Goal: Task Accomplishment & Management: Manage account settings

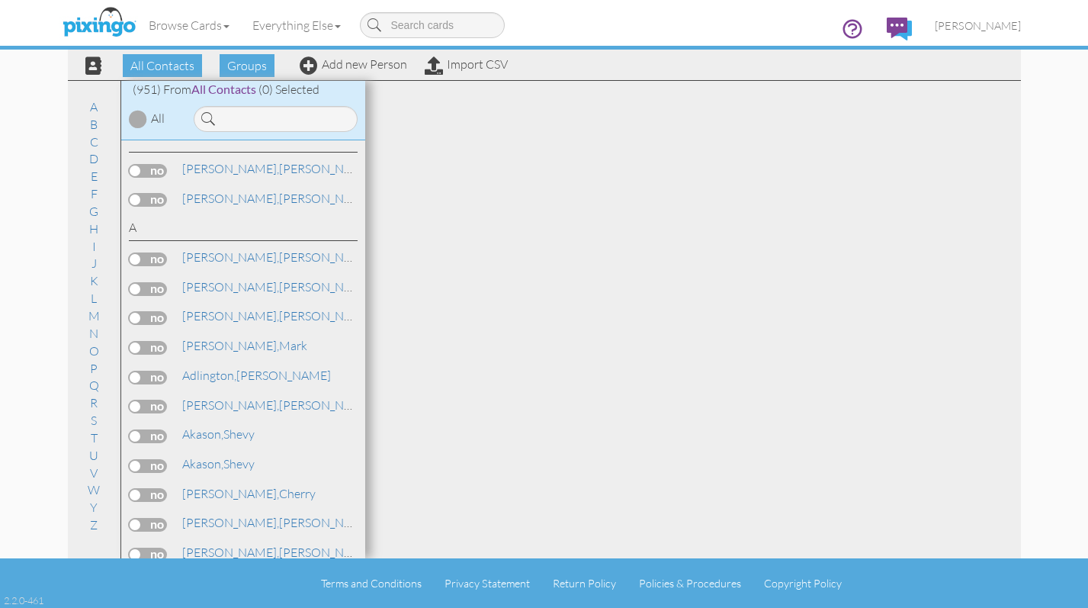
scroll to position [9992, 0]
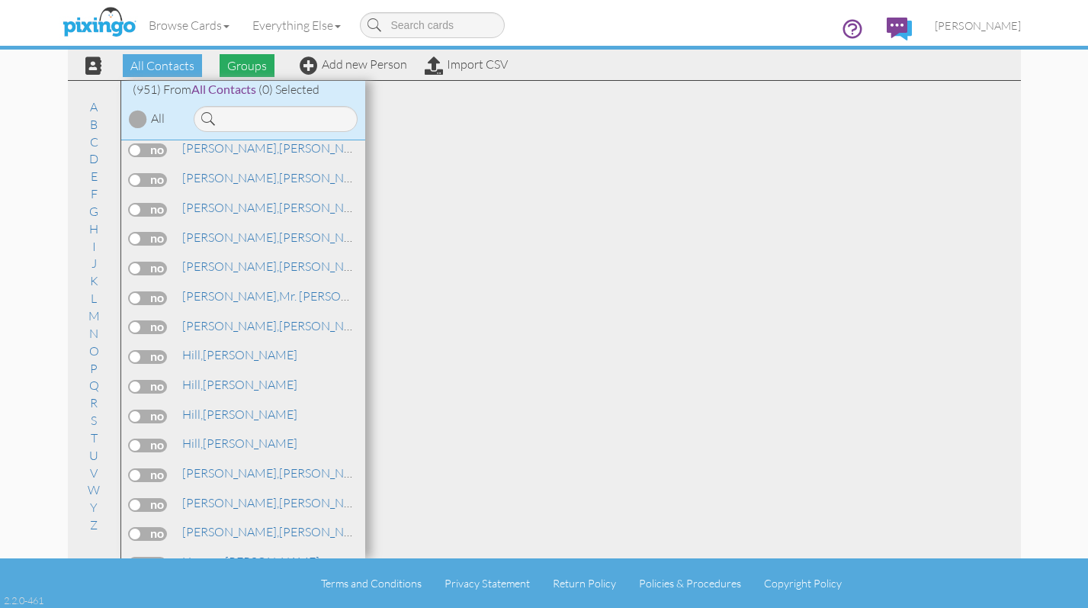
click at [250, 67] on span "Groups" at bounding box center [247, 65] width 55 height 23
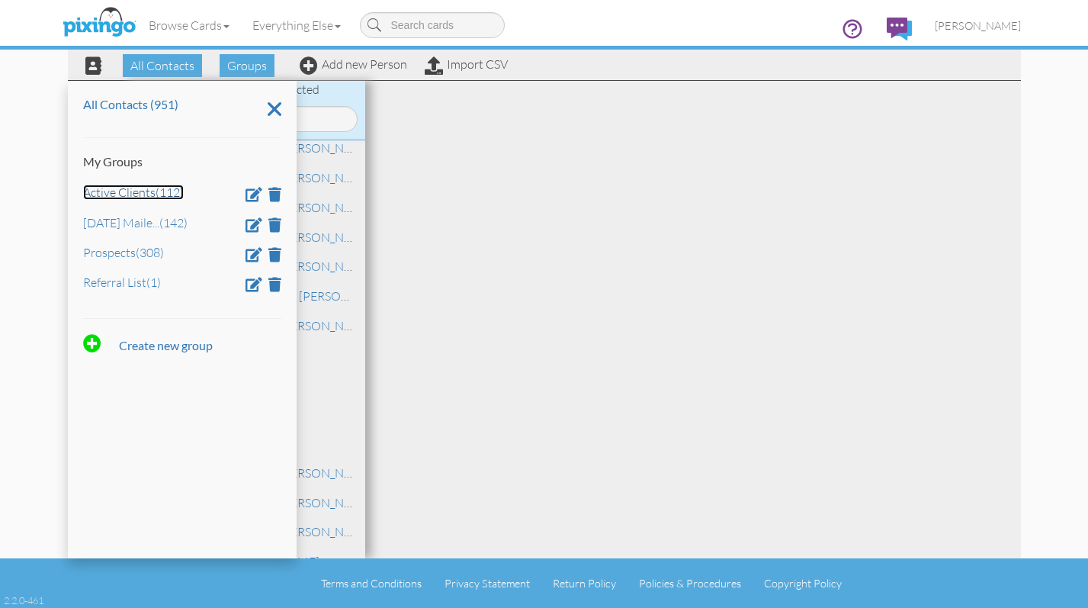
click at [122, 195] on link "Active Clients (112)" at bounding box center [133, 192] width 101 height 15
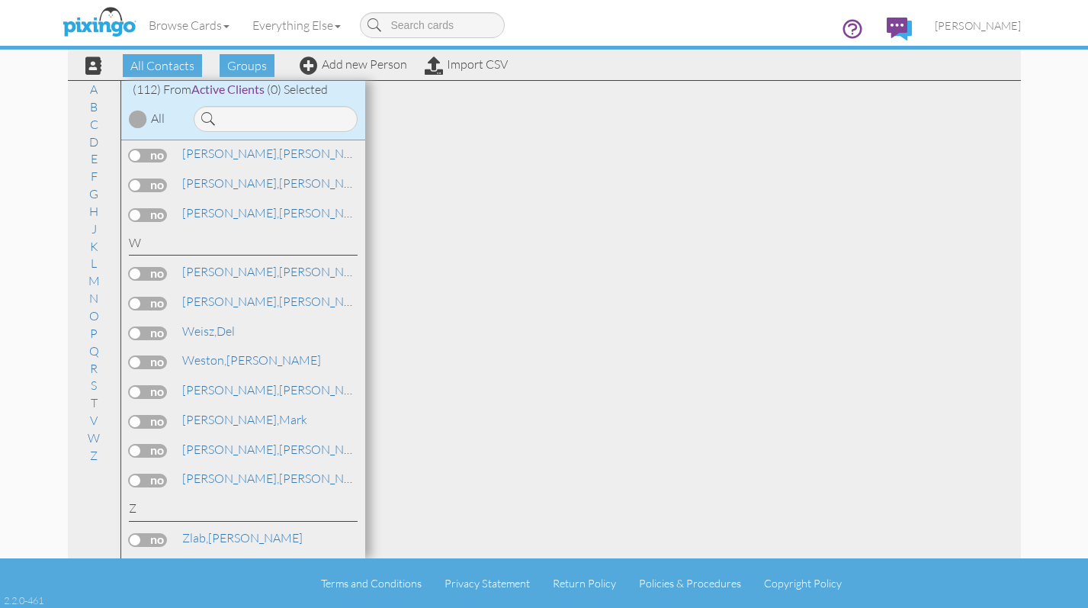
scroll to position [1277, 0]
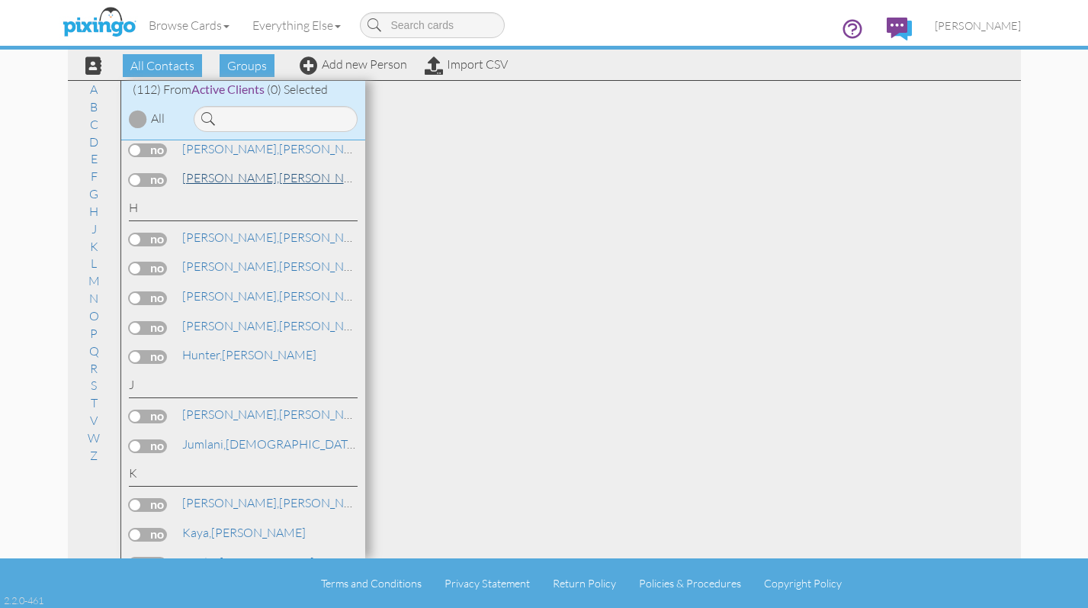
click at [216, 180] on span "[PERSON_NAME]," at bounding box center [230, 177] width 97 height 15
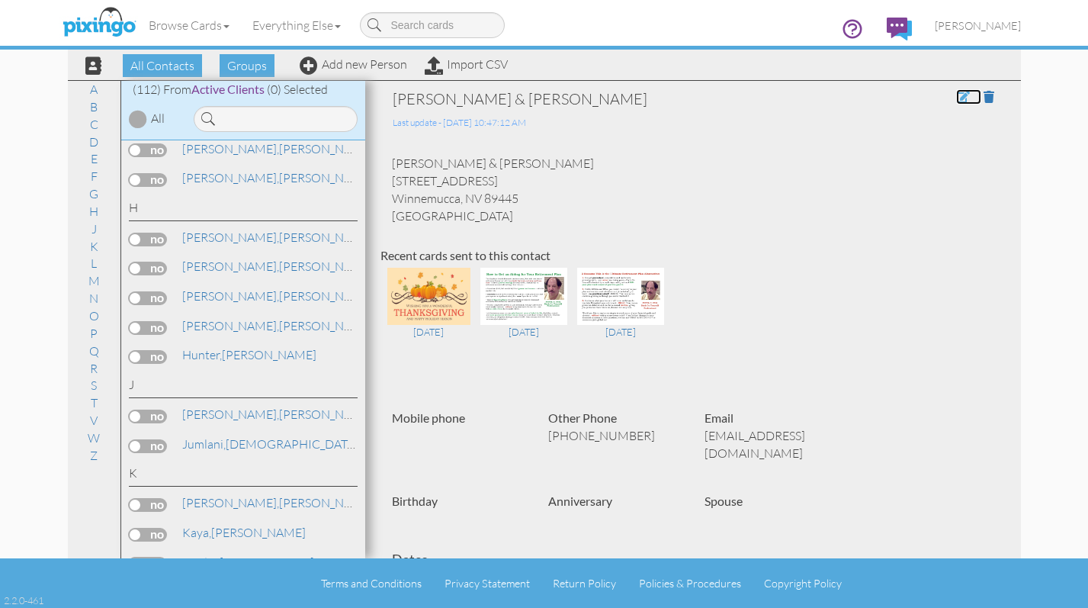
click at [956, 96] on span at bounding box center [963, 97] width 14 height 12
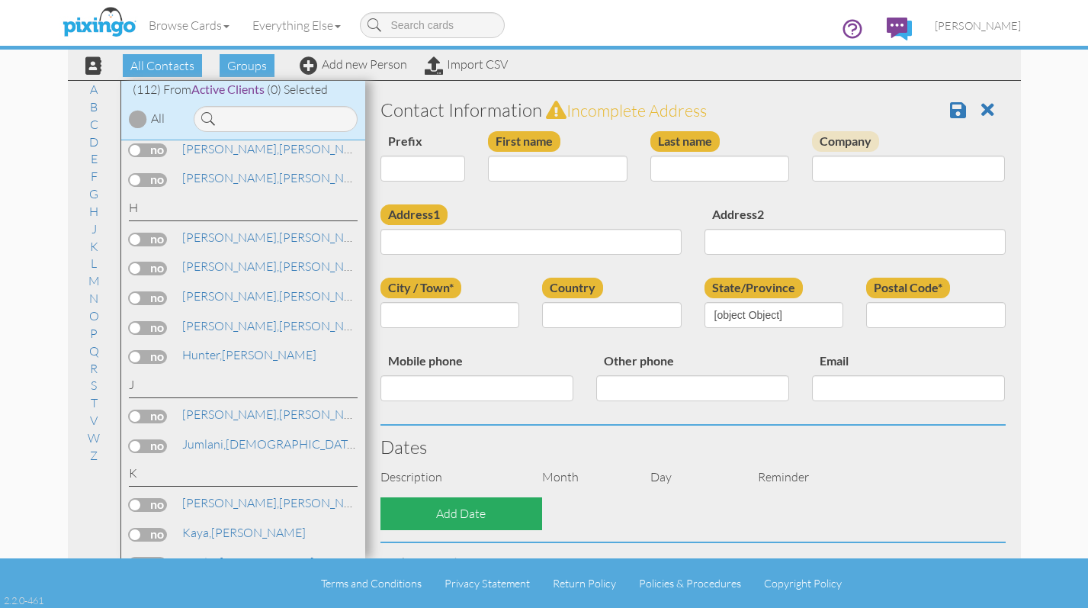
type input "[PERSON_NAME] & [PERSON_NAME]"
type input "Grover"
type input "6030 Water Canyon Rd"
type input "Winnemucca"
type input "89445"
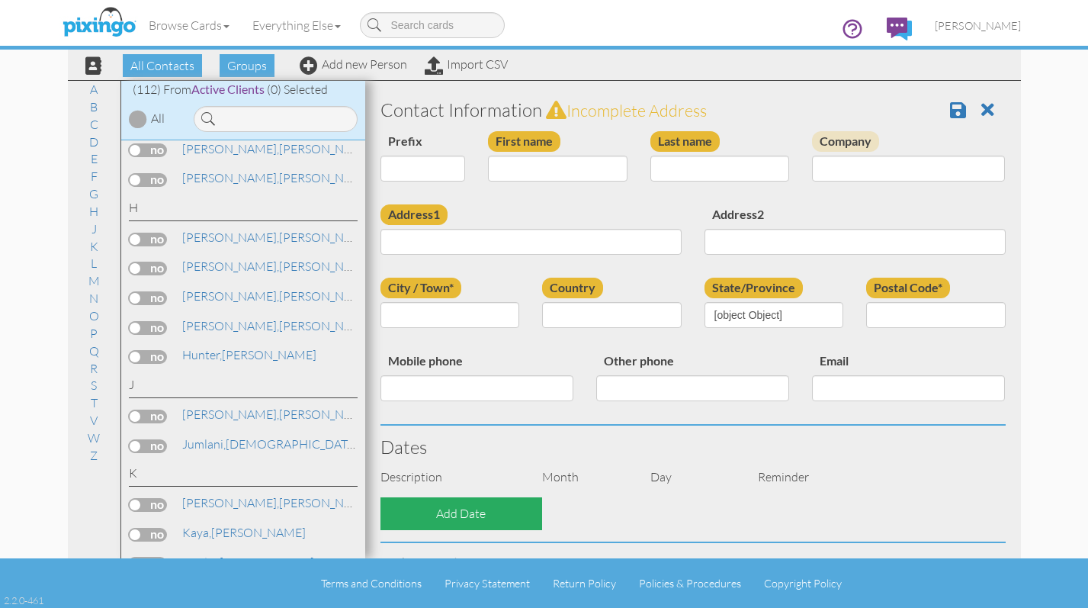
type input "(775)388-1089"
type input "davegrover32@mstar.net"
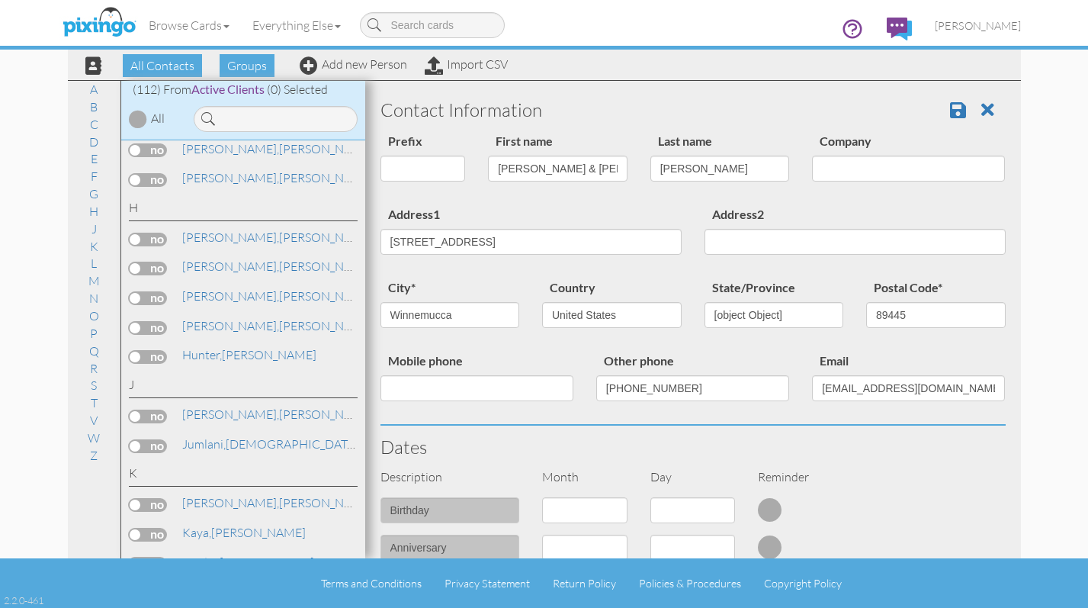
select select "object:3143"
select select "object:3388"
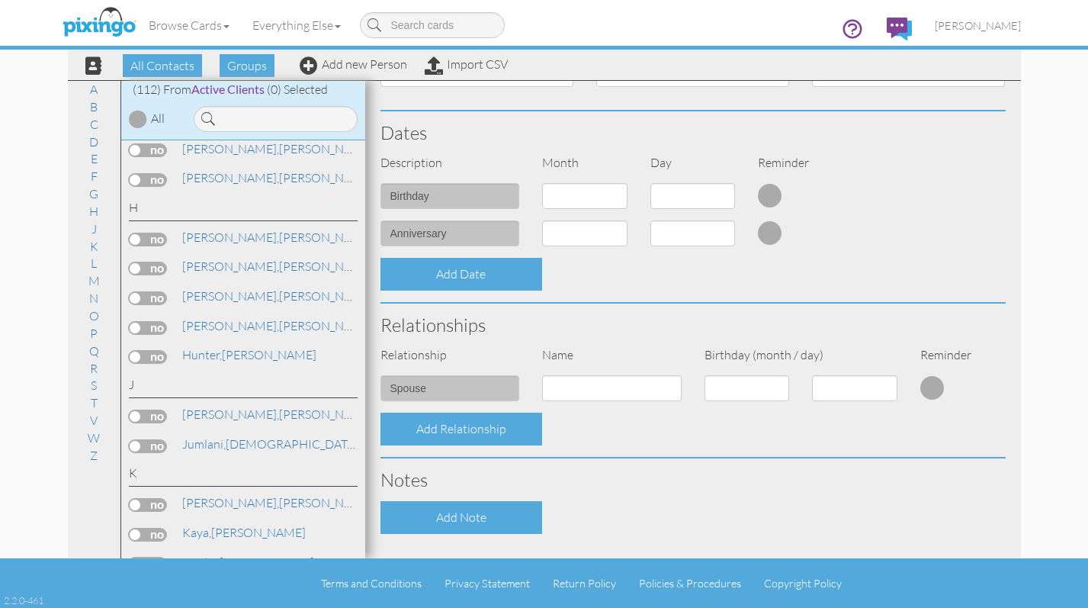
scroll to position [501, 0]
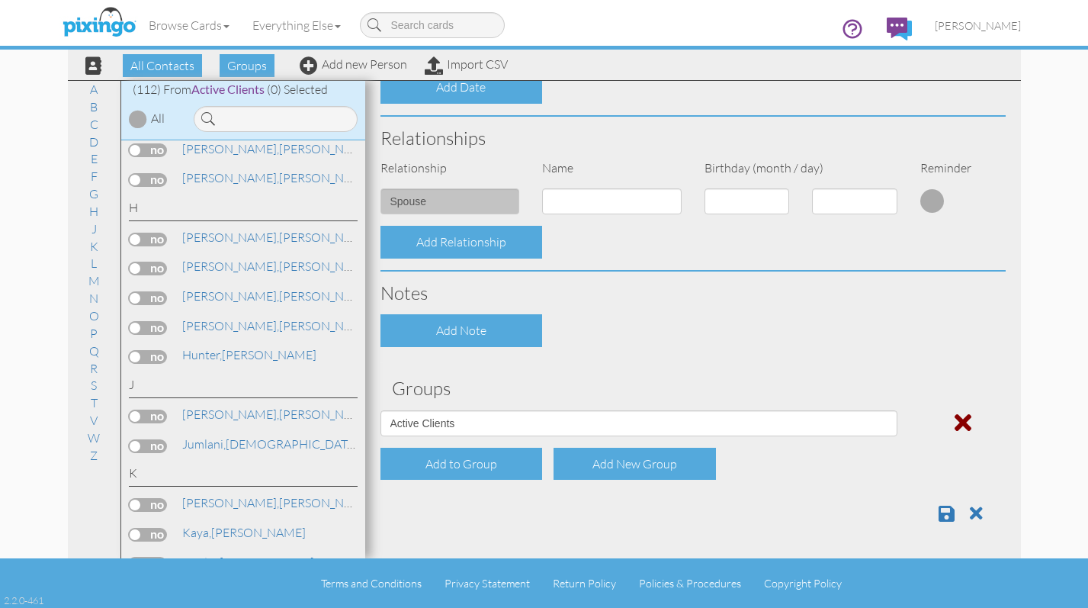
click at [955, 426] on span at bounding box center [963, 422] width 17 height 24
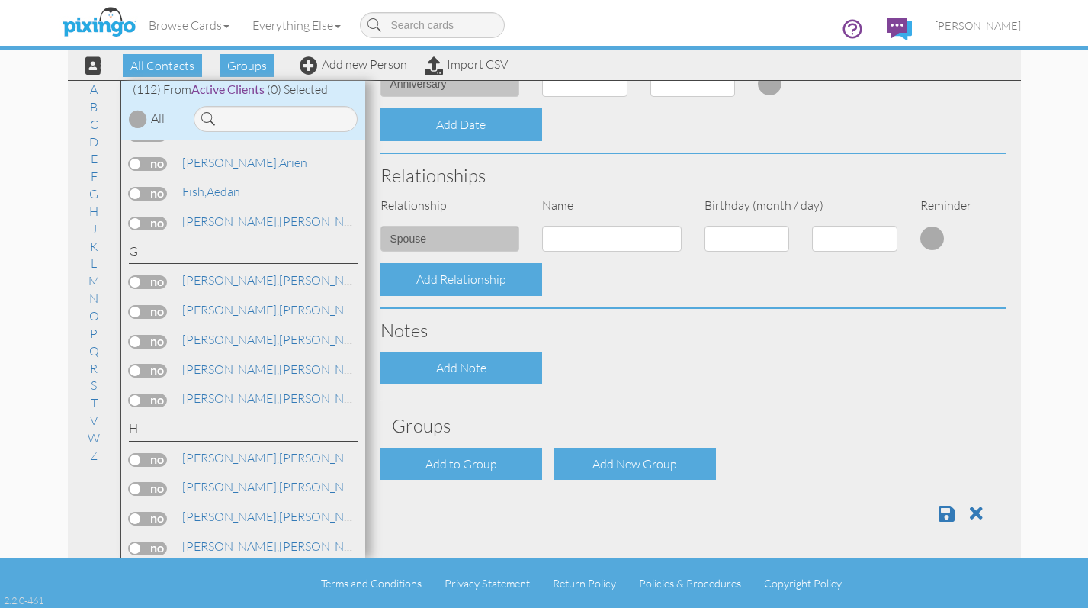
scroll to position [1048, 0]
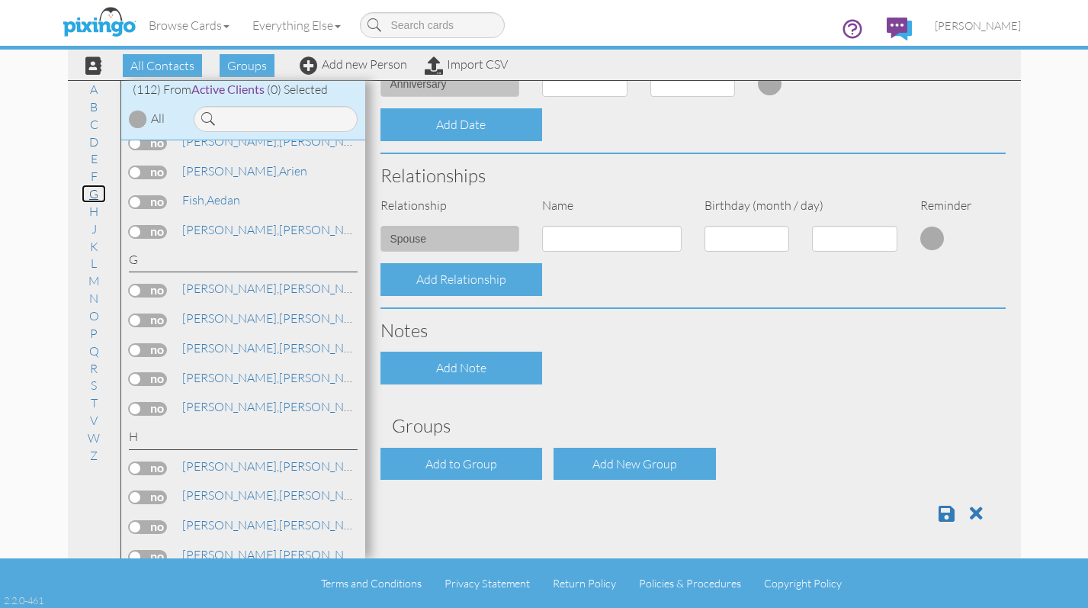
click at [92, 198] on link "G" at bounding box center [94, 194] width 24 height 18
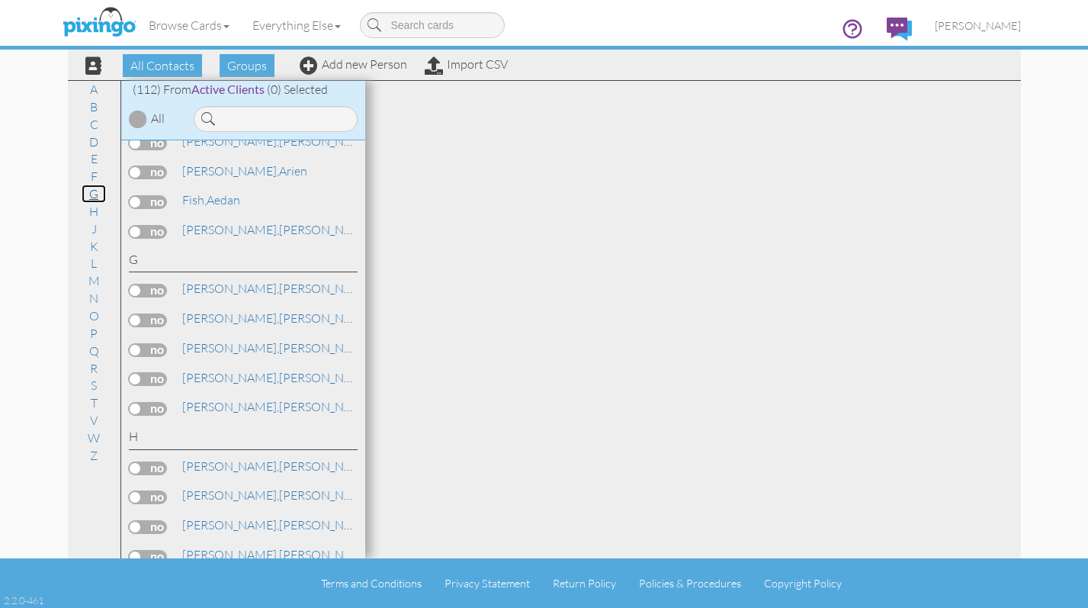
scroll to position [1159, 0]
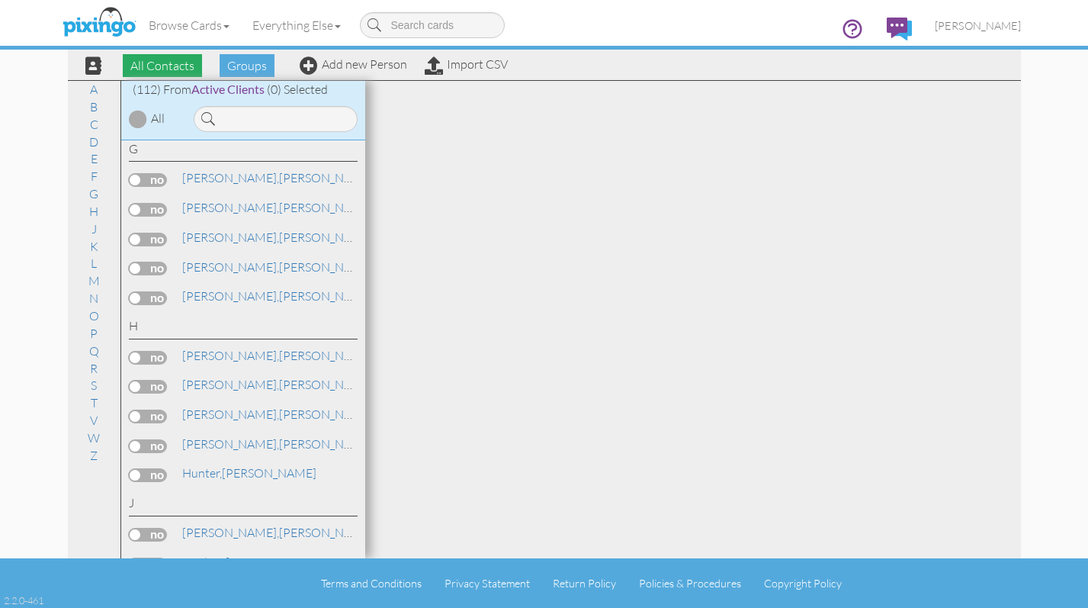
click at [149, 66] on span "All Contacts" at bounding box center [162, 65] width 79 height 23
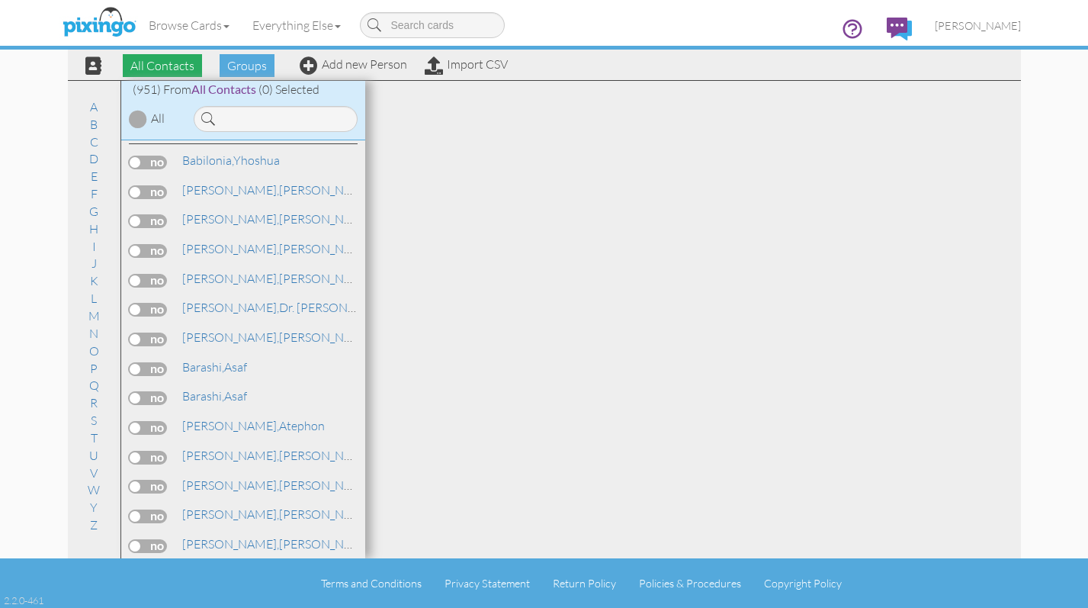
scroll to position [8428, 0]
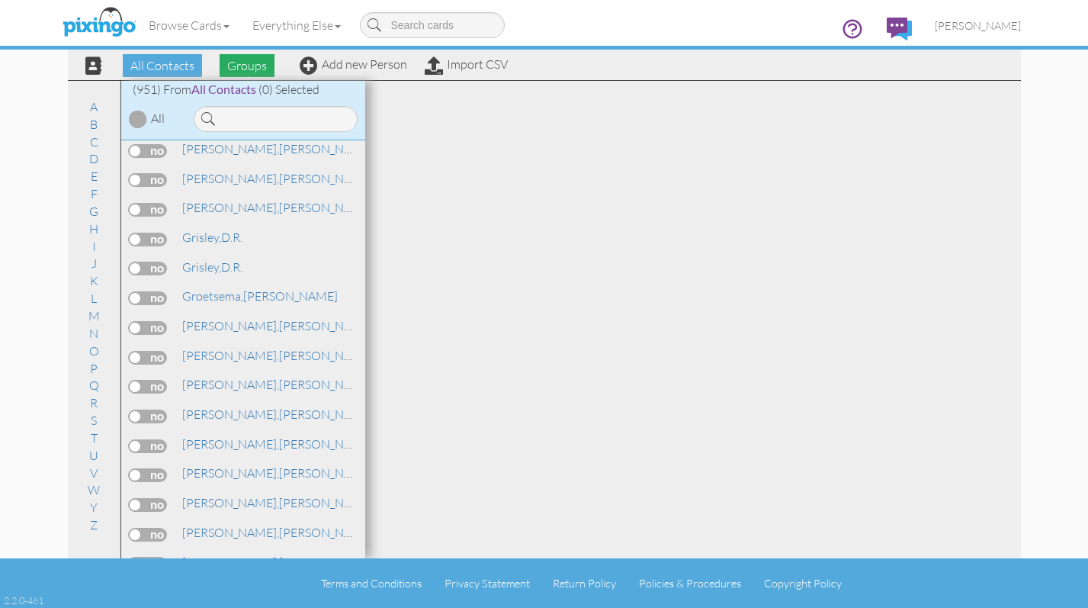
click at [236, 67] on span "Groups" at bounding box center [247, 65] width 55 height 23
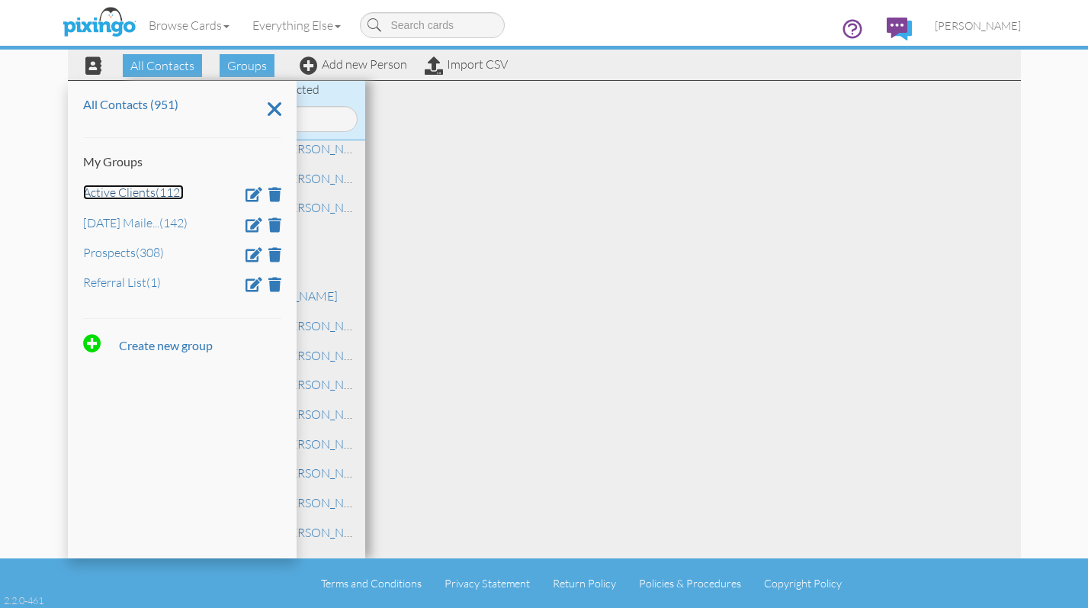
click at [143, 194] on link "Active Clients (112)" at bounding box center [133, 192] width 101 height 15
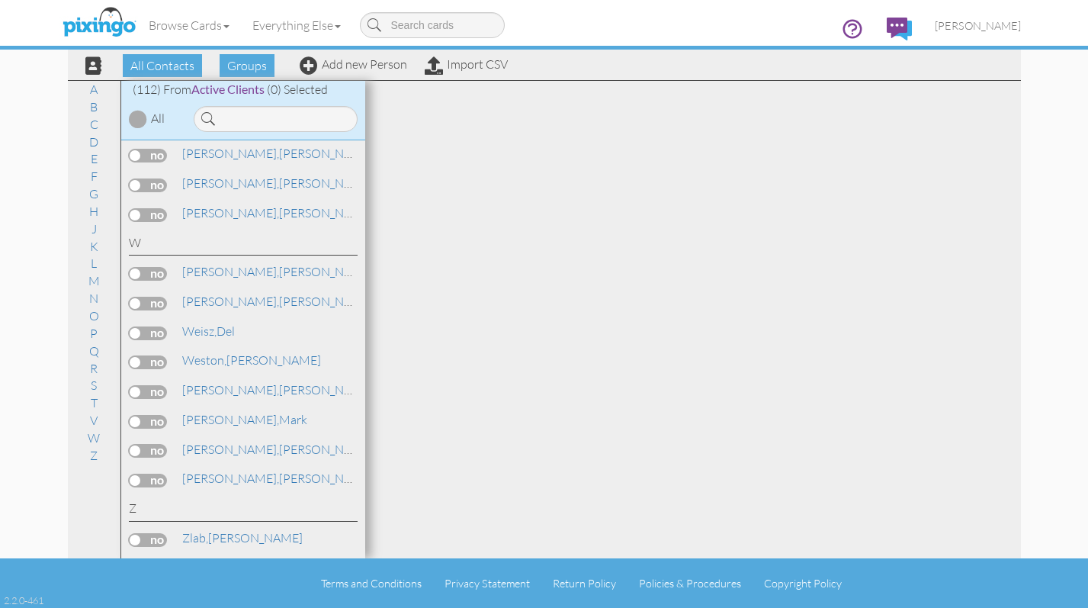
scroll to position [1159, 0]
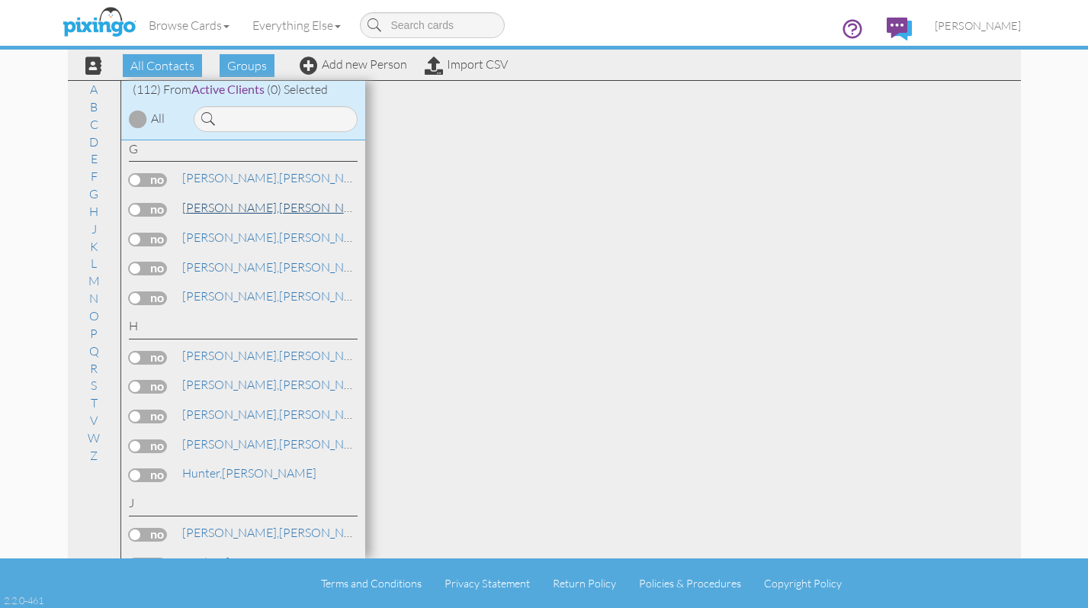
click at [204, 204] on span "[PERSON_NAME]," at bounding box center [230, 207] width 97 height 15
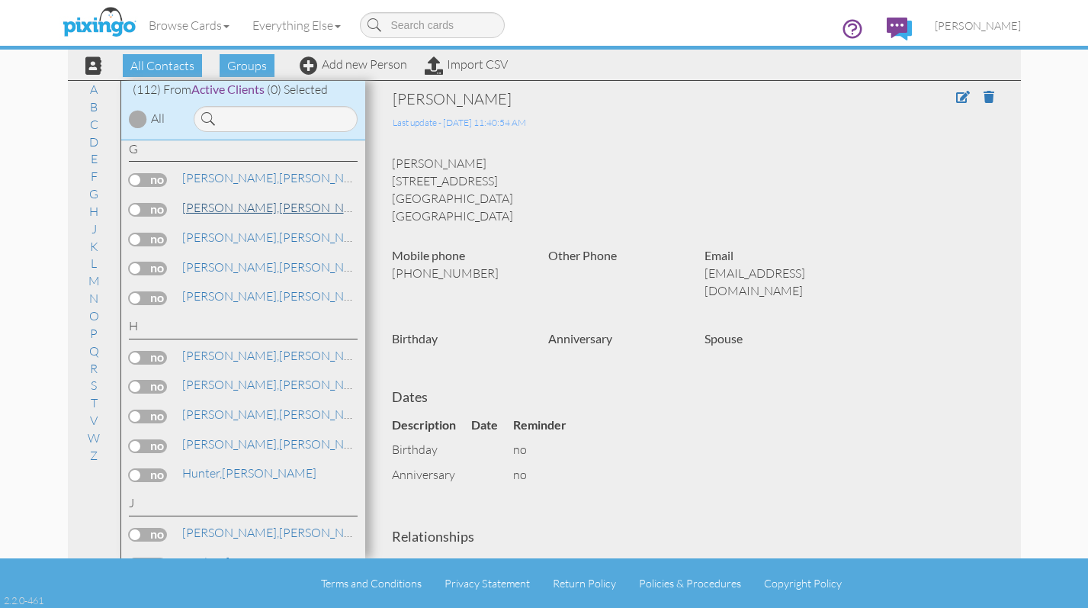
click at [199, 212] on span "[PERSON_NAME]," at bounding box center [230, 207] width 97 height 15
click at [956, 94] on span at bounding box center [963, 97] width 14 height 12
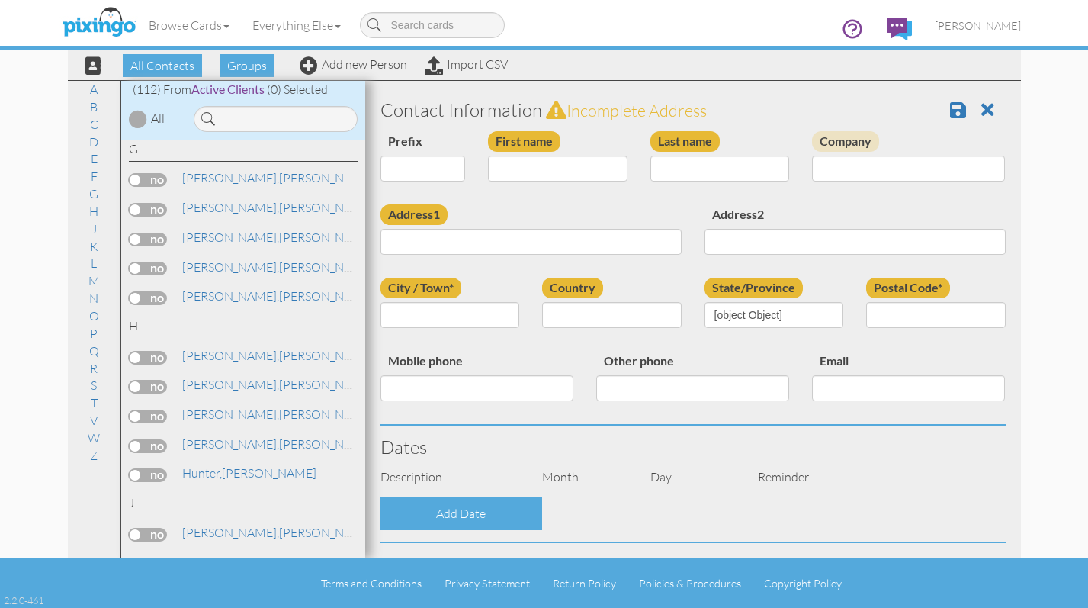
type input "[PERSON_NAME]"
type input "Grossman"
type input "78708 Valley Vista Ave"
type input "Palm Desert"
type input "92211"
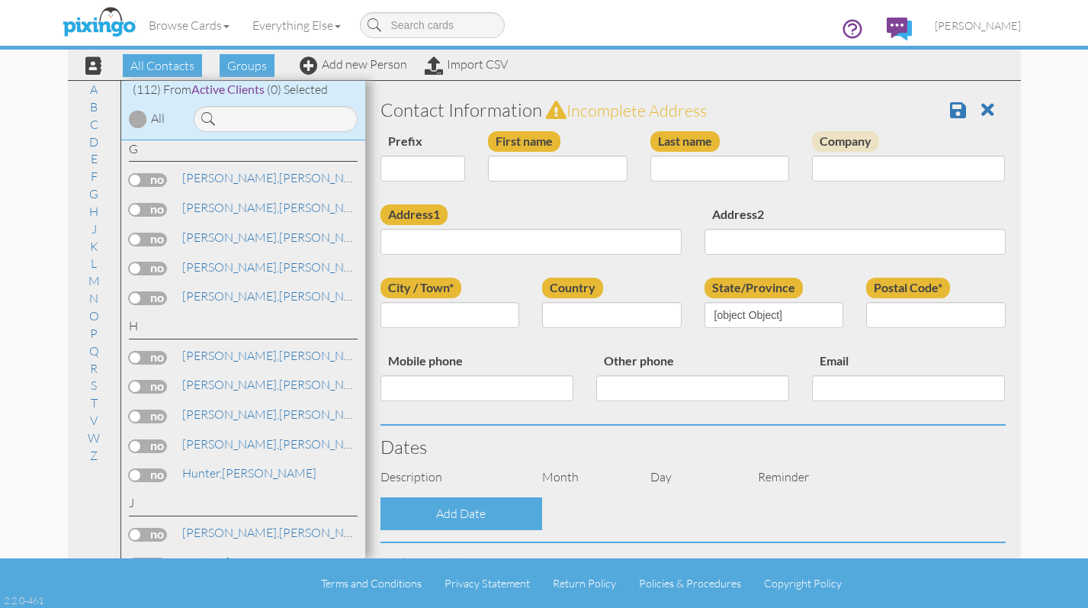
type input "760-360-9920"
type input "mrsmag16hl@aol.com"
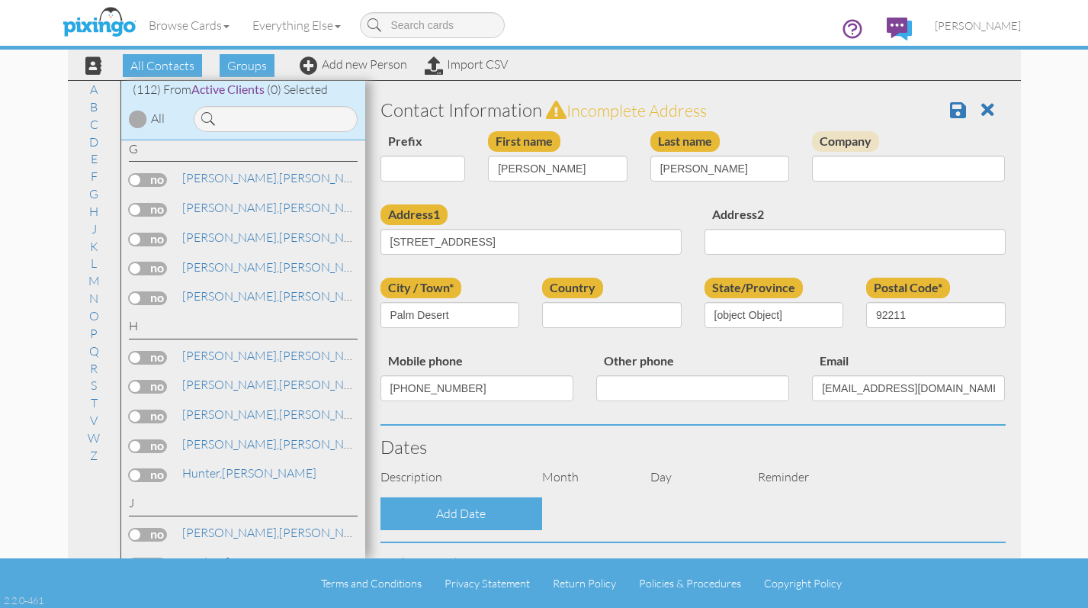
select select "object:3143"
select select "object:3397"
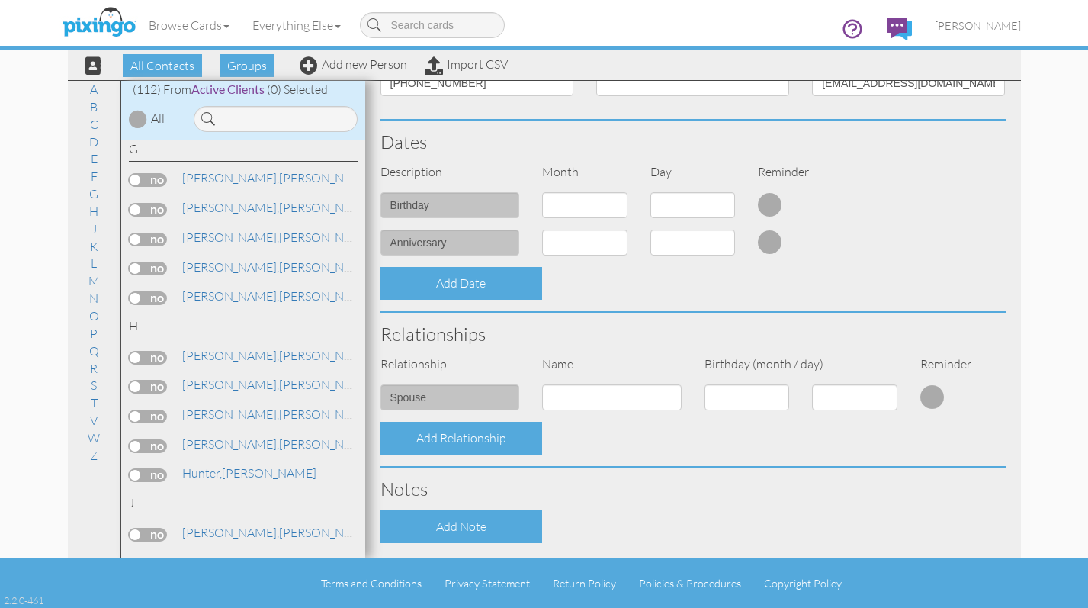
scroll to position [501, 0]
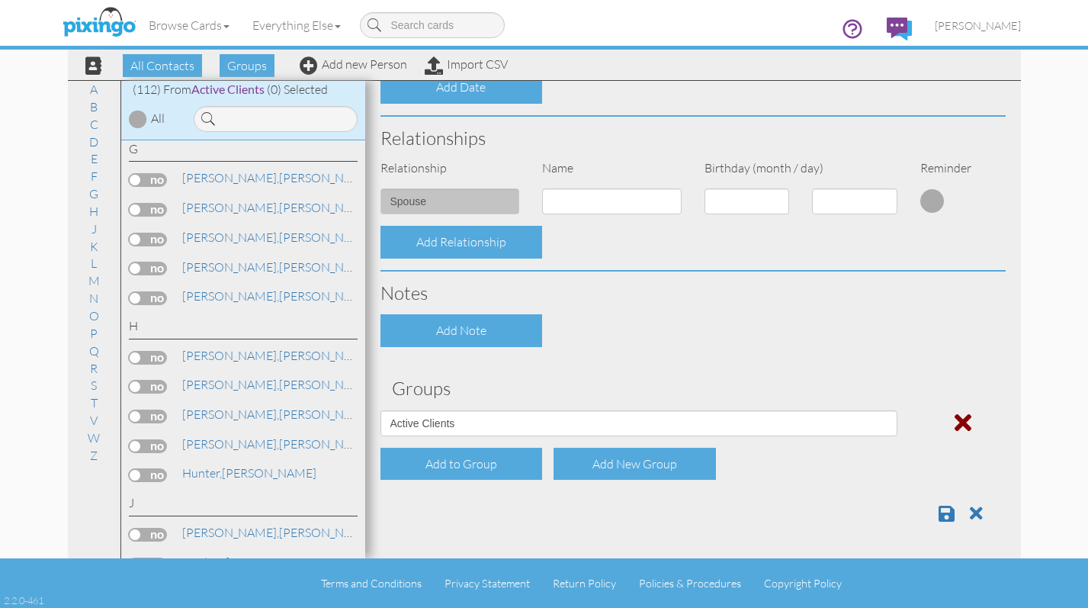
click at [955, 418] on span at bounding box center [963, 422] width 17 height 24
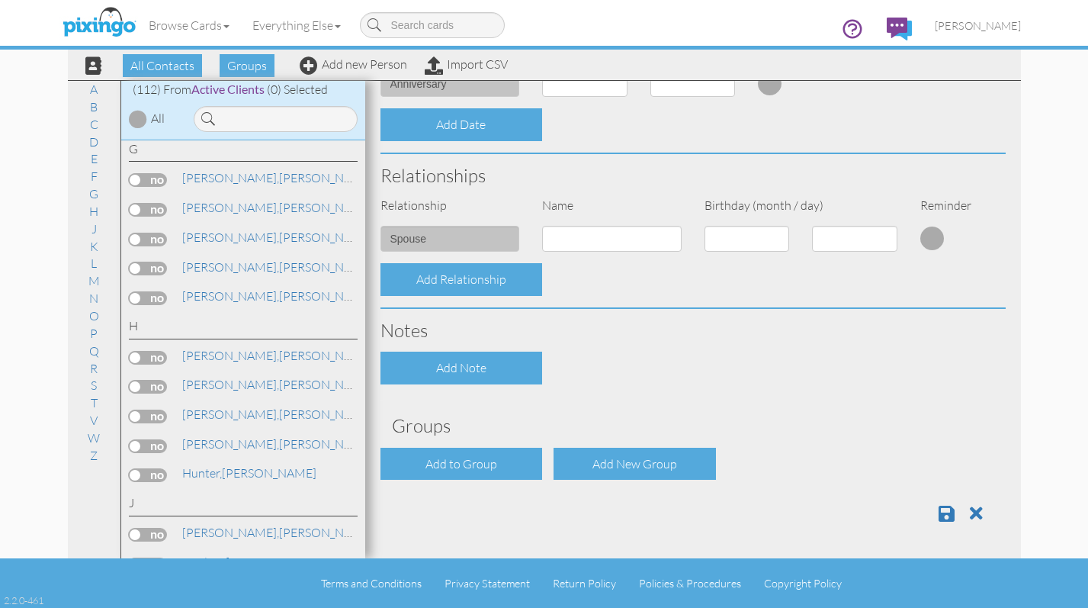
scroll to position [464, 0]
click at [939, 513] on span at bounding box center [947, 513] width 16 height 18
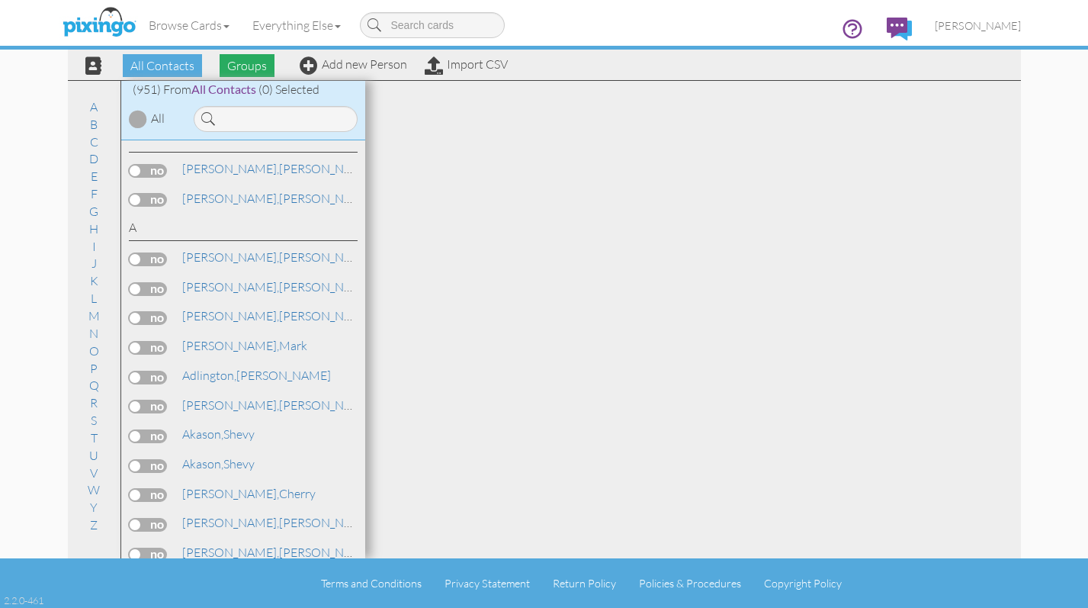
click at [247, 68] on span "Groups" at bounding box center [247, 65] width 55 height 23
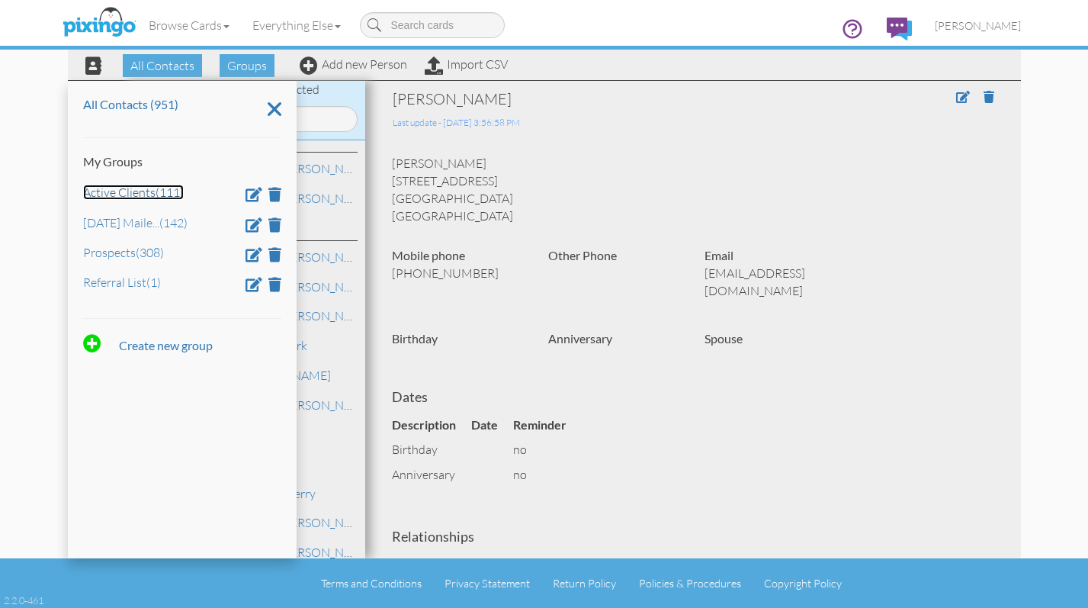
click at [119, 194] on link "Active Clients (111)" at bounding box center [133, 192] width 101 height 15
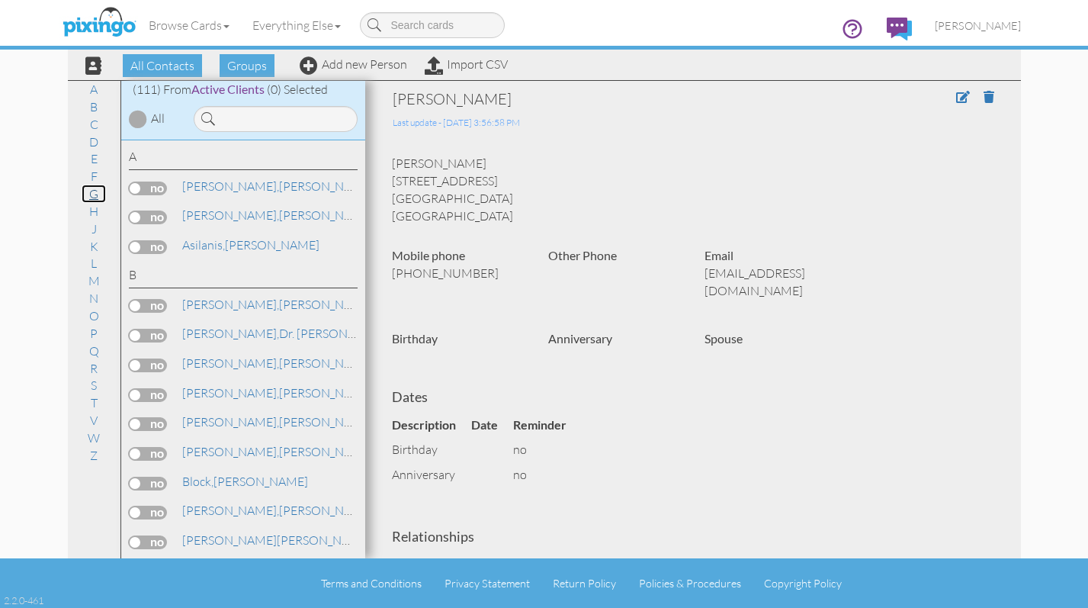
click at [92, 194] on link "G" at bounding box center [94, 194] width 24 height 18
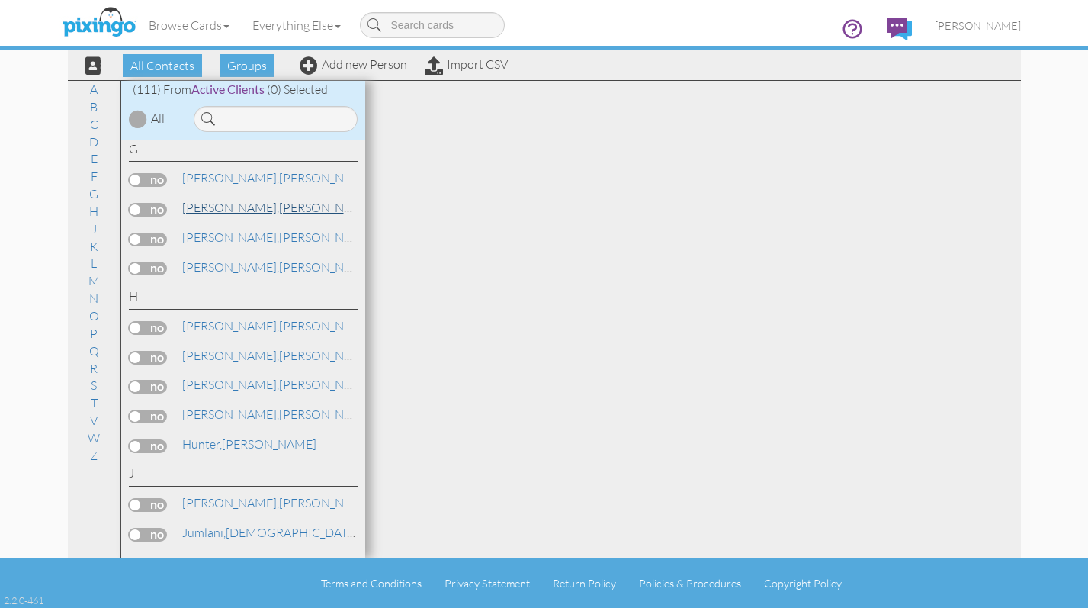
click at [222, 210] on span "[PERSON_NAME]," at bounding box center [230, 207] width 97 height 15
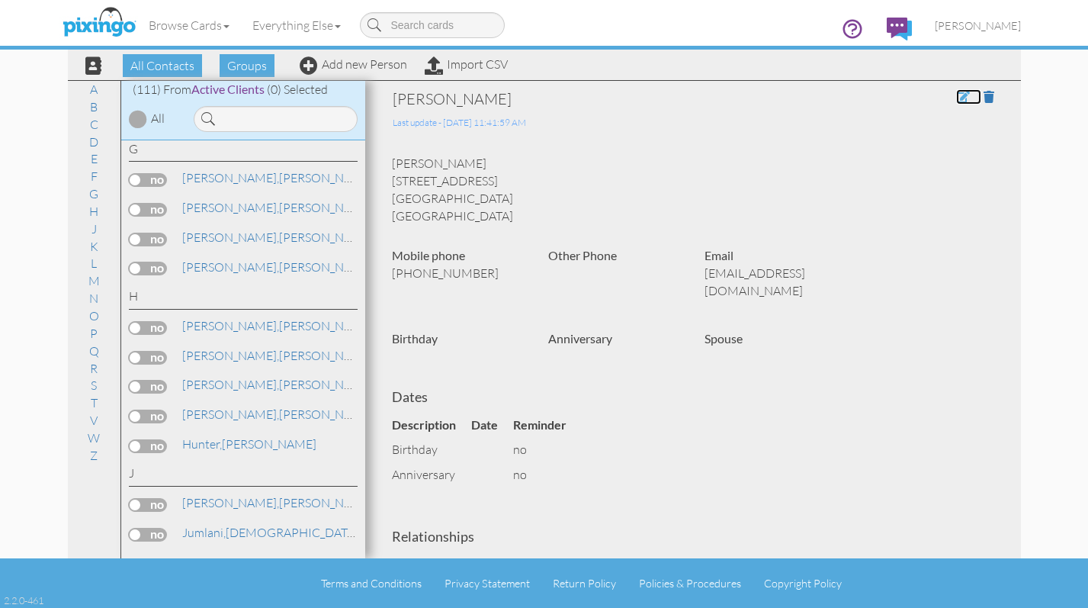
click at [956, 96] on span at bounding box center [963, 97] width 14 height 12
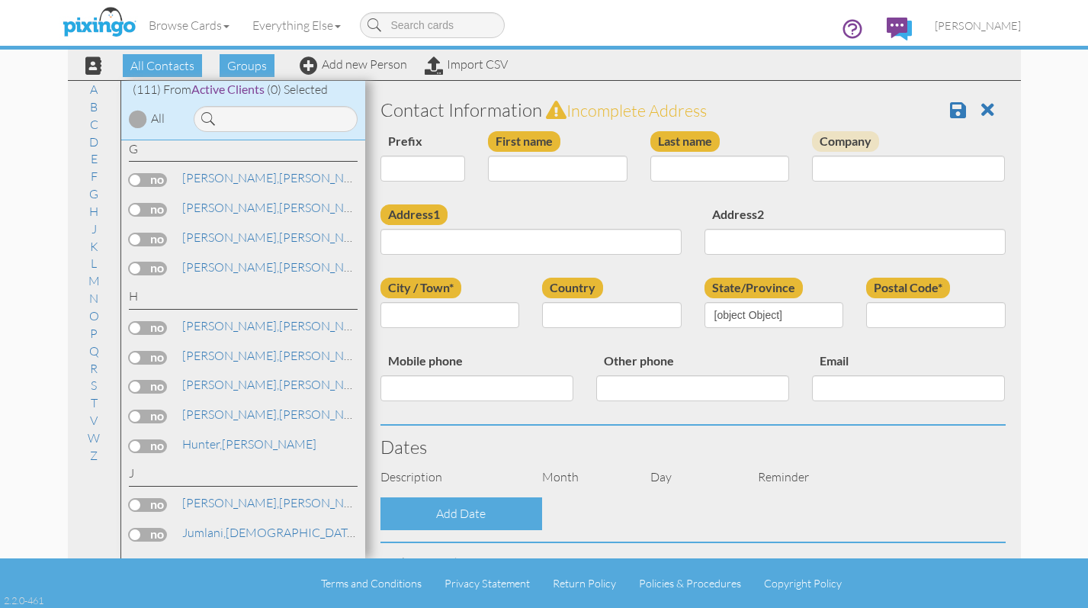
type input "[PERSON_NAME]"
type input "[STREET_ADDRESS]"
type input "Palm Desert"
type input "92211"
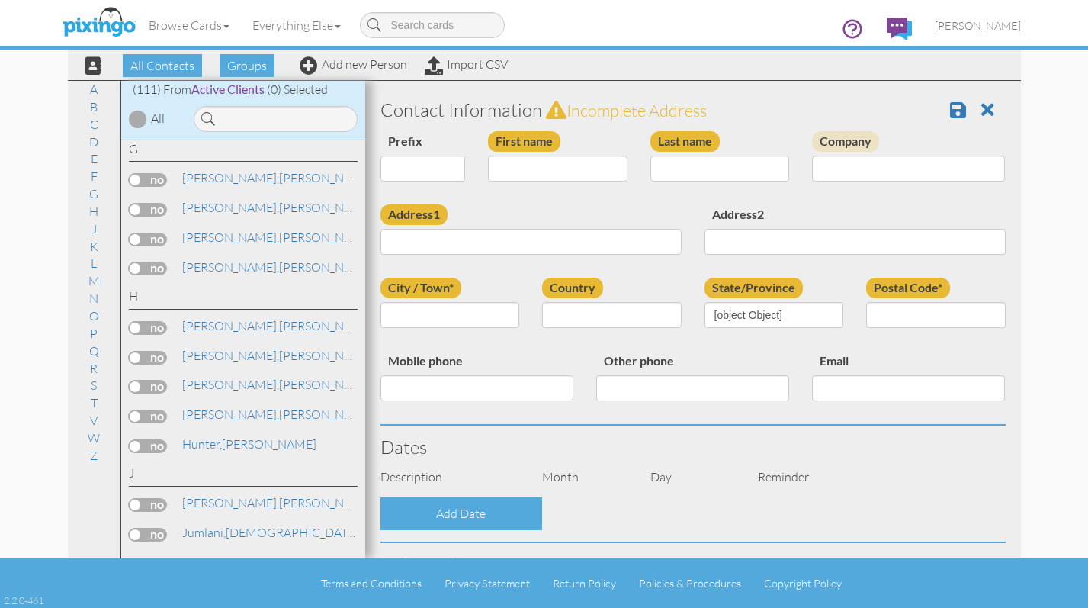
type input "[PHONE_NUMBER]"
type input "[EMAIL_ADDRESS][DOMAIN_NAME]"
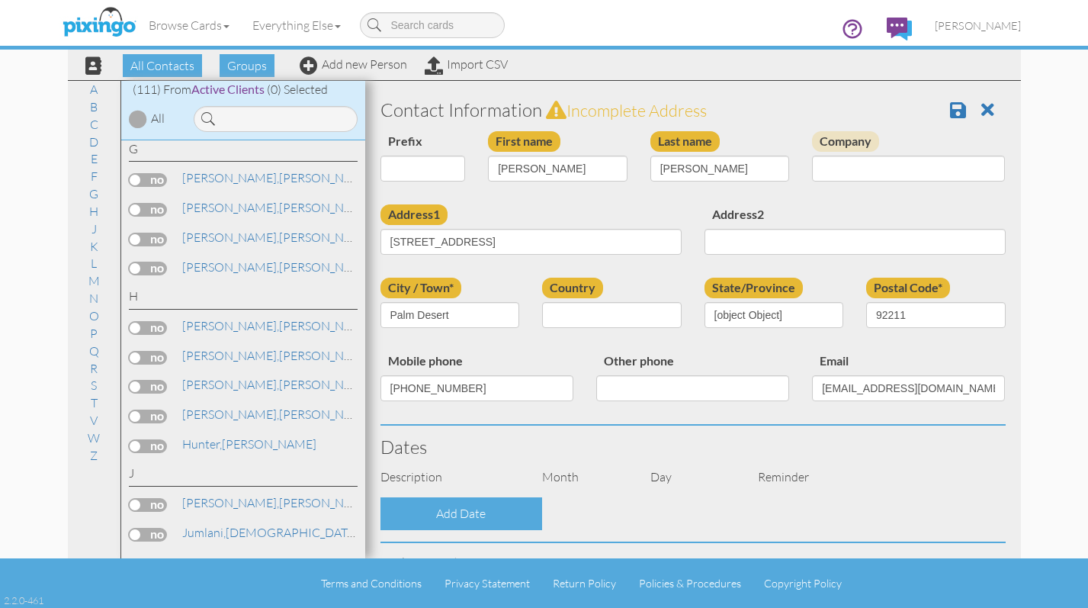
select select "object:3150"
select select "object:3395"
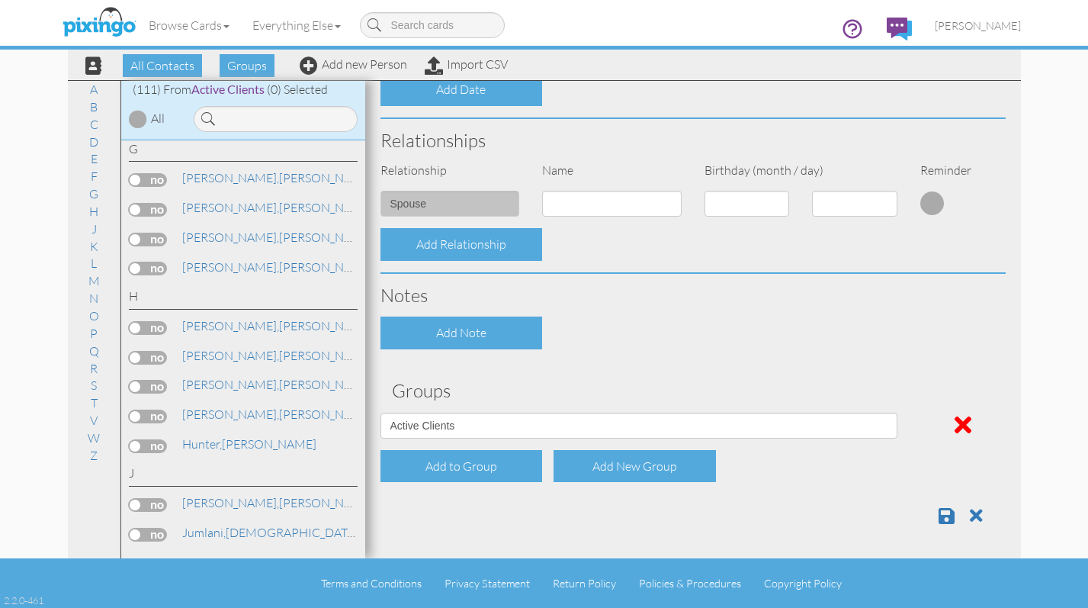
scroll to position [501, 0]
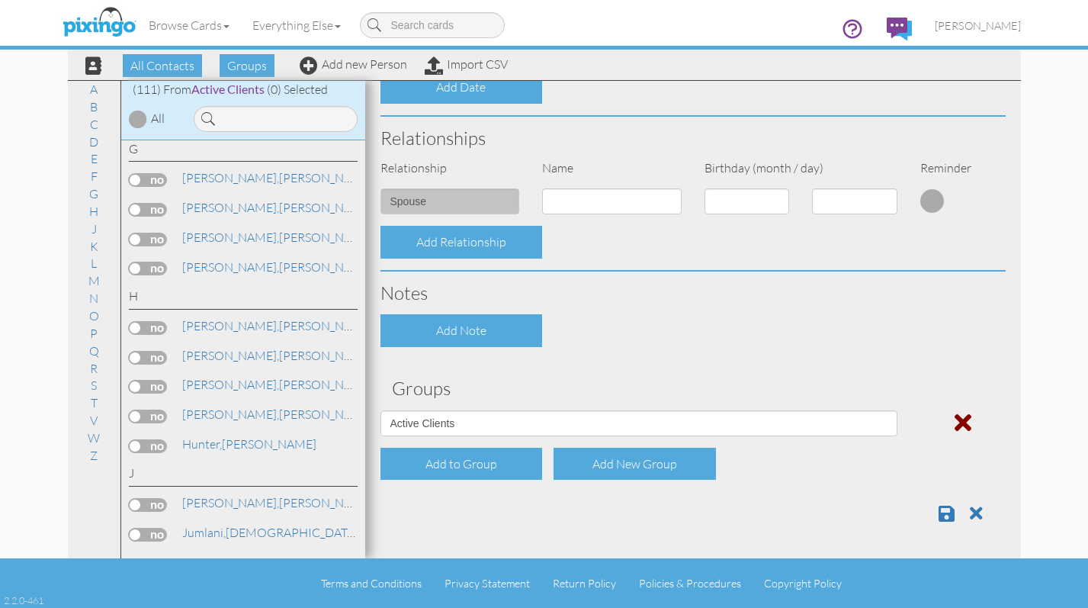
click at [955, 422] on span at bounding box center [963, 422] width 17 height 24
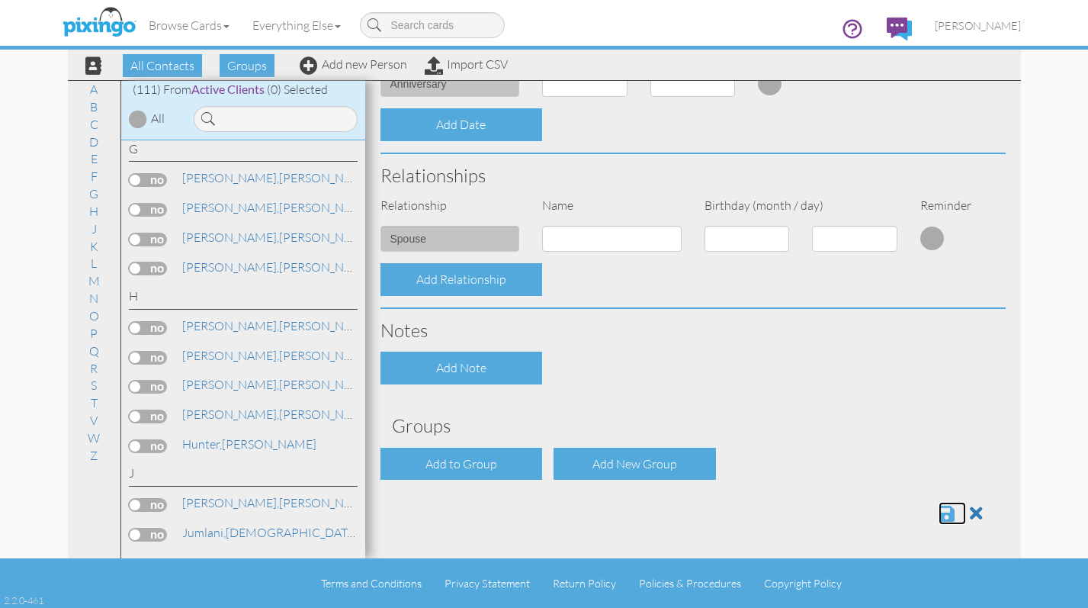
click at [939, 512] on span at bounding box center [947, 513] width 16 height 18
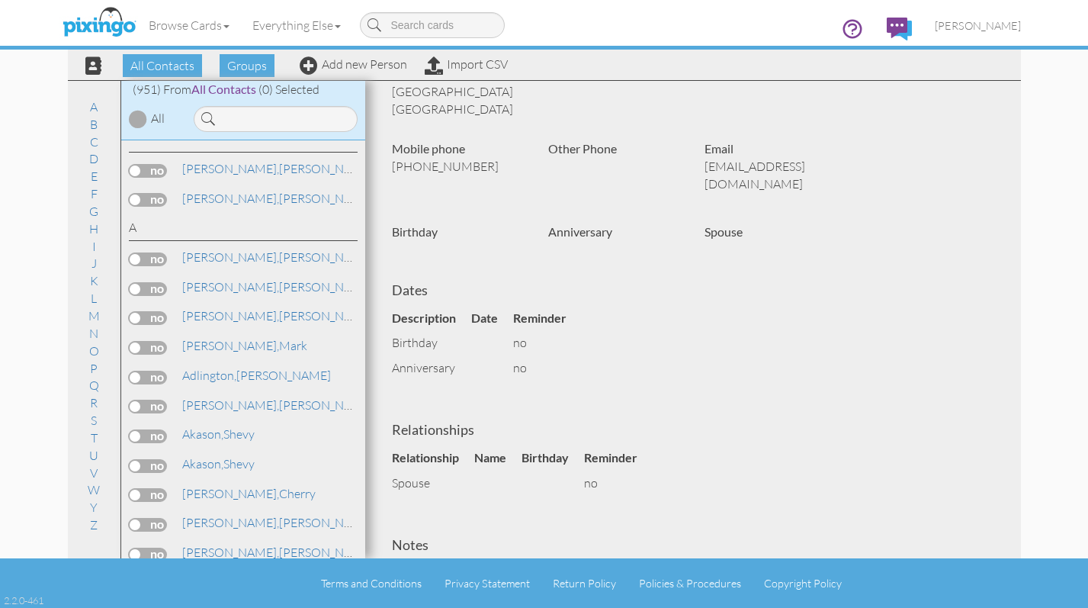
scroll to position [201, 0]
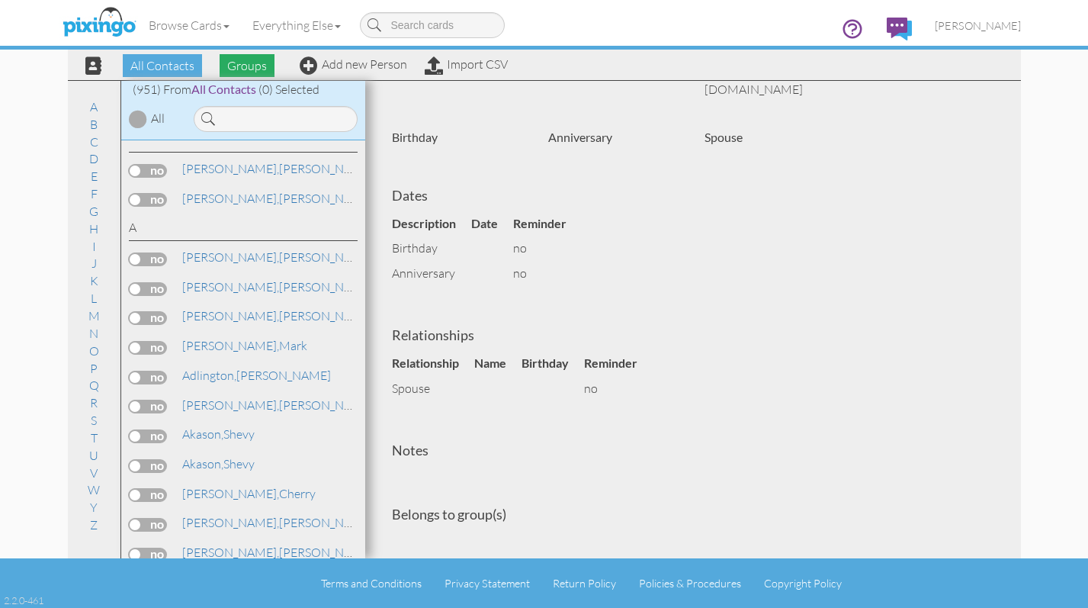
click at [237, 64] on span "Groups" at bounding box center [247, 65] width 55 height 23
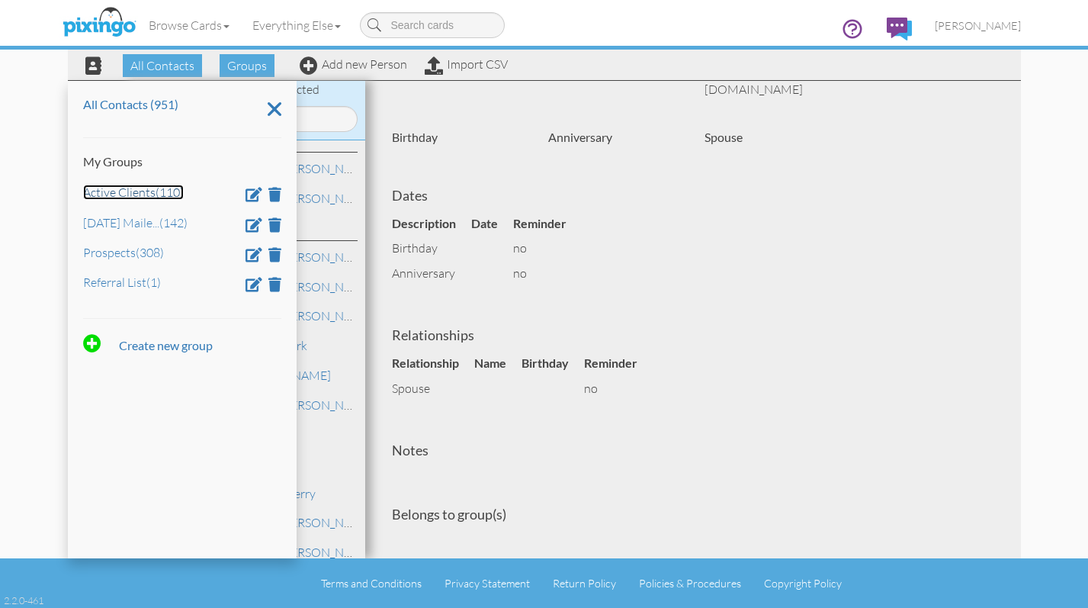
click at [137, 193] on link "Active Clients (110)" at bounding box center [133, 192] width 101 height 15
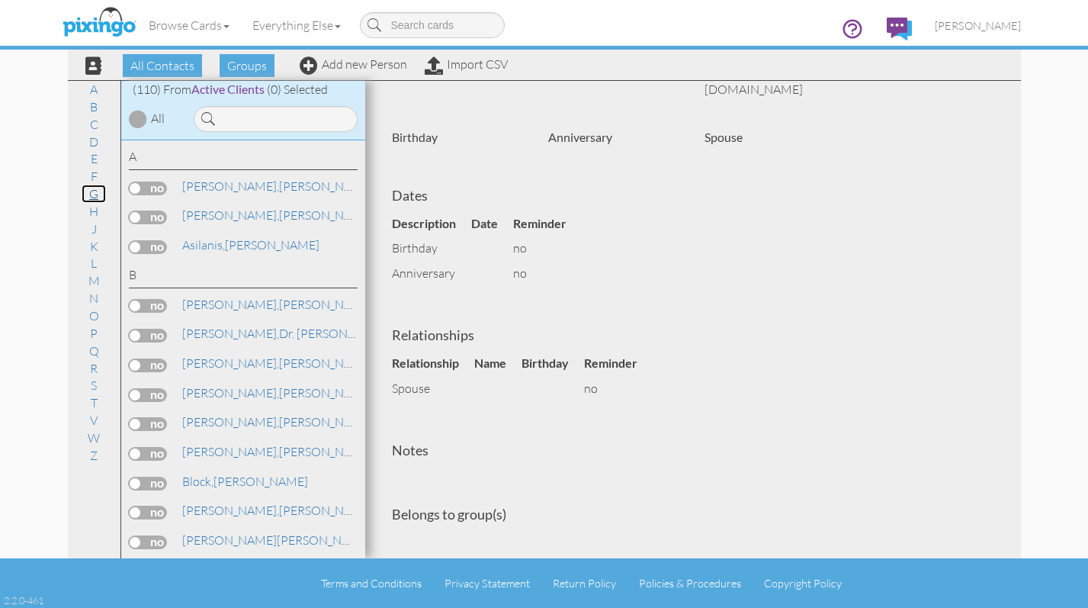
click at [89, 195] on link "G" at bounding box center [94, 194] width 24 height 18
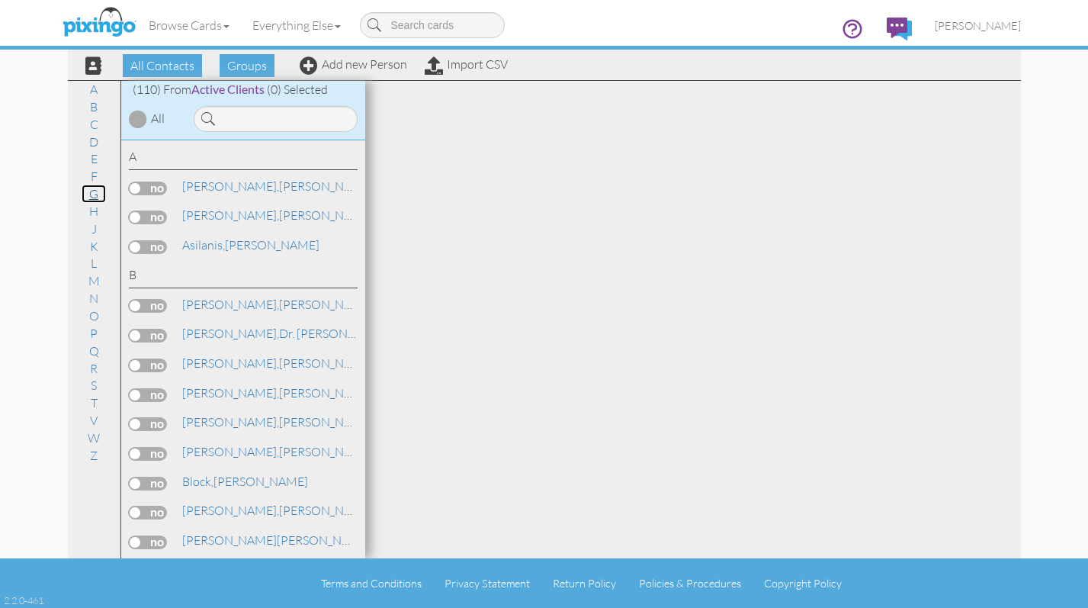
scroll to position [1159, 0]
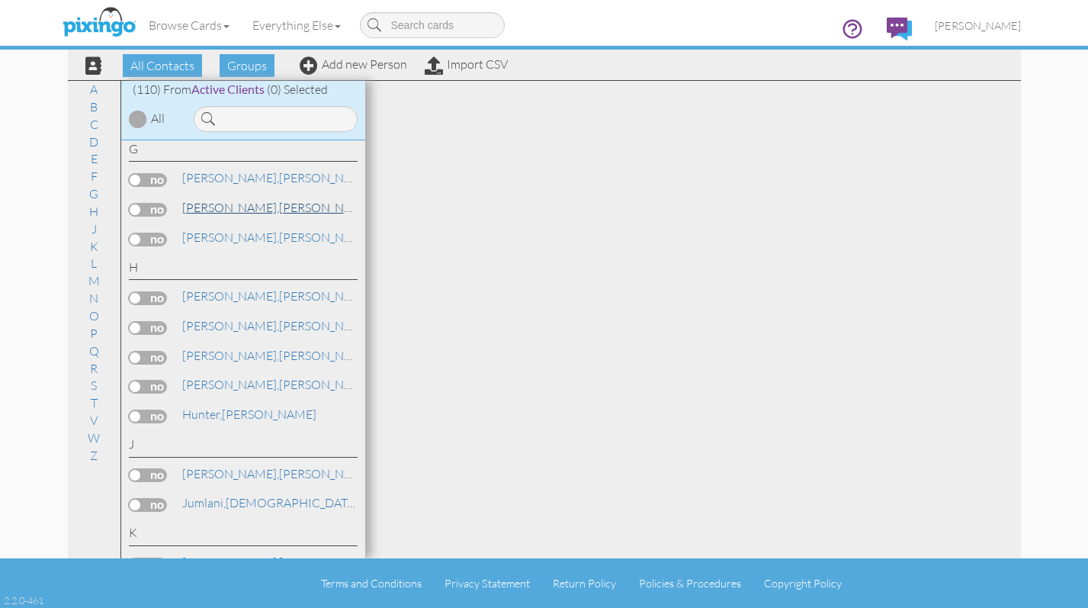
click at [202, 209] on span "[PERSON_NAME]," at bounding box center [230, 207] width 97 height 15
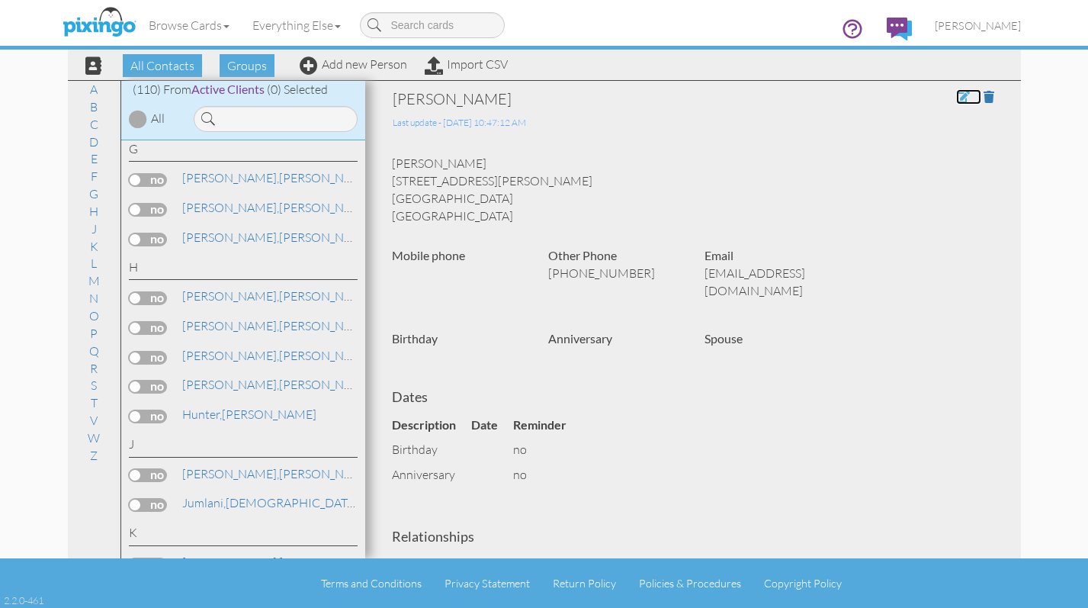
click at [956, 98] on span at bounding box center [963, 97] width 14 height 12
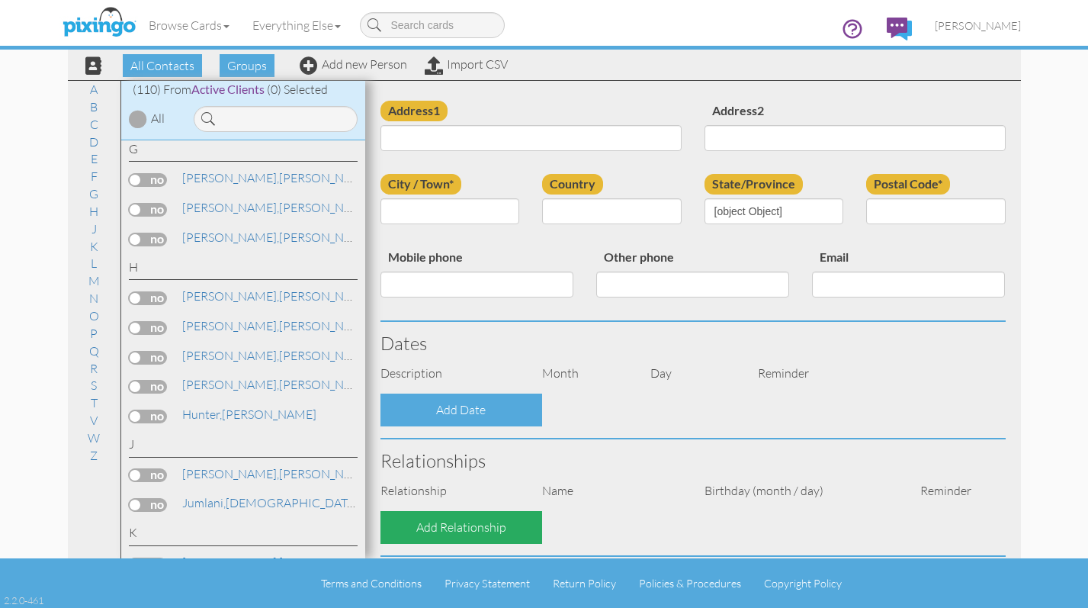
scroll to position [305, 0]
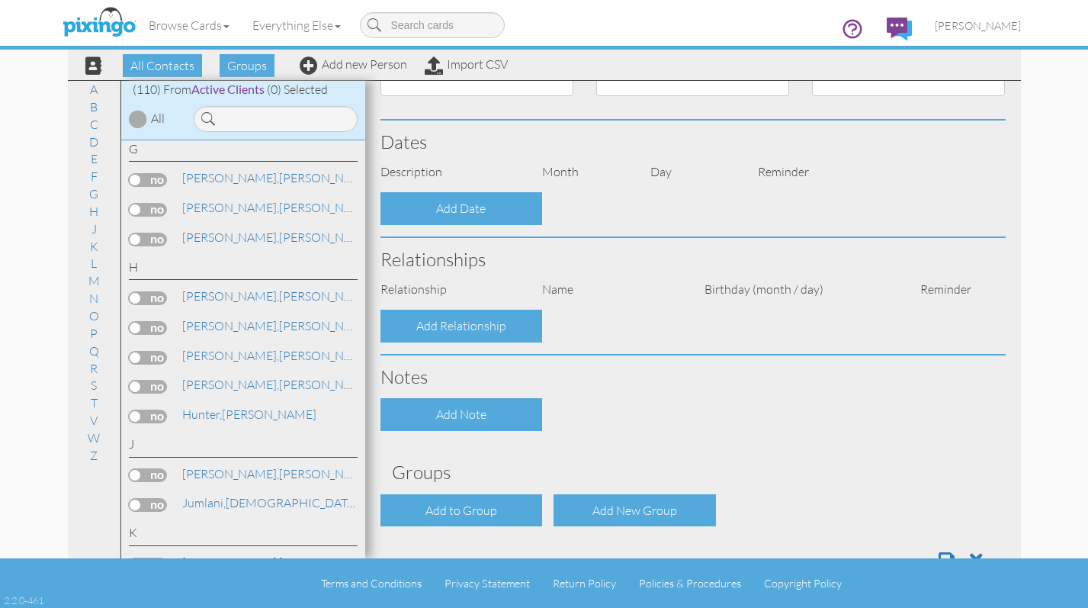
type input "[PERSON_NAME]"
type input "Grossman"
type input "4898 Sawyer Avenue"
type input "Las Vegas"
type input "89108"
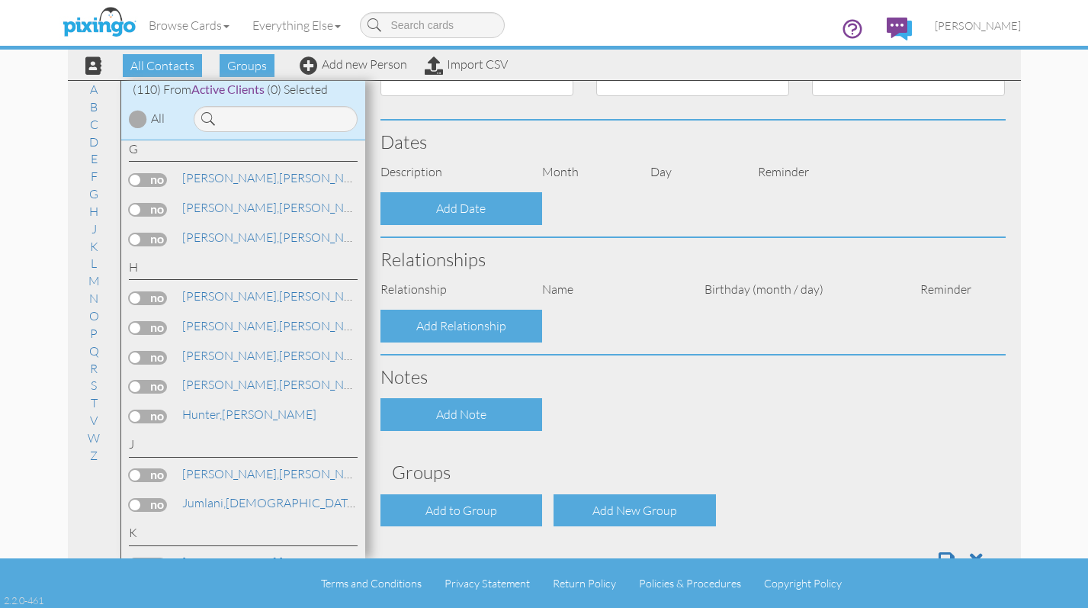
type input "(702)646-1839"
type input "rfrankgrossman@gmail.com"
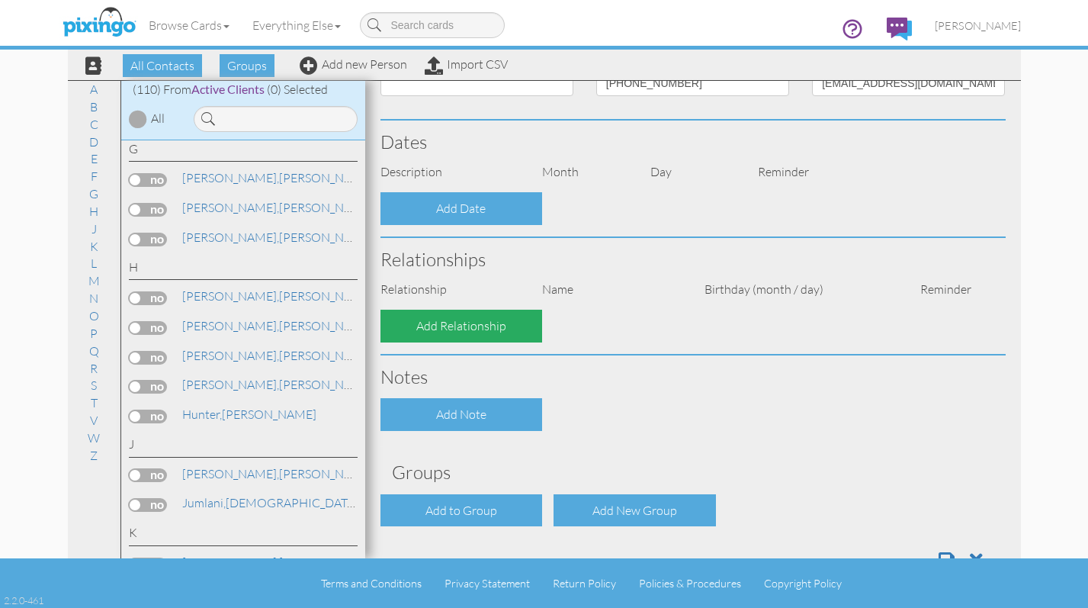
select select "object:3150"
select select "object:3395"
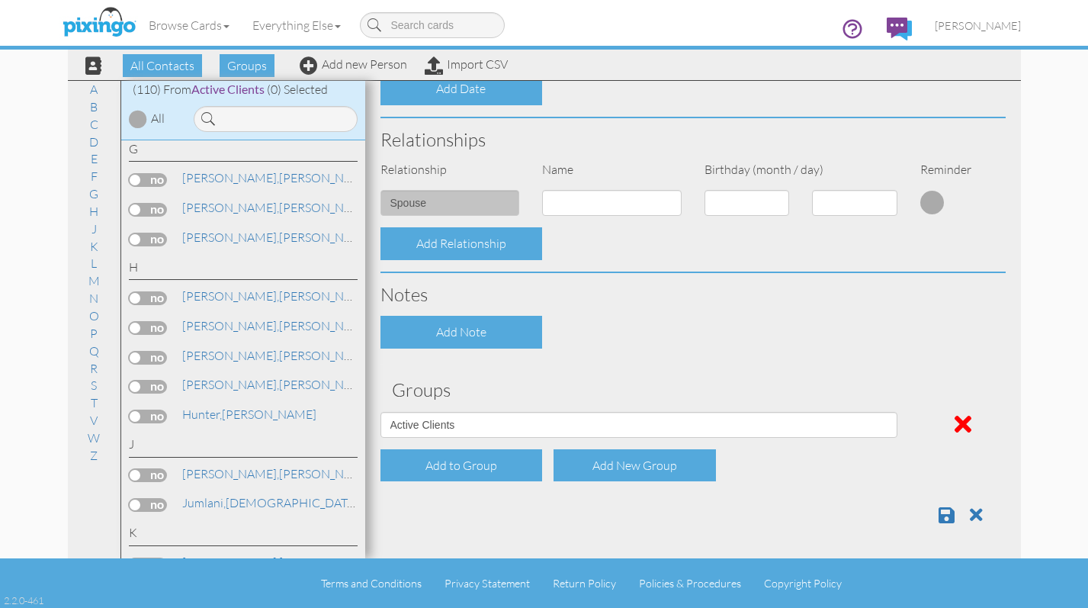
scroll to position [501, 0]
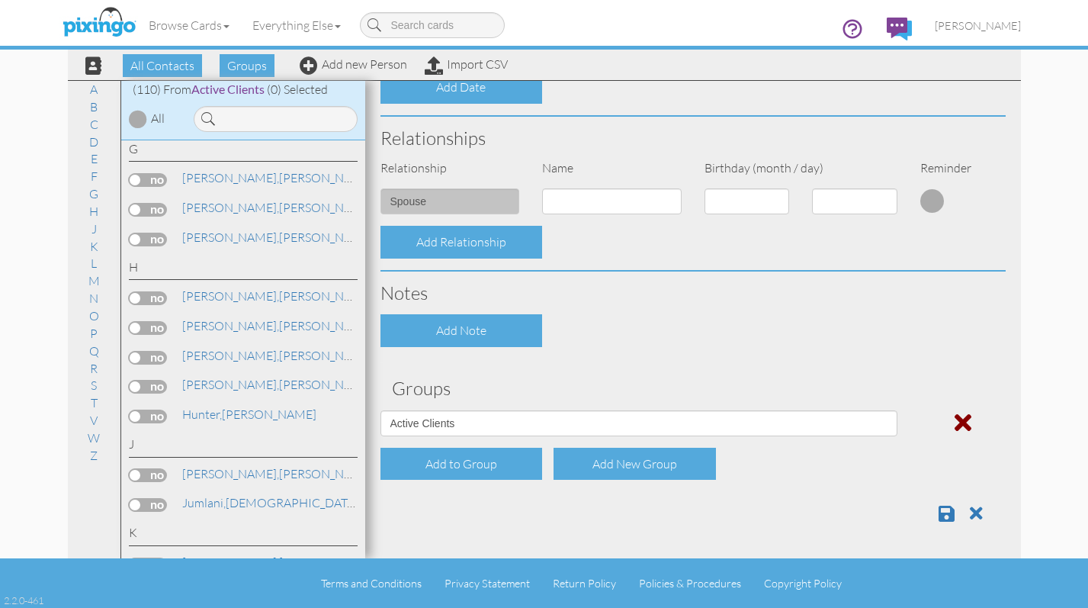
click at [955, 419] on span at bounding box center [963, 422] width 17 height 24
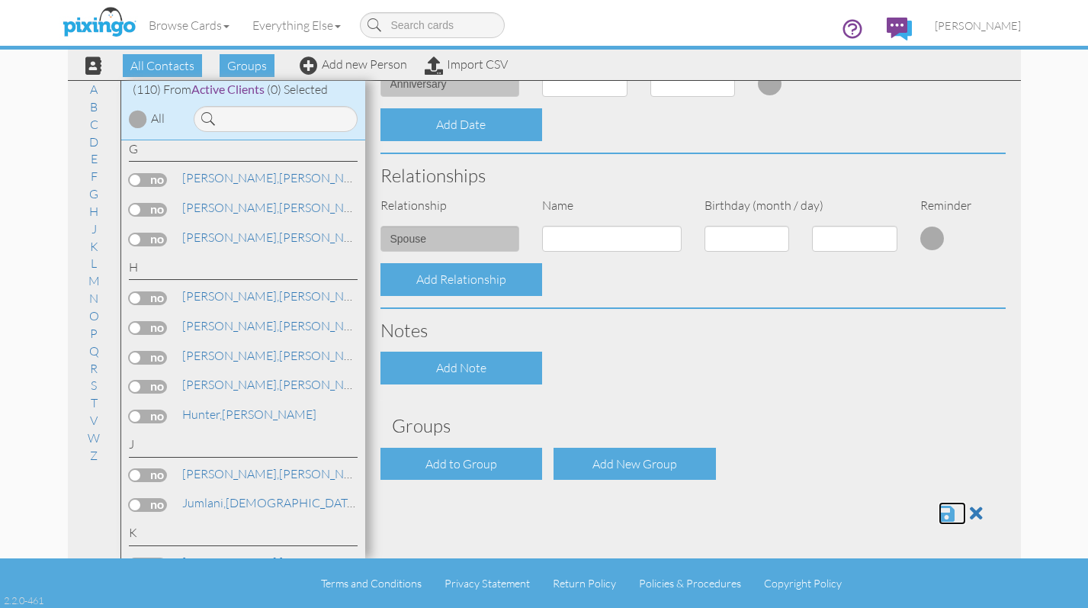
click at [939, 514] on span at bounding box center [947, 513] width 16 height 18
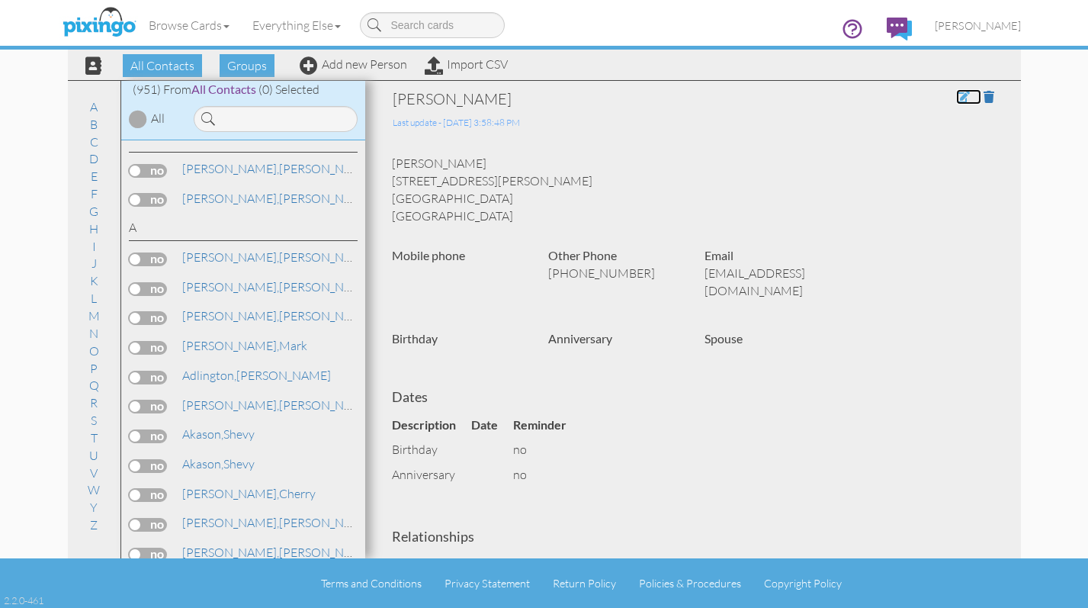
click at [956, 94] on span at bounding box center [963, 97] width 14 height 12
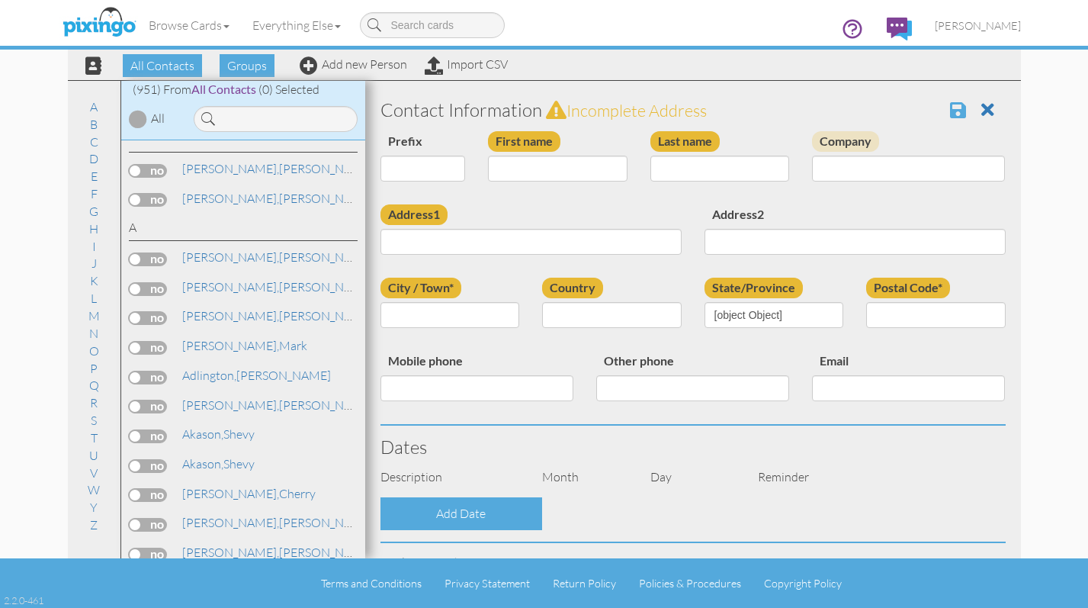
type input "[PERSON_NAME]"
type input "[STREET_ADDRESS][PERSON_NAME]"
type input "[GEOGRAPHIC_DATA]"
type input "89108"
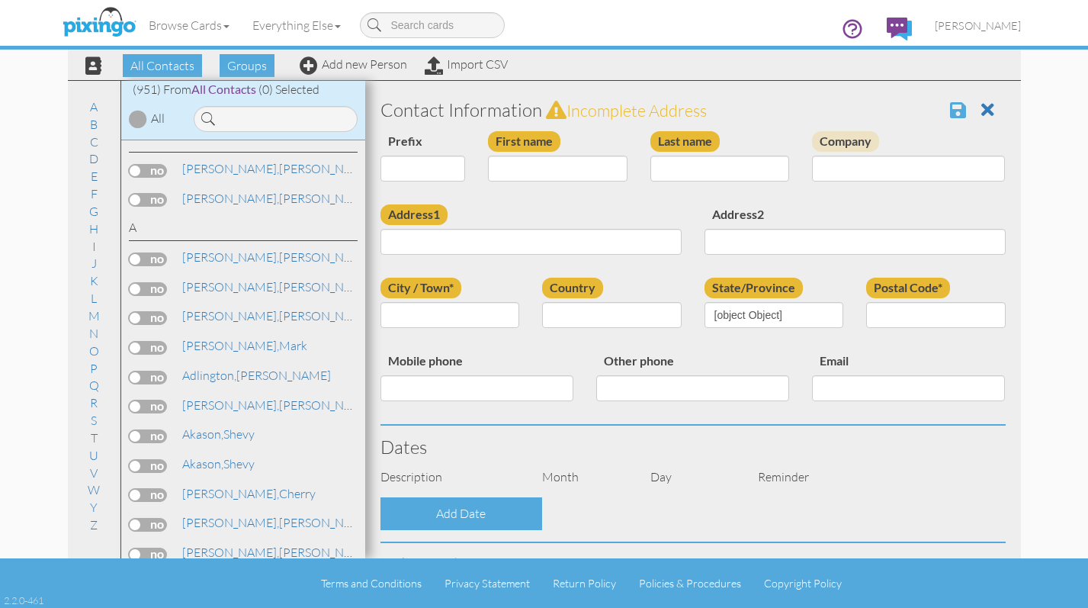
type input "[PHONE_NUMBER]"
type input "[EMAIL_ADDRESS][DOMAIN_NAME]"
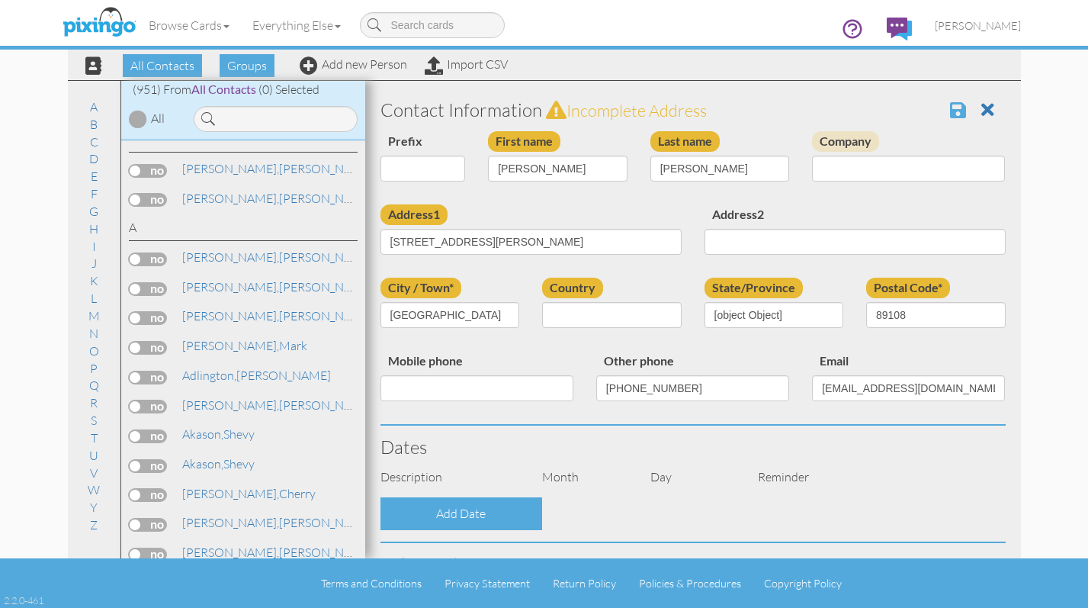
select select "object:3086"
select select "object:3331"
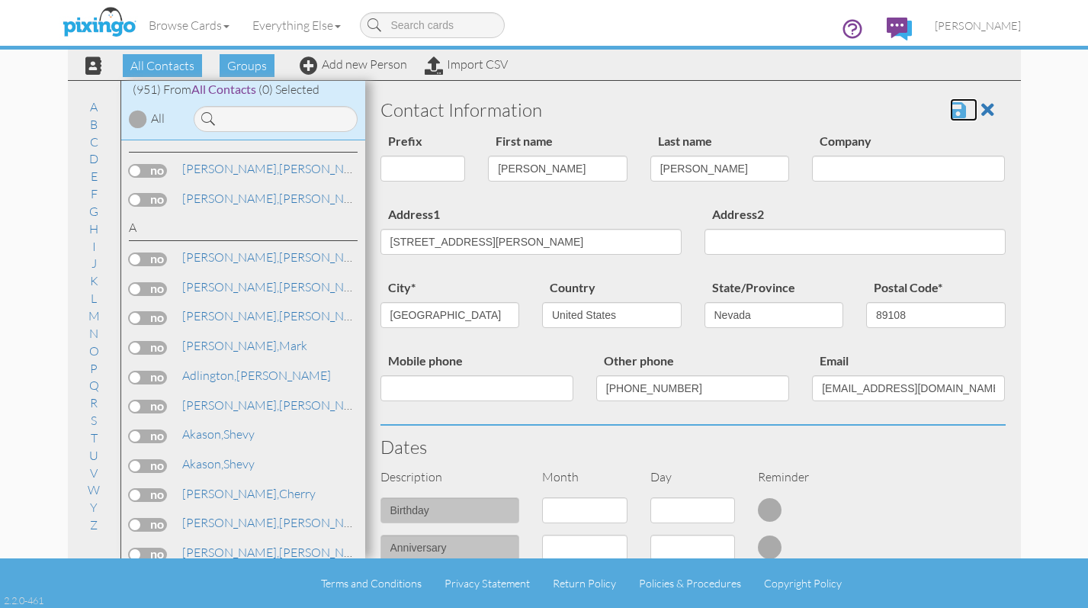
click at [950, 111] on span at bounding box center [958, 110] width 16 height 18
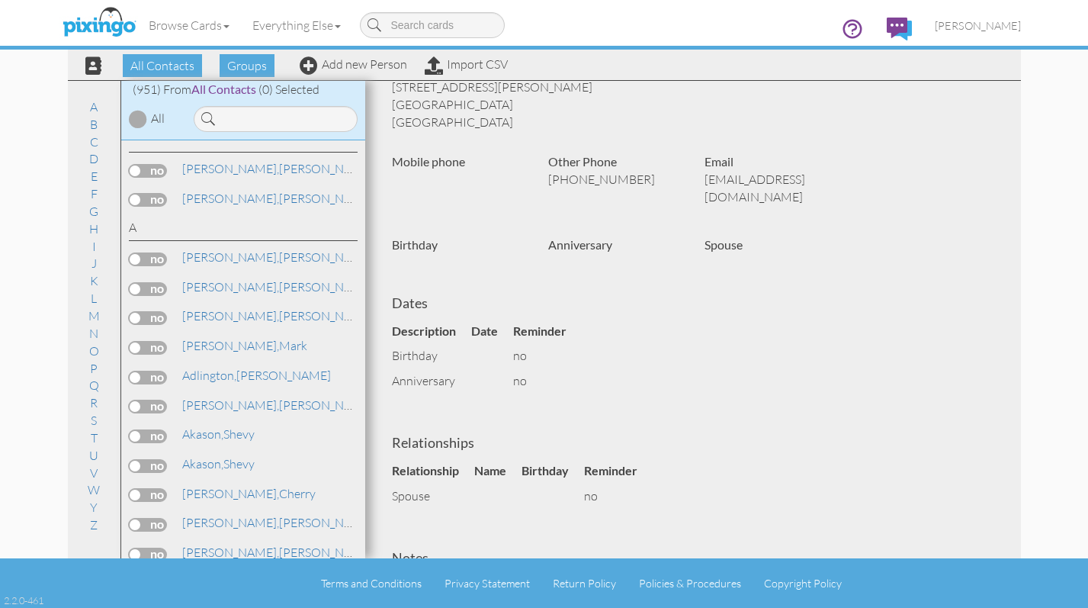
scroll to position [201, 0]
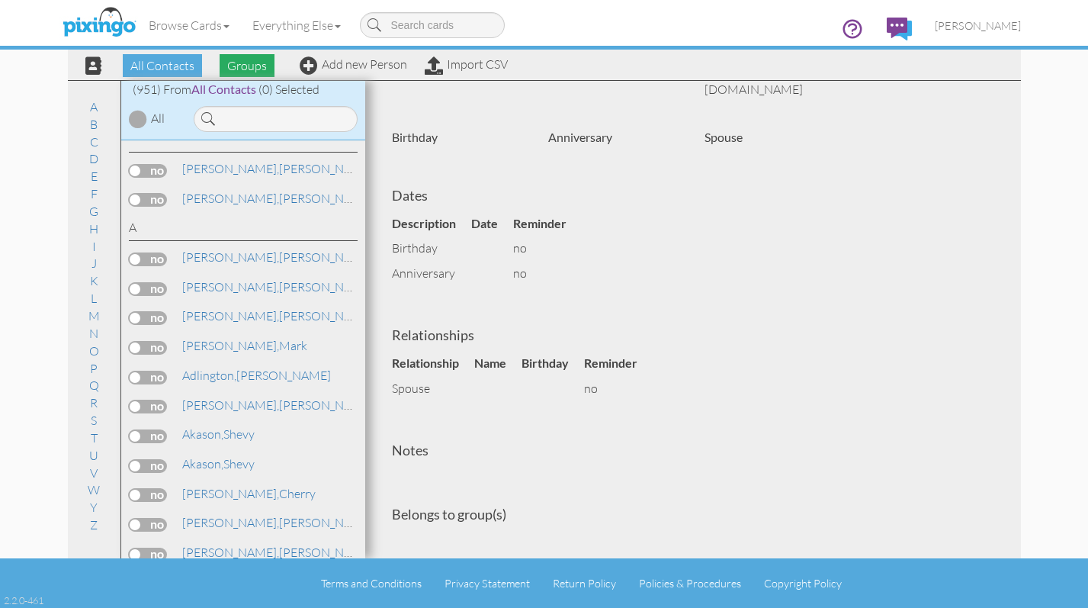
click at [233, 65] on span "Groups" at bounding box center [247, 65] width 55 height 23
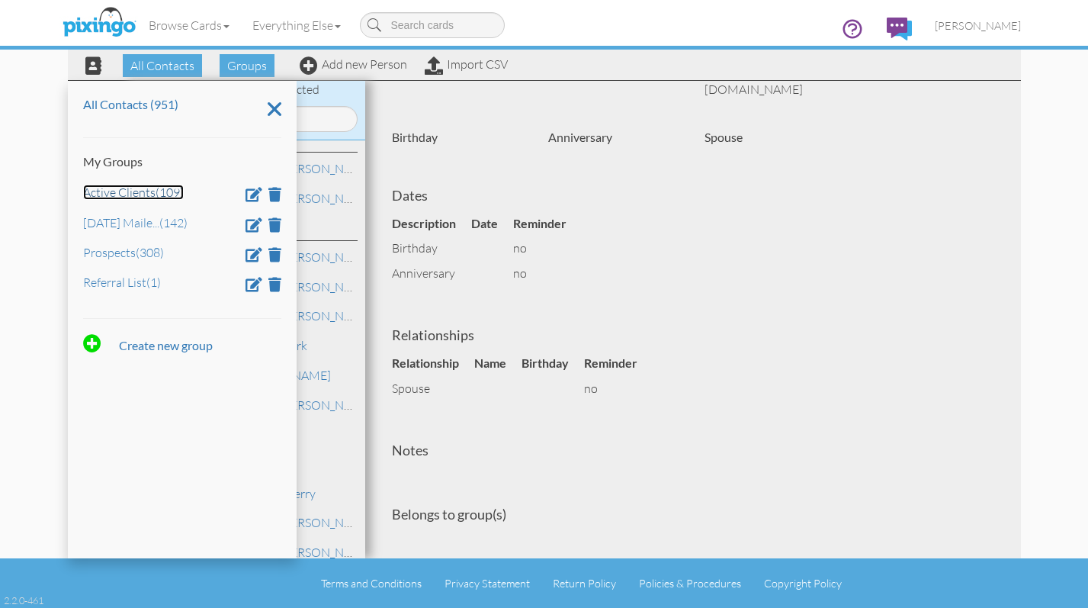
click at [108, 191] on link "Active Clients (109)" at bounding box center [133, 192] width 101 height 15
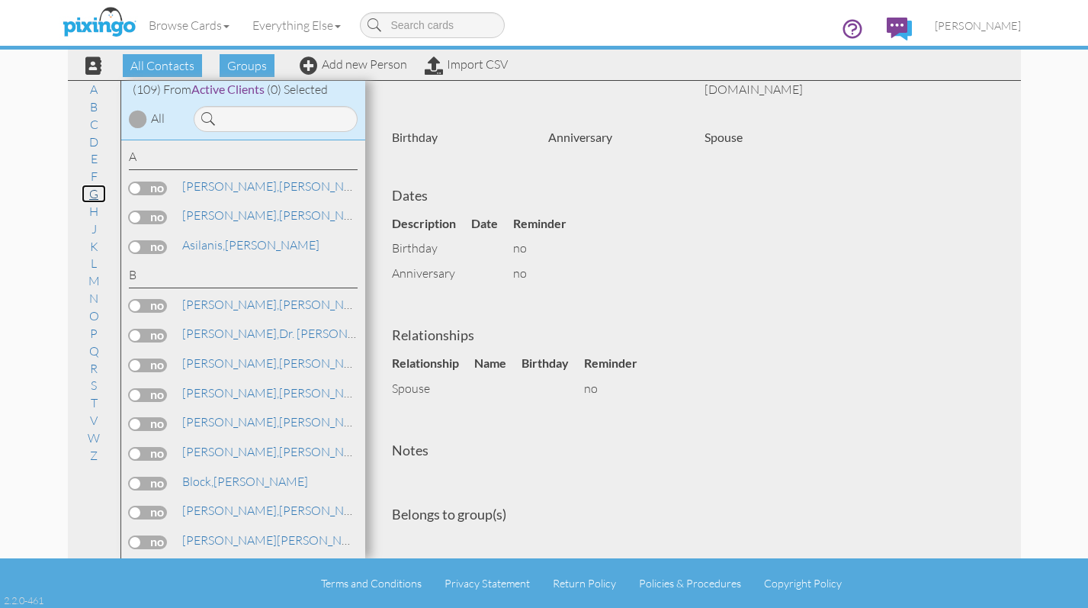
click at [90, 194] on link "G" at bounding box center [94, 194] width 24 height 18
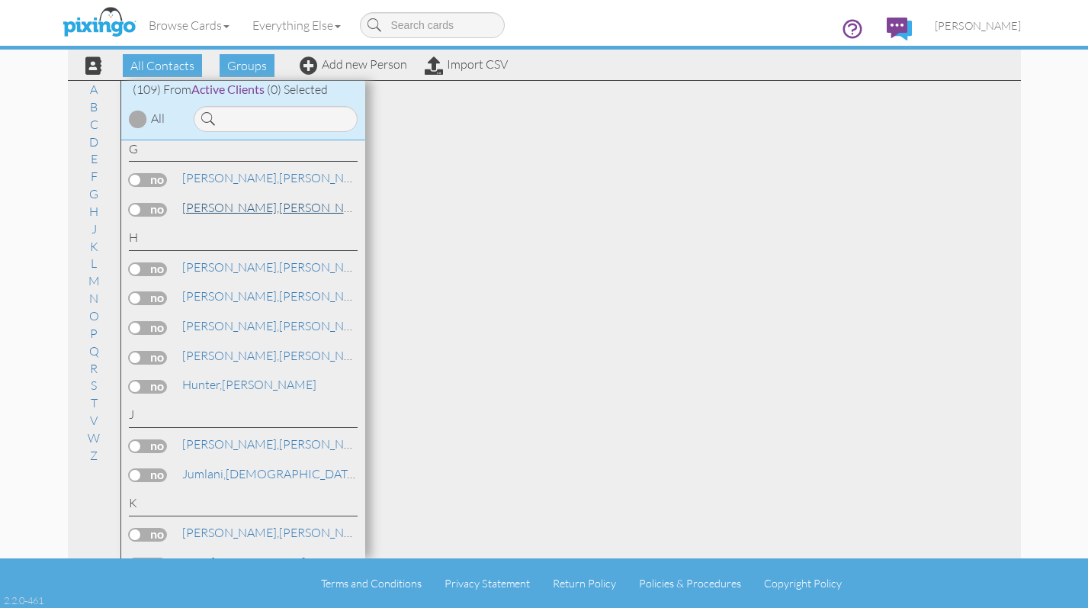
click at [207, 208] on span "[PERSON_NAME]," at bounding box center [230, 207] width 97 height 15
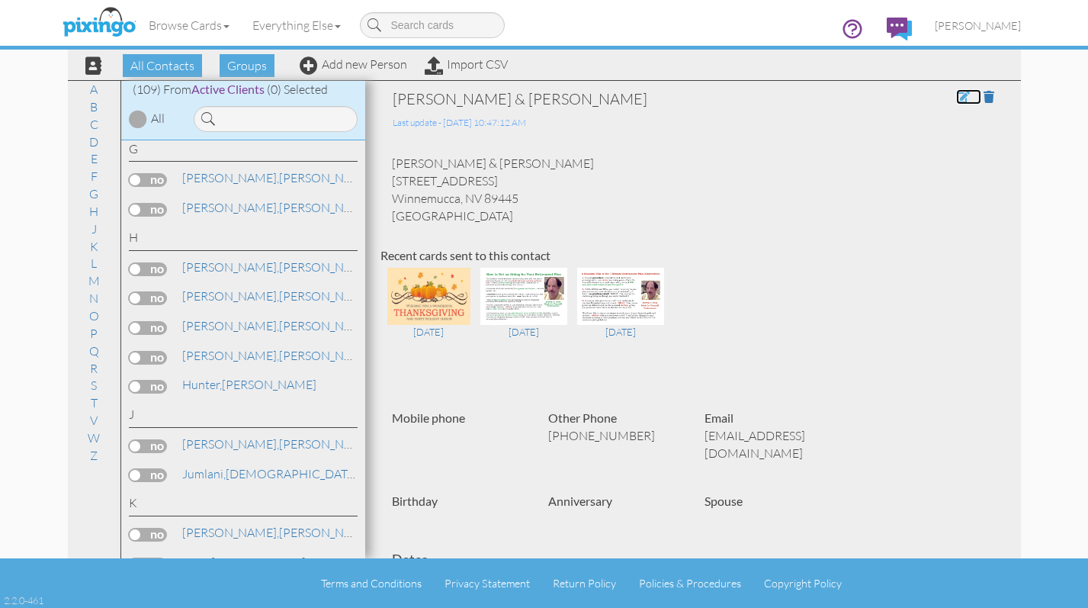
click at [956, 95] on span at bounding box center [963, 97] width 14 height 12
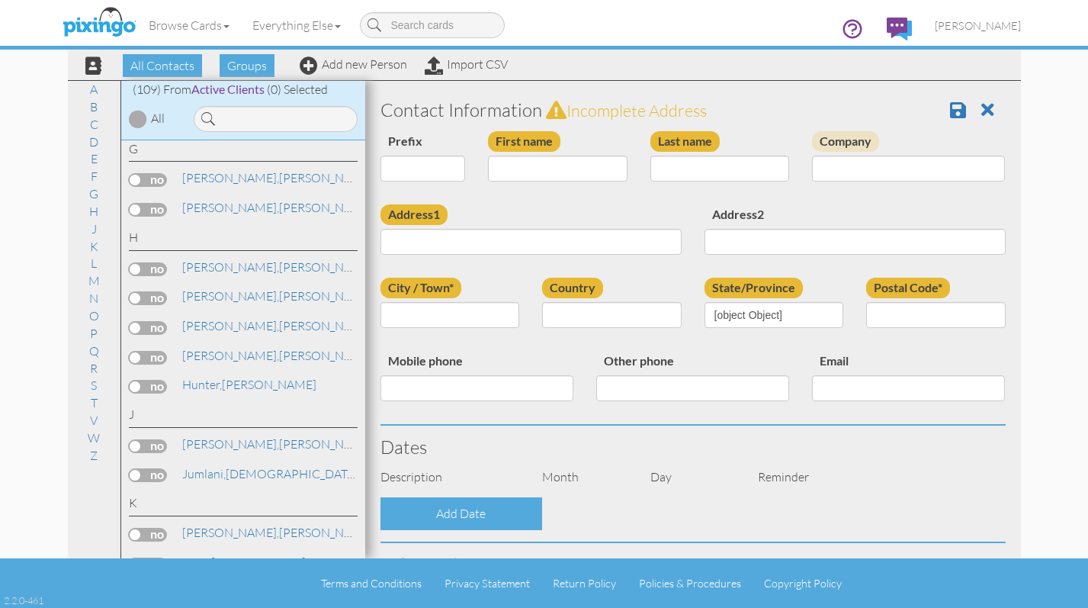
type input "[PERSON_NAME] & [PERSON_NAME]"
type input "Grover"
type input "6030 Water Canyon Rd"
type input "Winnemucca"
type input "89445"
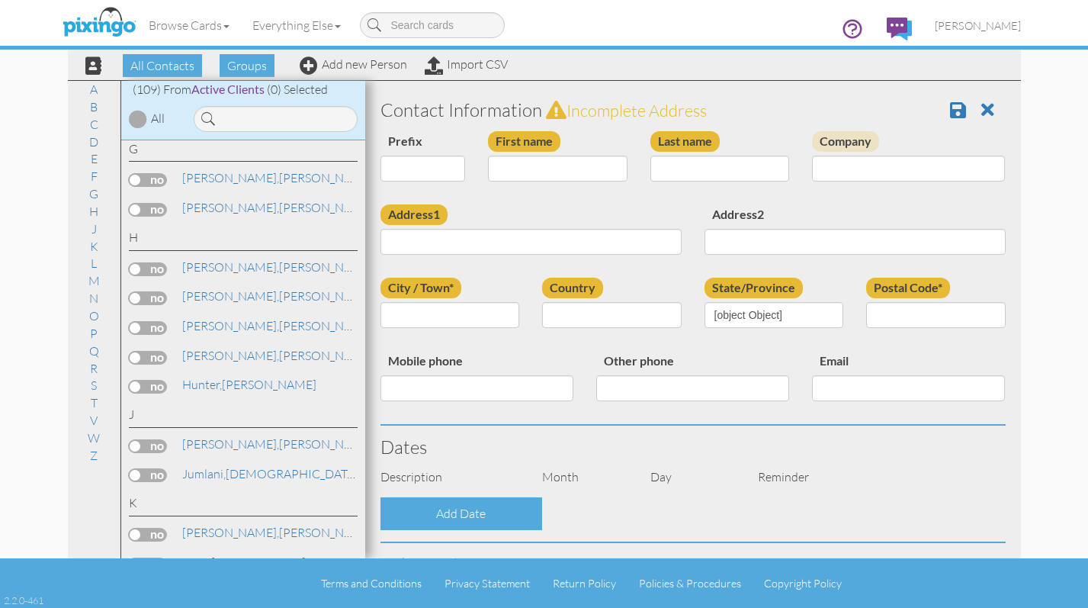
type input "(775)388-1089"
type input "davegrover32@mstar.net"
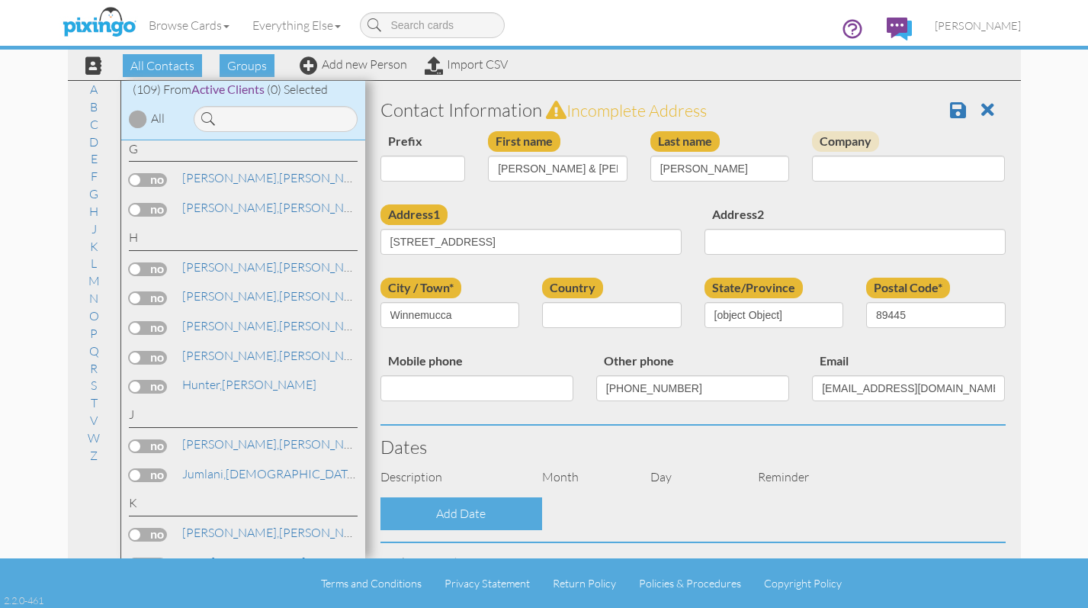
select select "object:3157"
select select "object:3402"
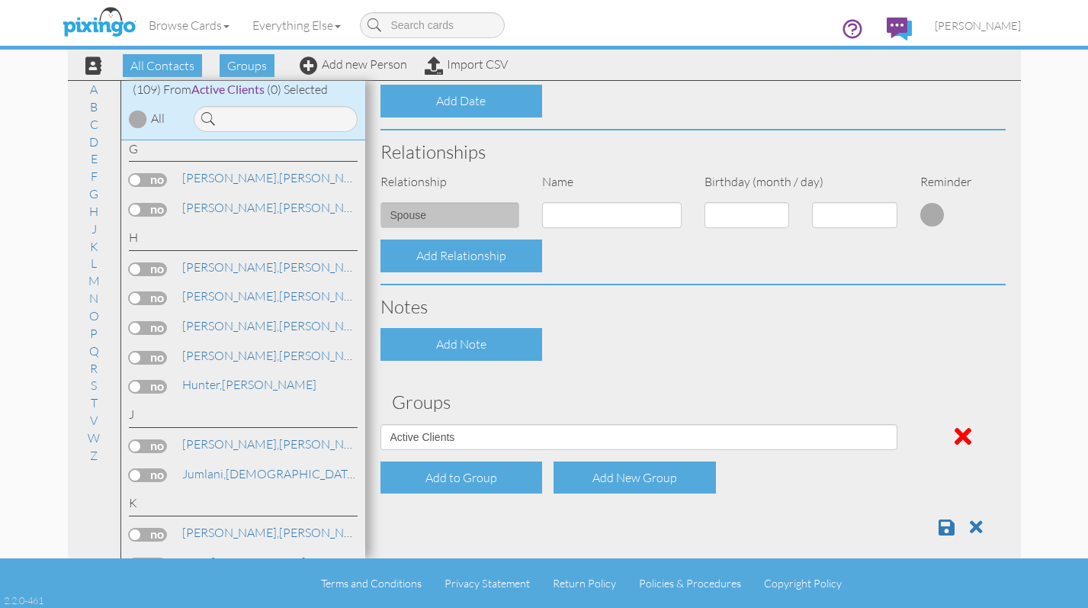
scroll to position [501, 0]
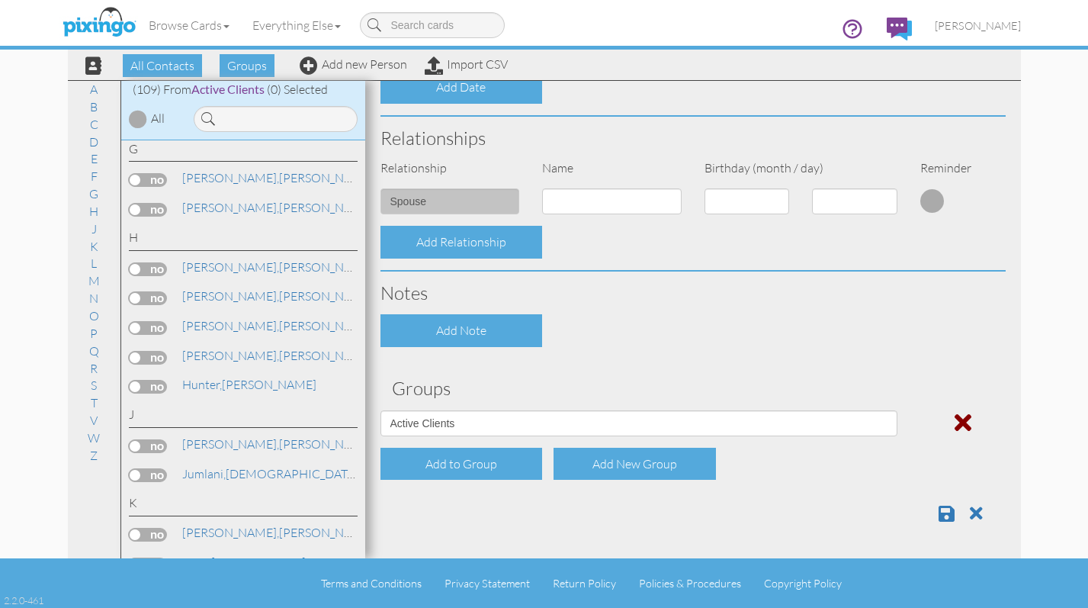
click at [955, 424] on span at bounding box center [963, 422] width 17 height 24
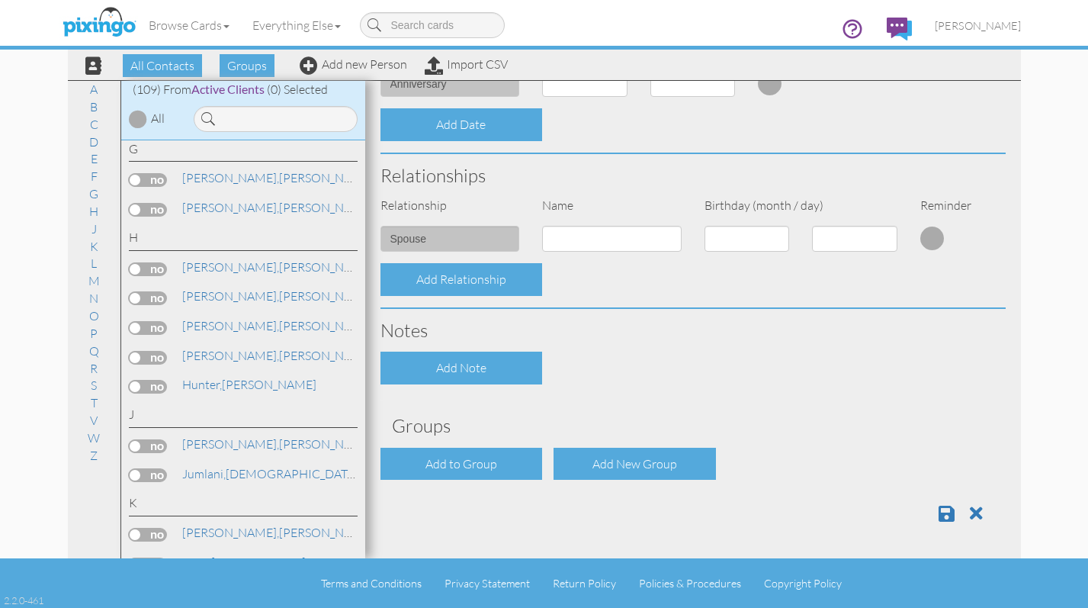
scroll to position [464, 0]
click at [939, 512] on span at bounding box center [947, 513] width 16 height 18
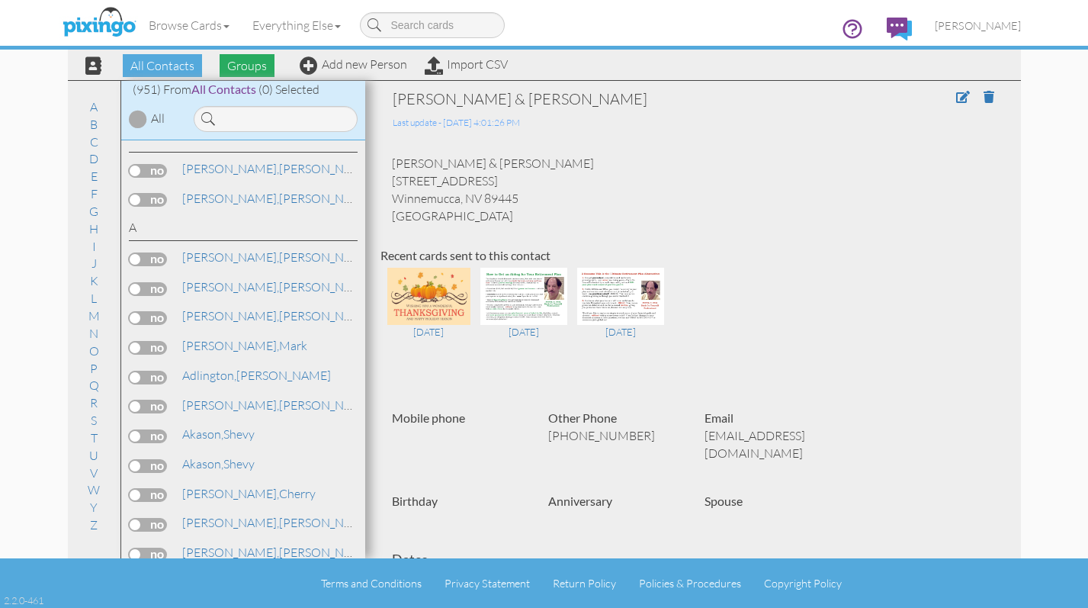
click at [250, 68] on span "Groups" at bounding box center [247, 65] width 55 height 23
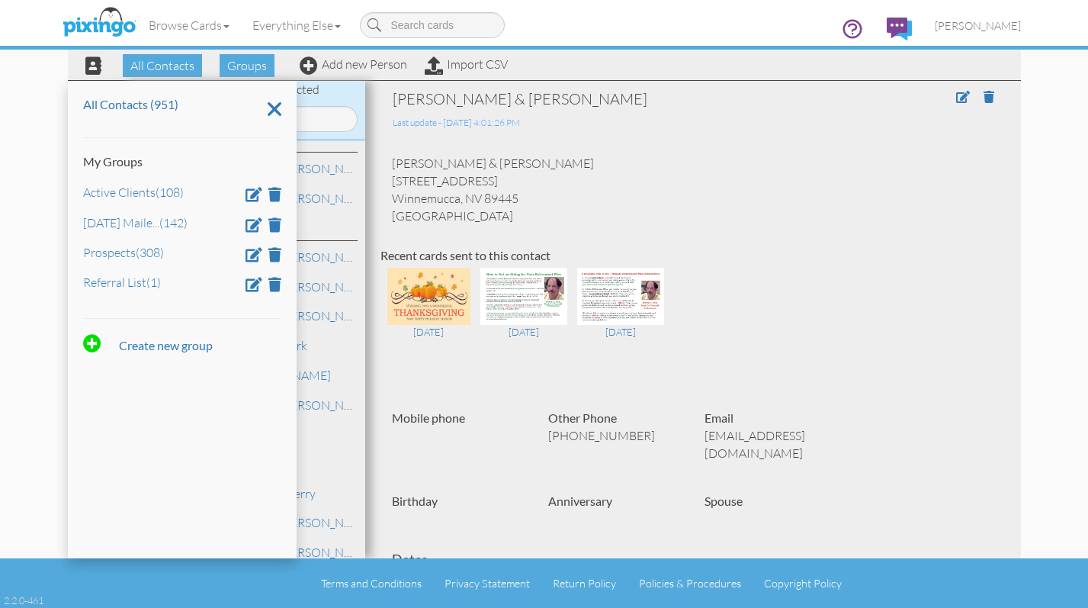
click at [114, 200] on div "Active Clients (108)" at bounding box center [182, 191] width 198 height 18
click at [110, 189] on link "Active Clients (108)" at bounding box center [133, 192] width 101 height 15
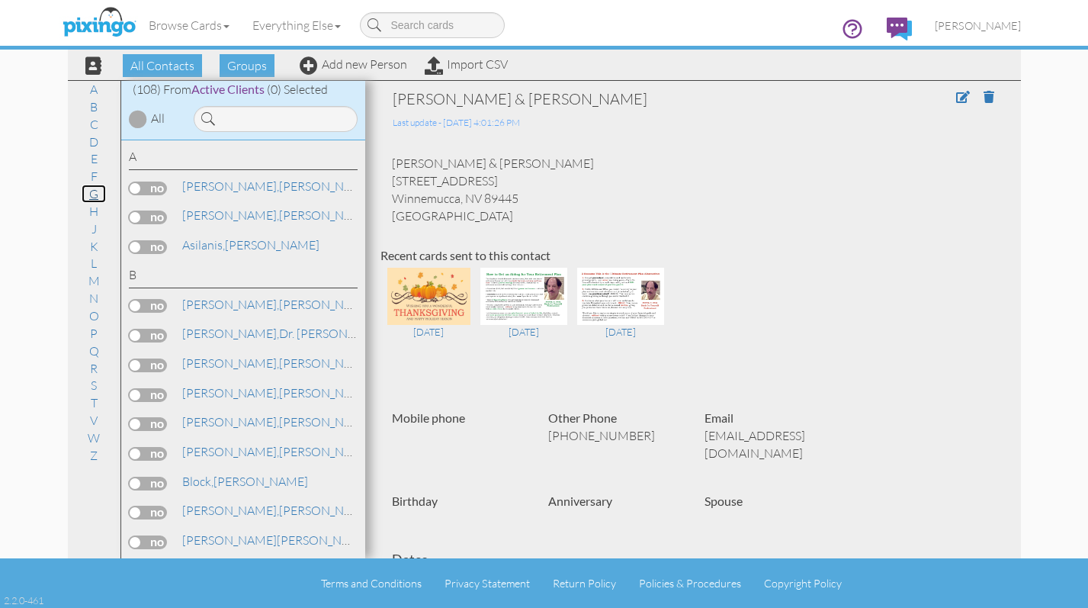
click at [94, 186] on link "G" at bounding box center [94, 194] width 24 height 18
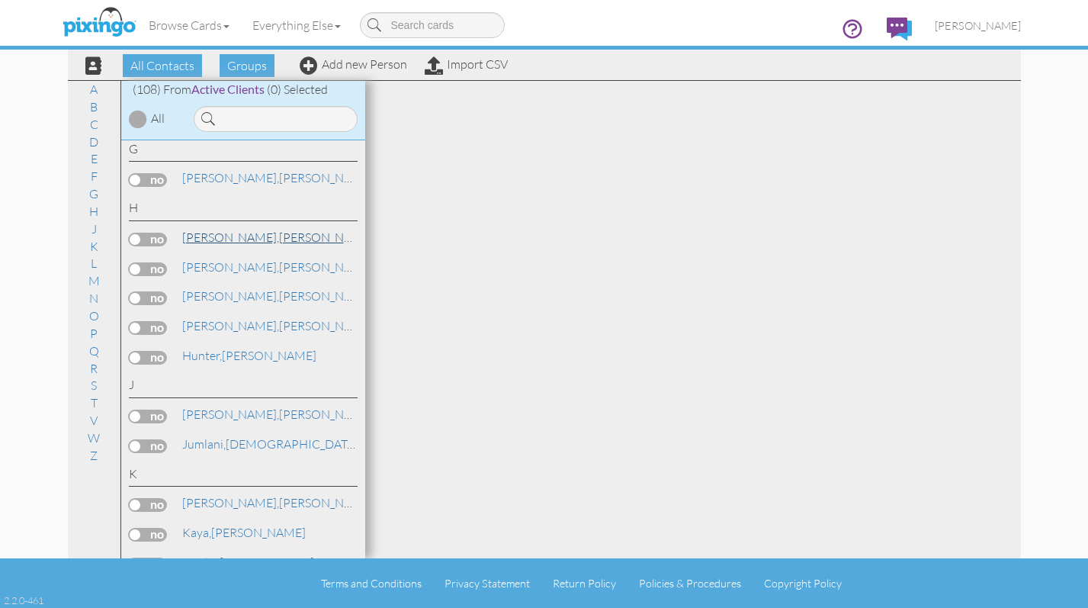
click at [220, 242] on link "Haney, Julie" at bounding box center [278, 237] width 194 height 18
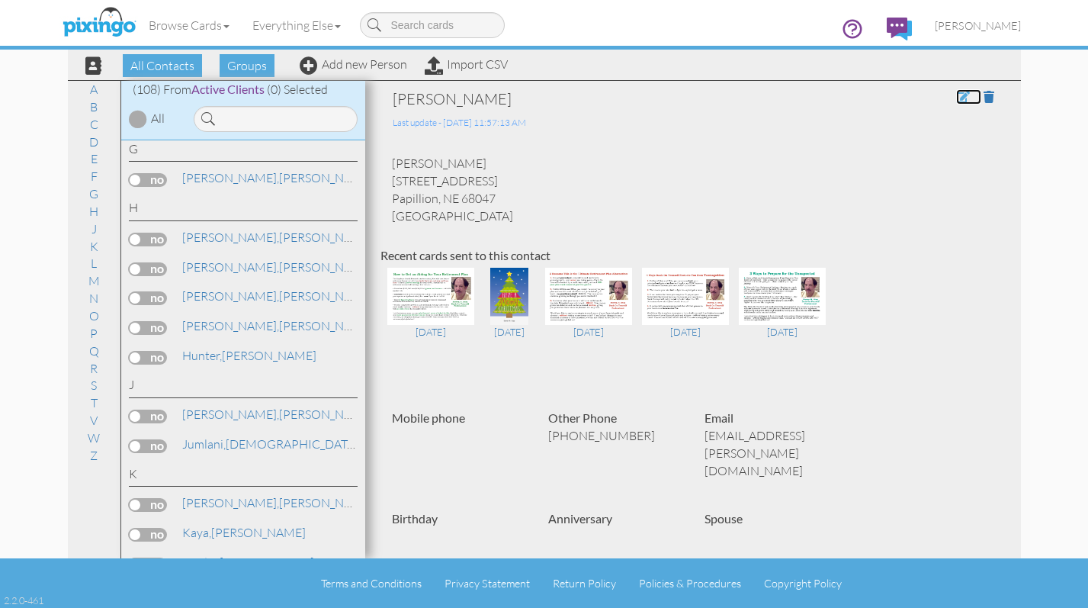
click at [956, 98] on span at bounding box center [963, 97] width 14 height 12
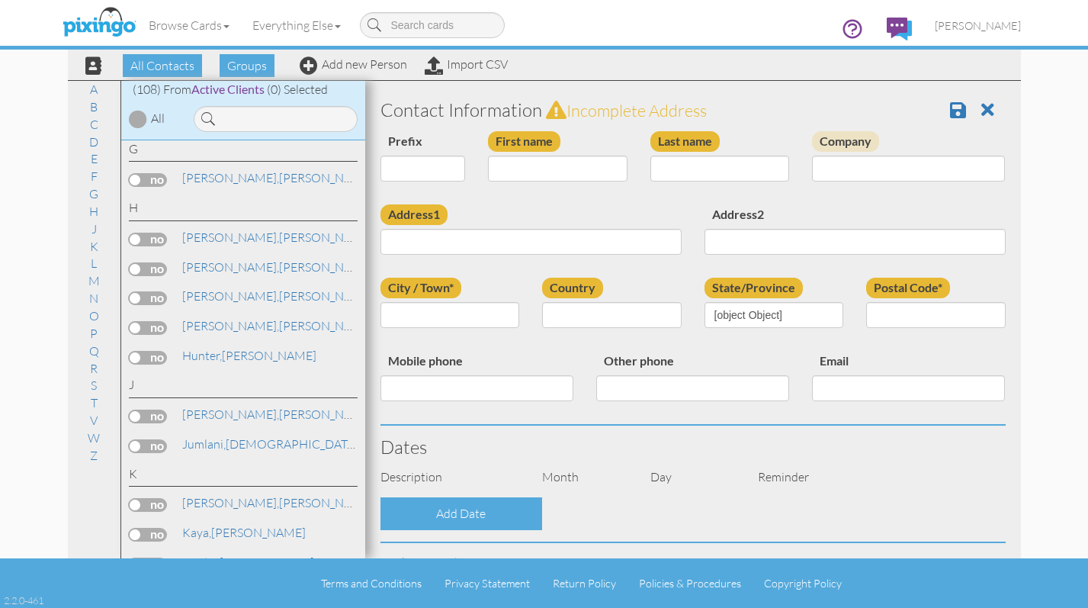
type input "[PERSON_NAME]"
type input "Haney"
type input "[STREET_ADDRESS]"
type input "Papillion"
type input "68047"
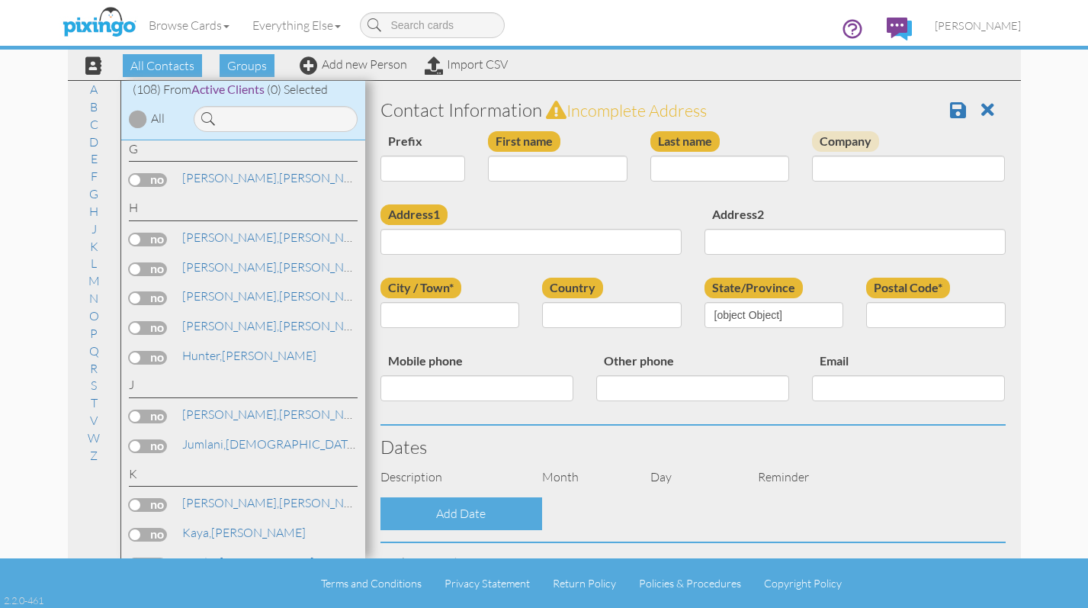
type input "[PHONE_NUMBER]"
type input "[EMAIL_ADDRESS][PERSON_NAME][DOMAIN_NAME]"
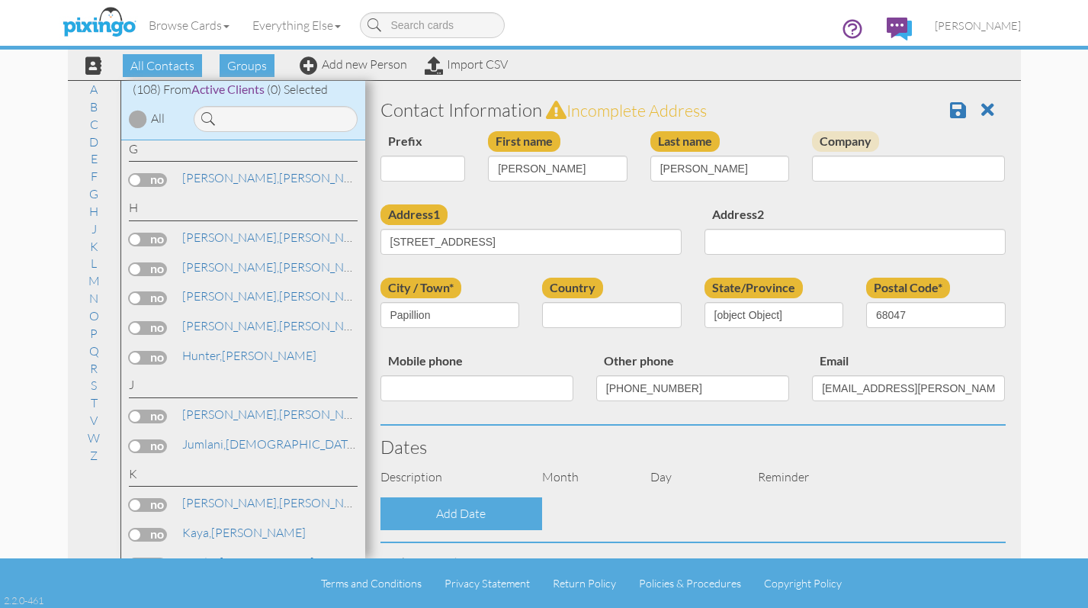
select select "object:3168"
select select "object:3413"
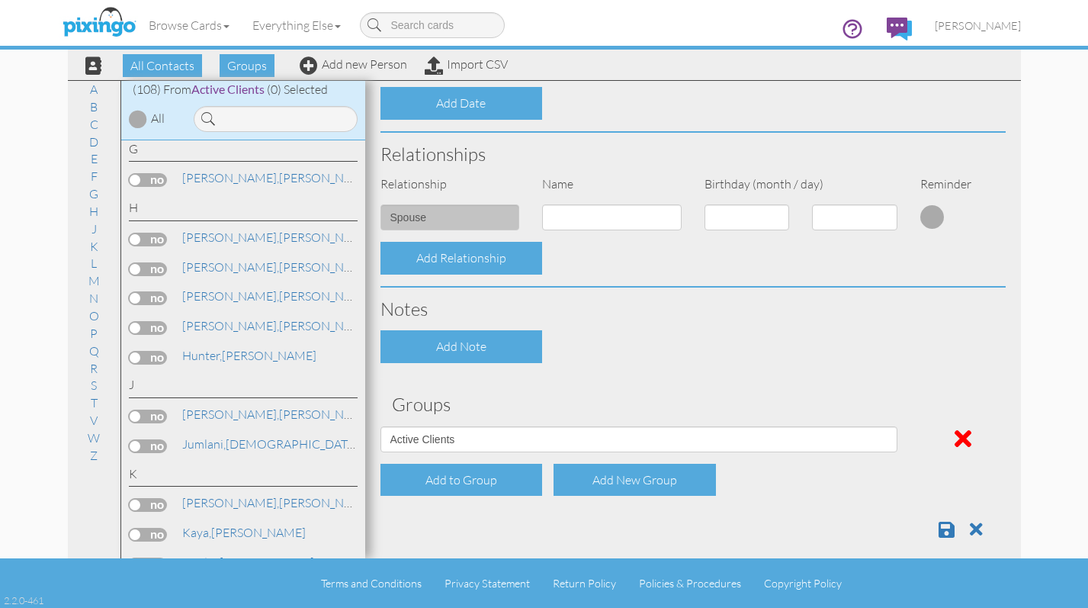
scroll to position [501, 0]
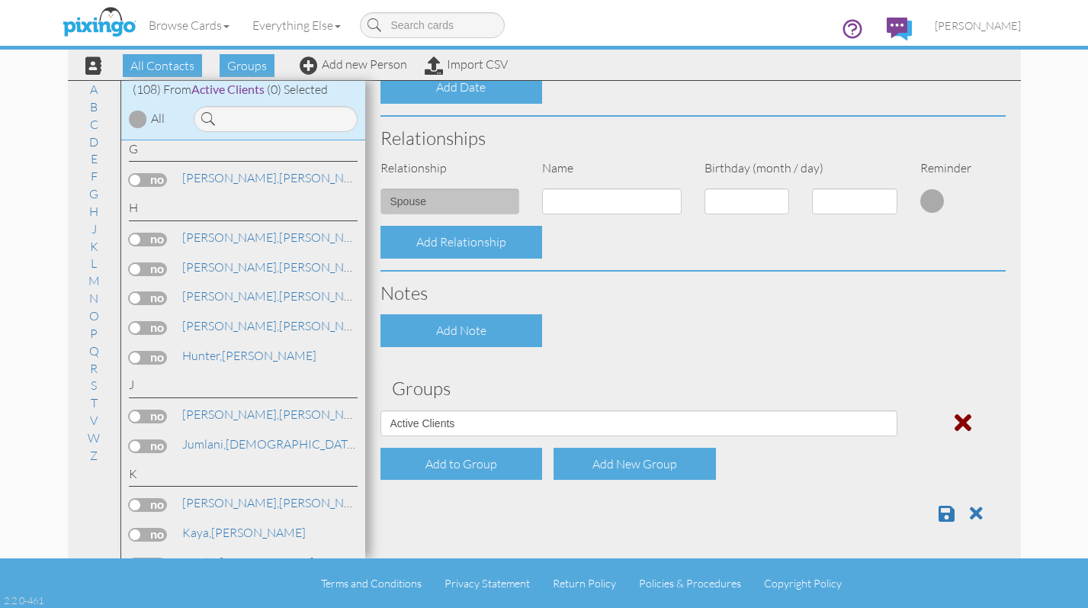
click at [955, 423] on span at bounding box center [963, 422] width 17 height 24
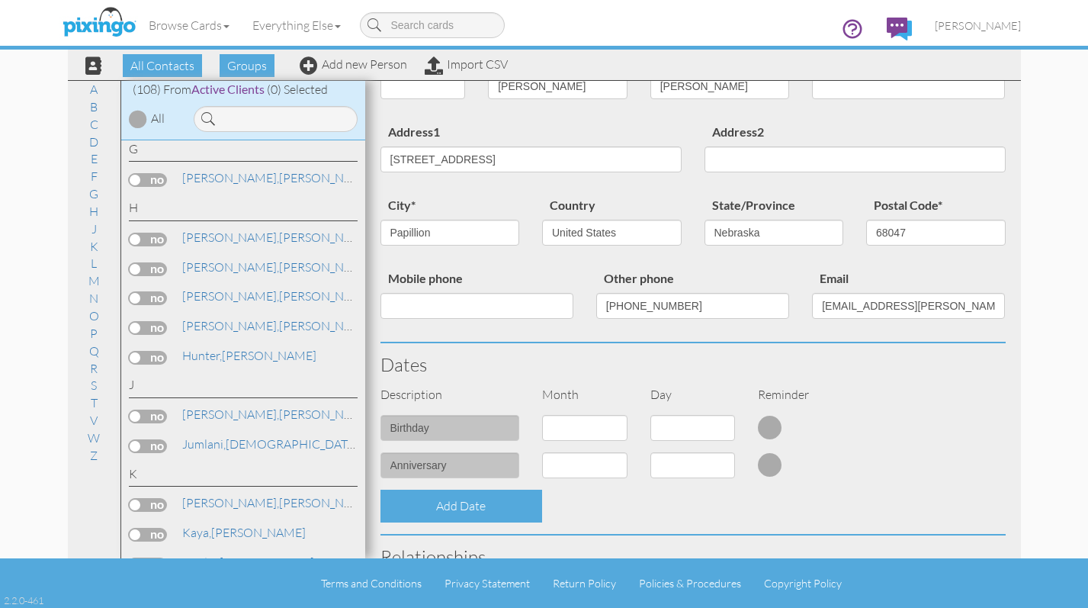
scroll to position [0, 0]
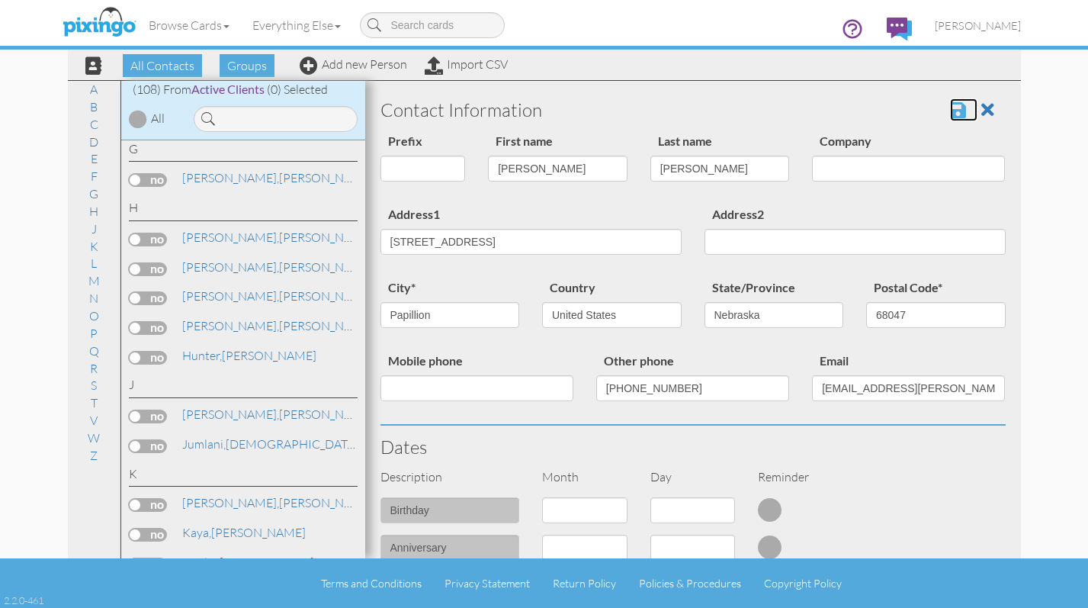
click at [950, 108] on span at bounding box center [958, 110] width 16 height 18
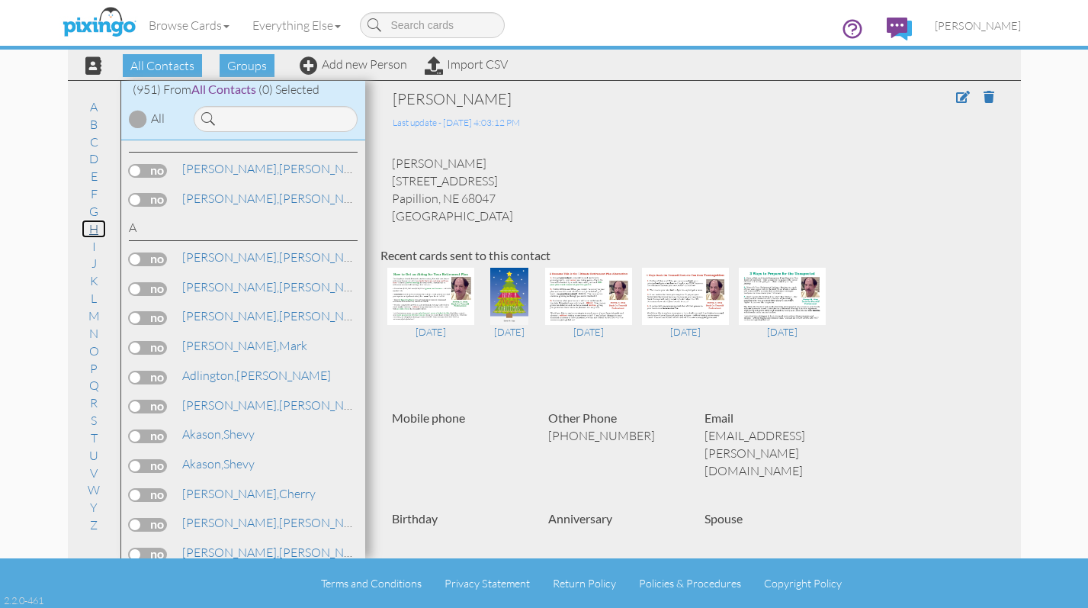
click at [93, 231] on link "H" at bounding box center [94, 229] width 24 height 18
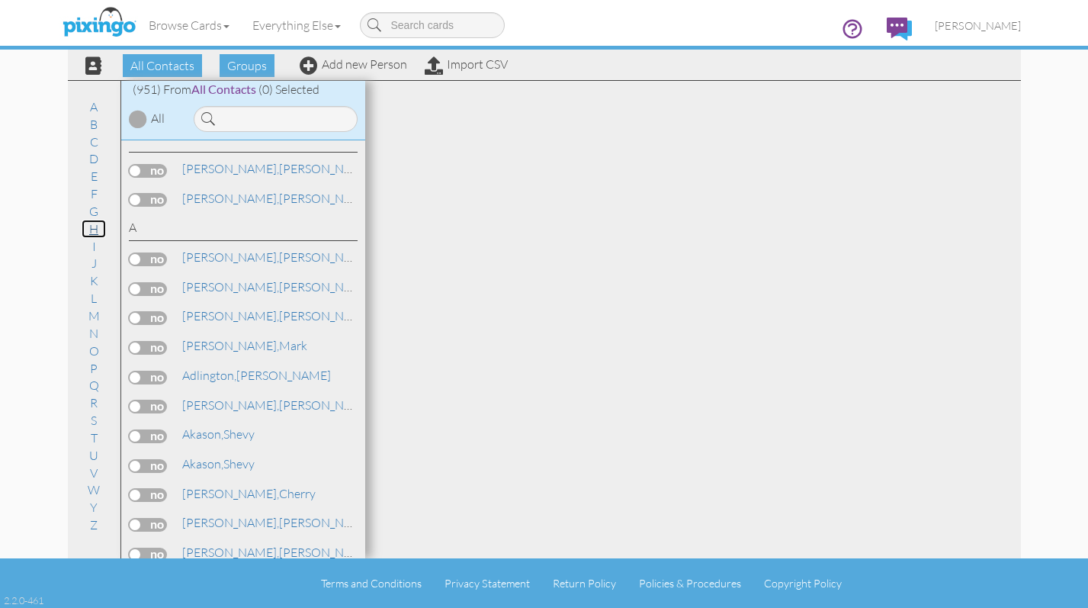
scroll to position [9077, 0]
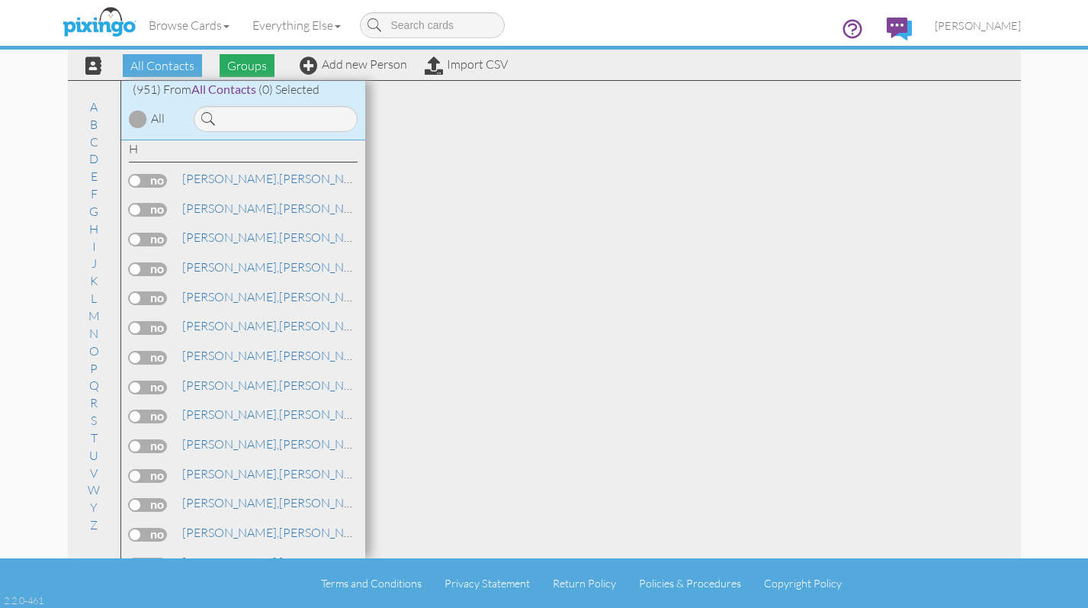
click at [238, 63] on span "Groups" at bounding box center [247, 65] width 55 height 23
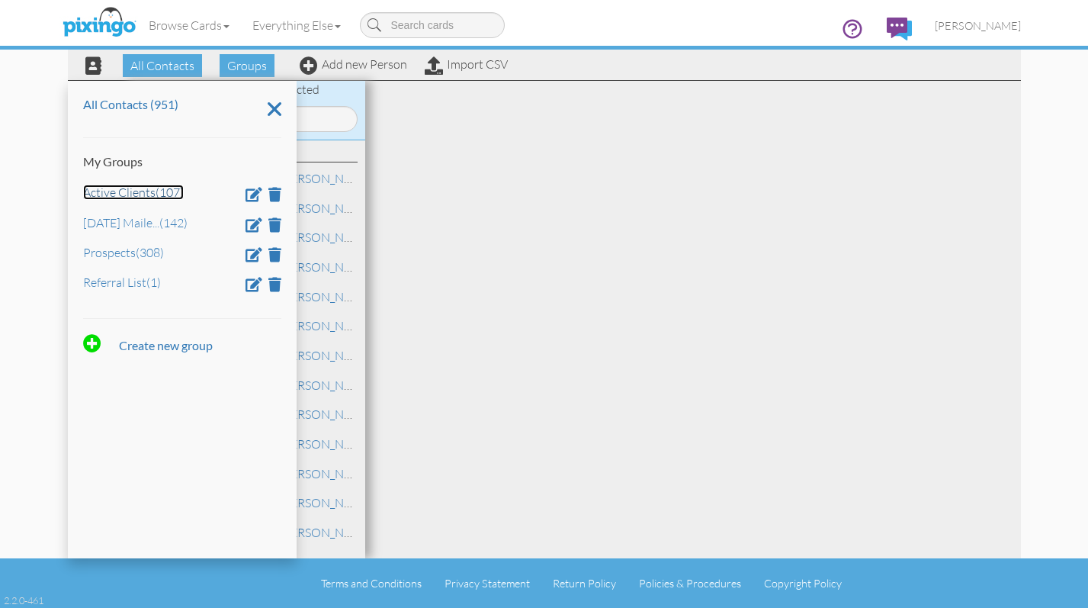
click at [129, 187] on link "Active Clients (107)" at bounding box center [133, 192] width 101 height 15
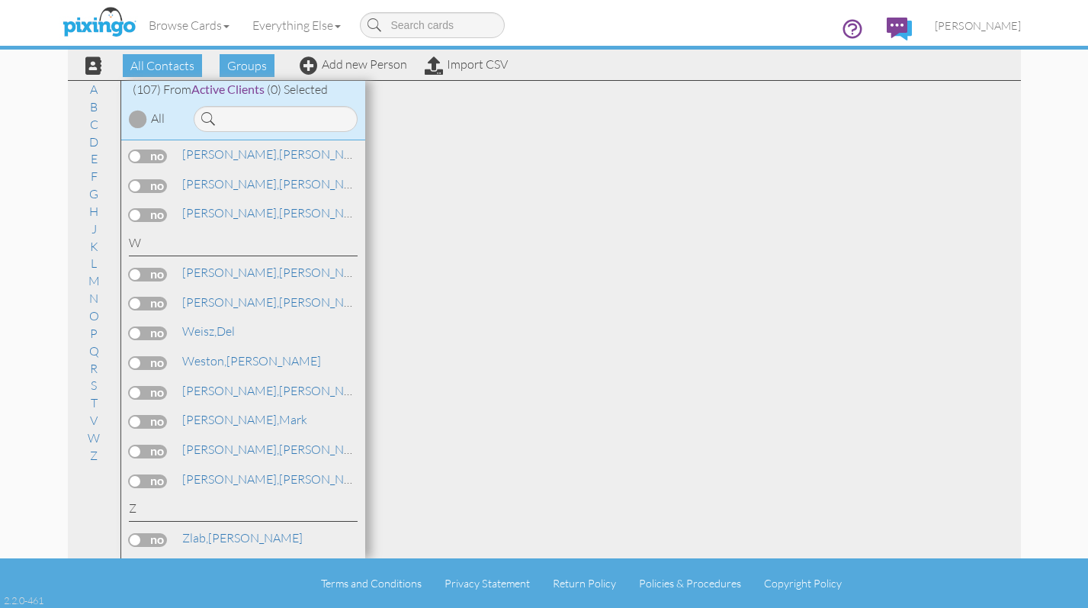
scroll to position [3397, 0]
click at [90, 213] on link "H" at bounding box center [94, 211] width 24 height 18
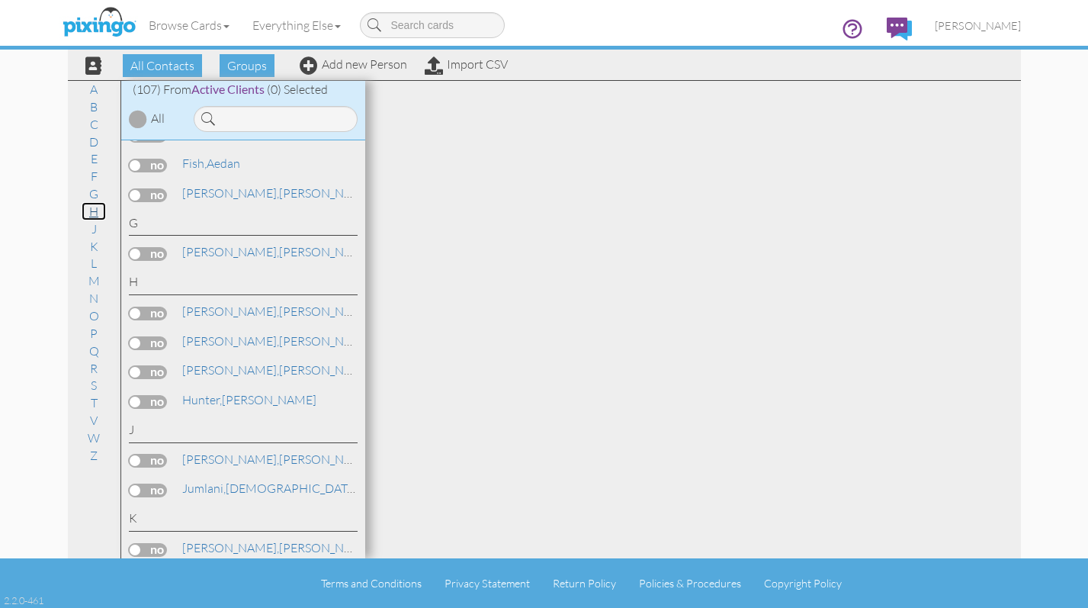
scroll to position [1063, 0]
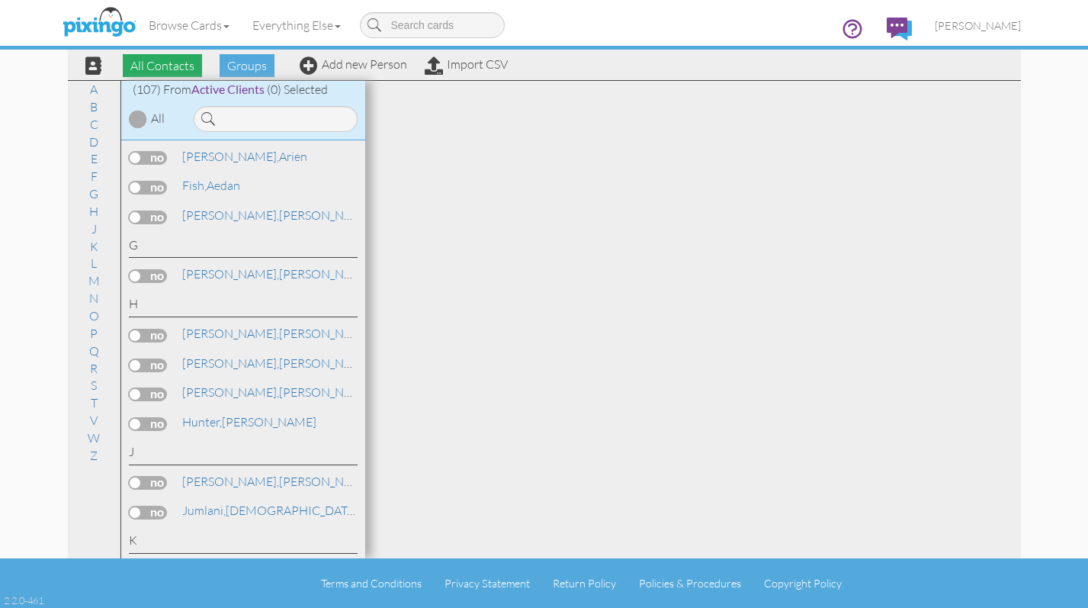
click at [145, 63] on span "All Contacts" at bounding box center [162, 65] width 79 height 23
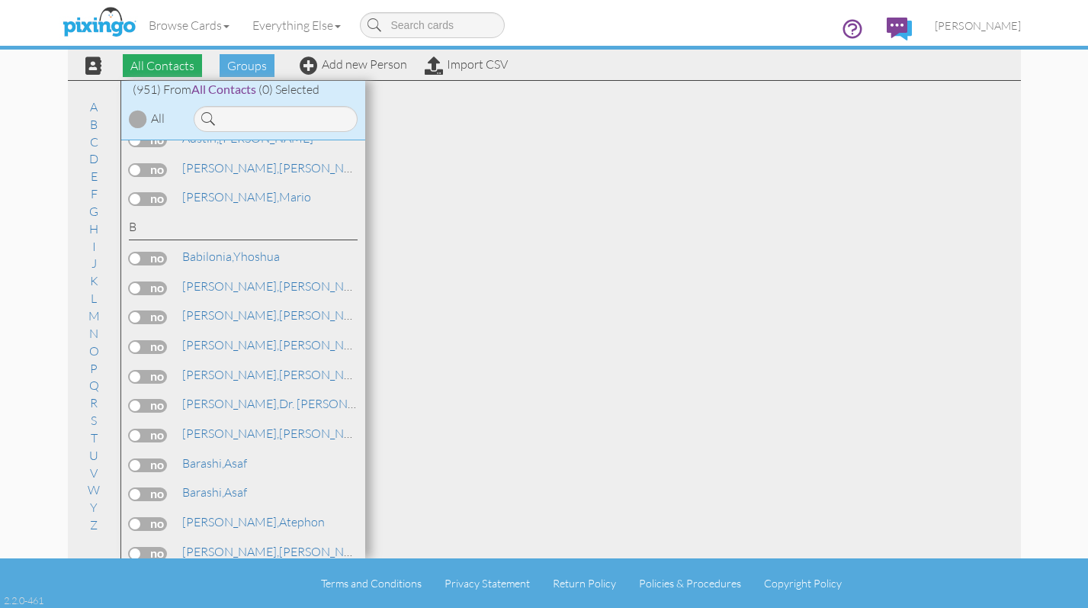
scroll to position [6975, 0]
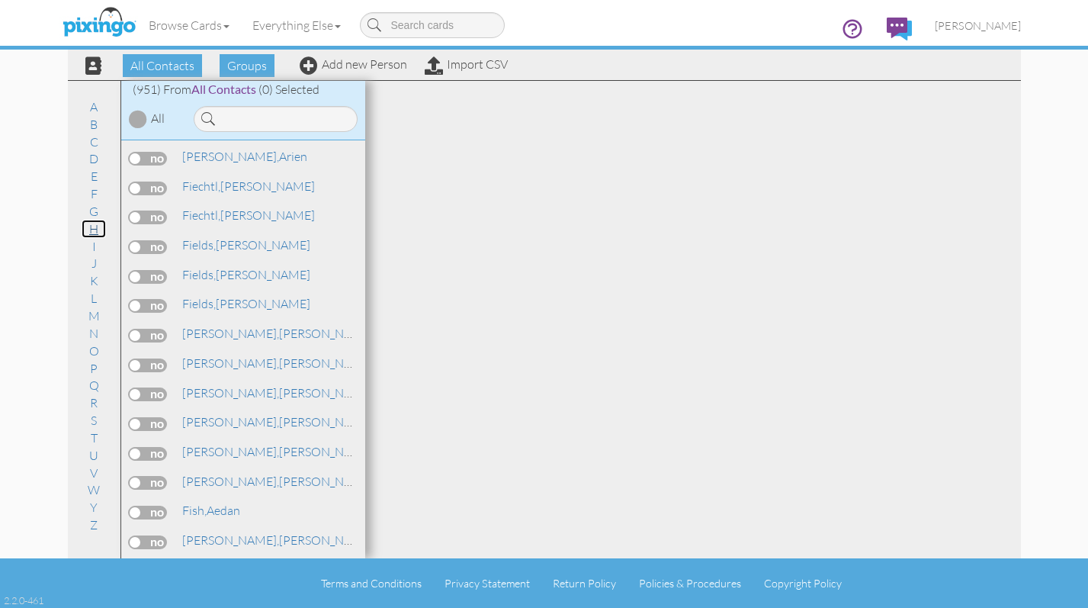
click at [89, 223] on link "H" at bounding box center [94, 229] width 24 height 18
click at [97, 230] on link "H" at bounding box center [94, 229] width 24 height 18
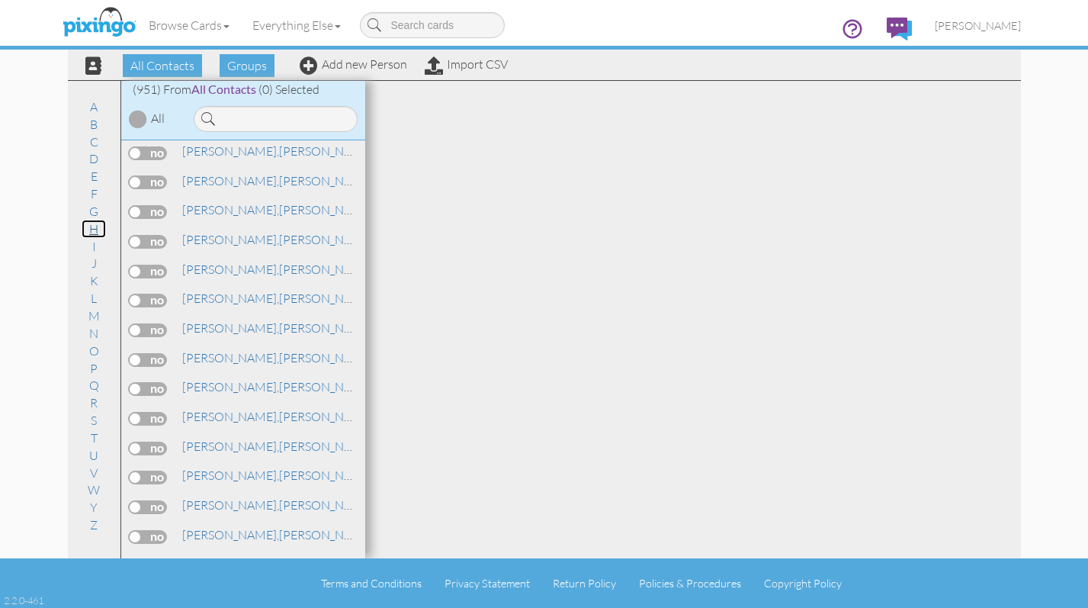
scroll to position [9818, 0]
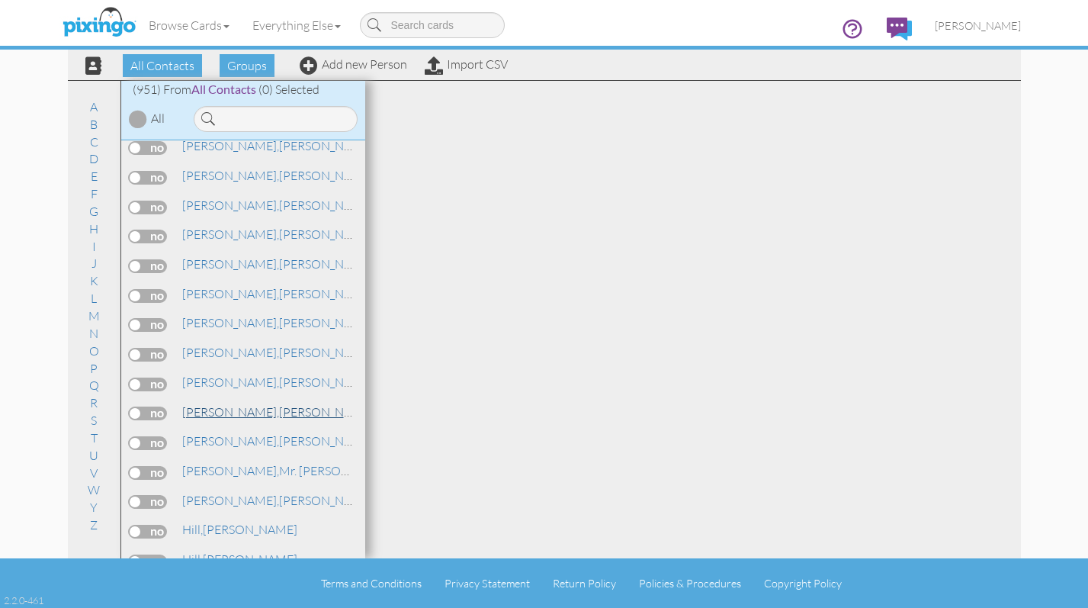
click at [226, 409] on span "[PERSON_NAME]," at bounding box center [230, 411] width 97 height 15
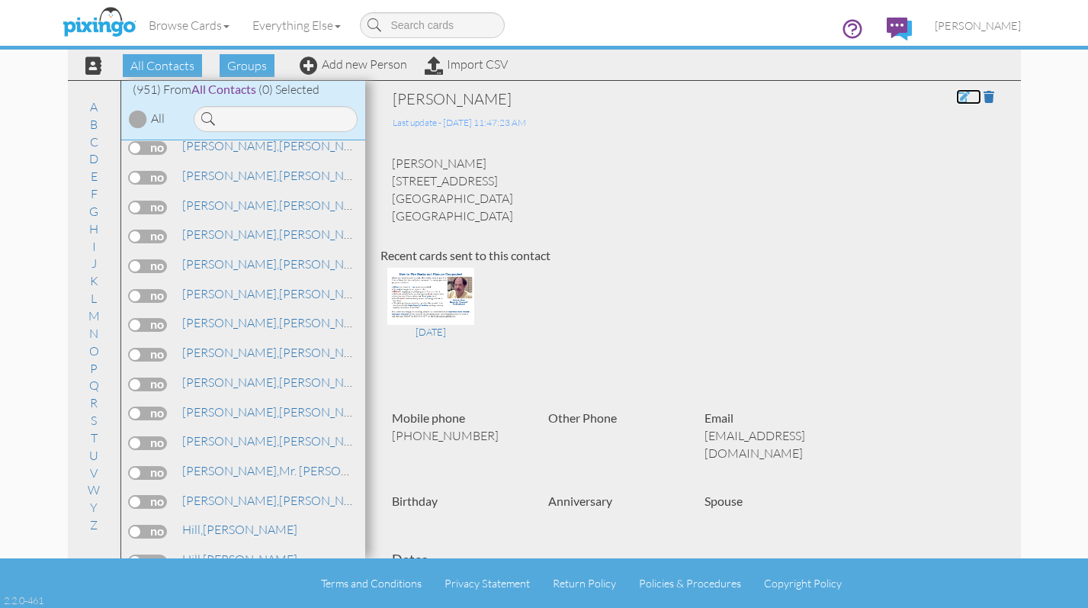
click at [956, 93] on span at bounding box center [963, 97] width 14 height 12
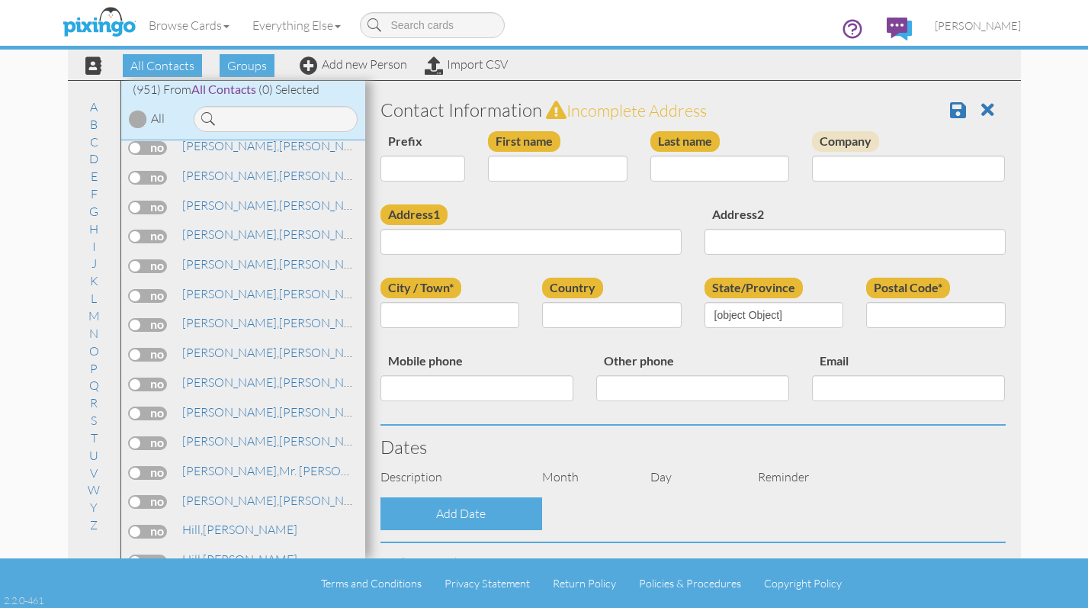
type input "[PERSON_NAME]"
type input "Hernandez"
type input "[STREET_ADDRESS]"
type input "La Verne"
type input "91750"
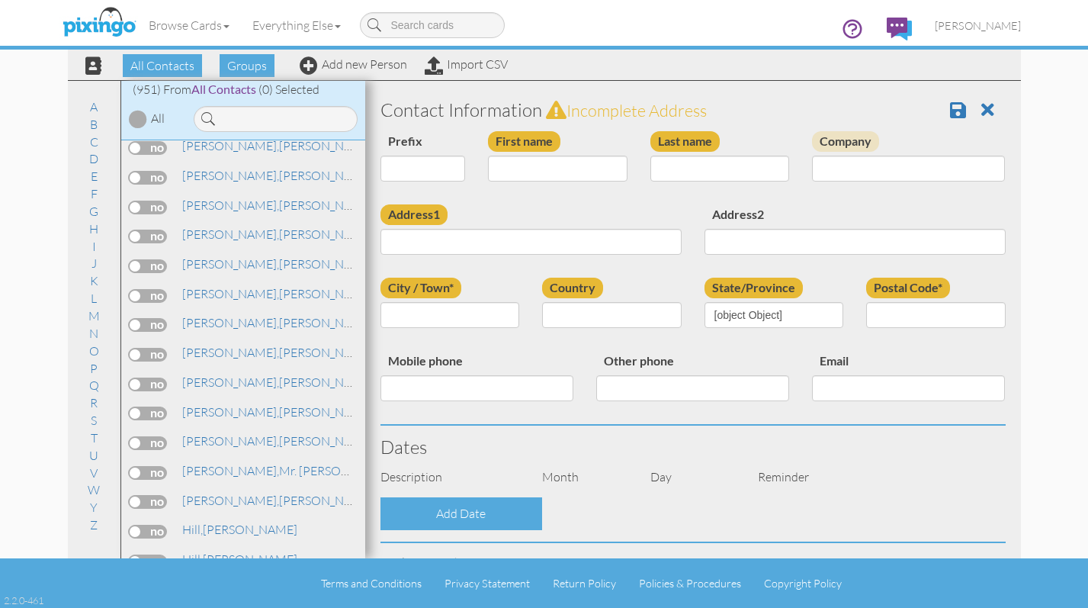
type input "[PHONE_NUMBER]"
type input "[EMAIL_ADDRESS][DOMAIN_NAME]"
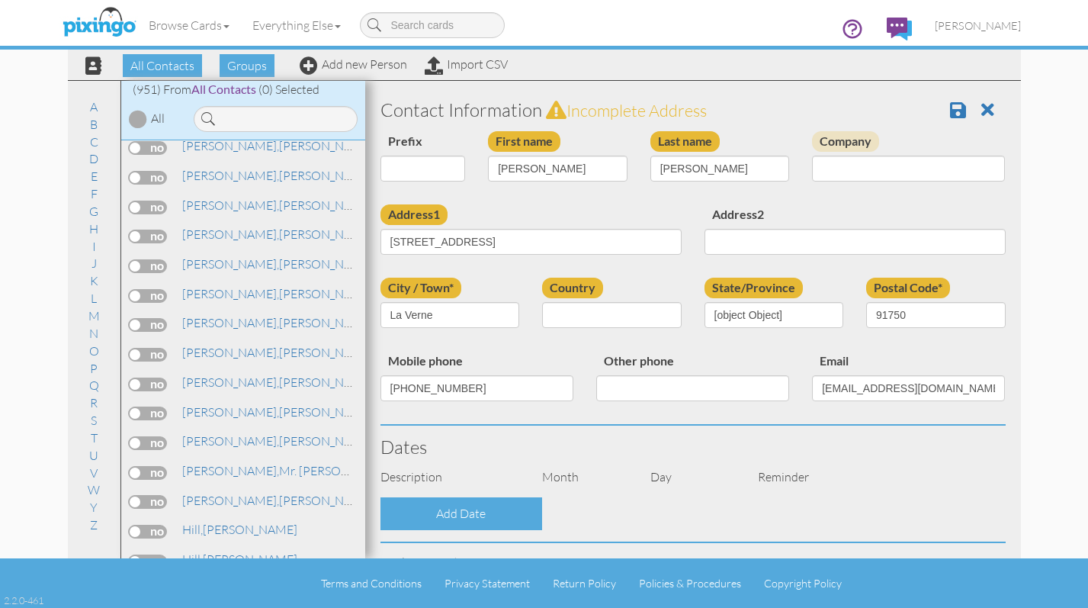
select select "object:4904"
select select "object:5149"
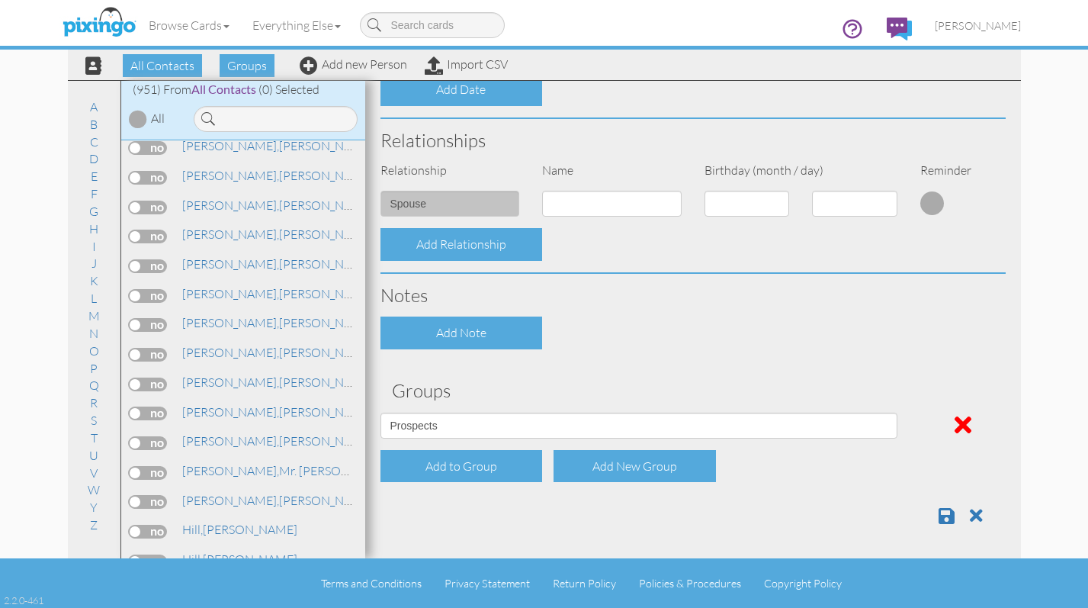
scroll to position [501, 0]
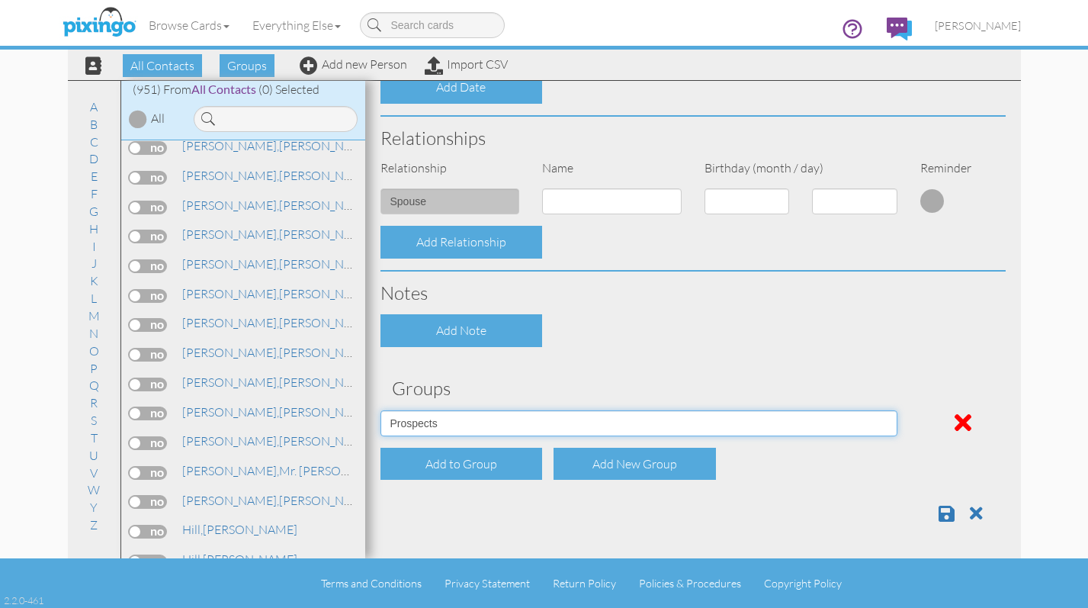
click at [879, 423] on select "Active Clients July 2024 Mailer List Prospects Referral List" at bounding box center [639, 423] width 517 height 26
select select "object:4900"
click at [381, 410] on select "Active Clients July 2024 Mailer List Prospects Referral List" at bounding box center [639, 423] width 517 height 26
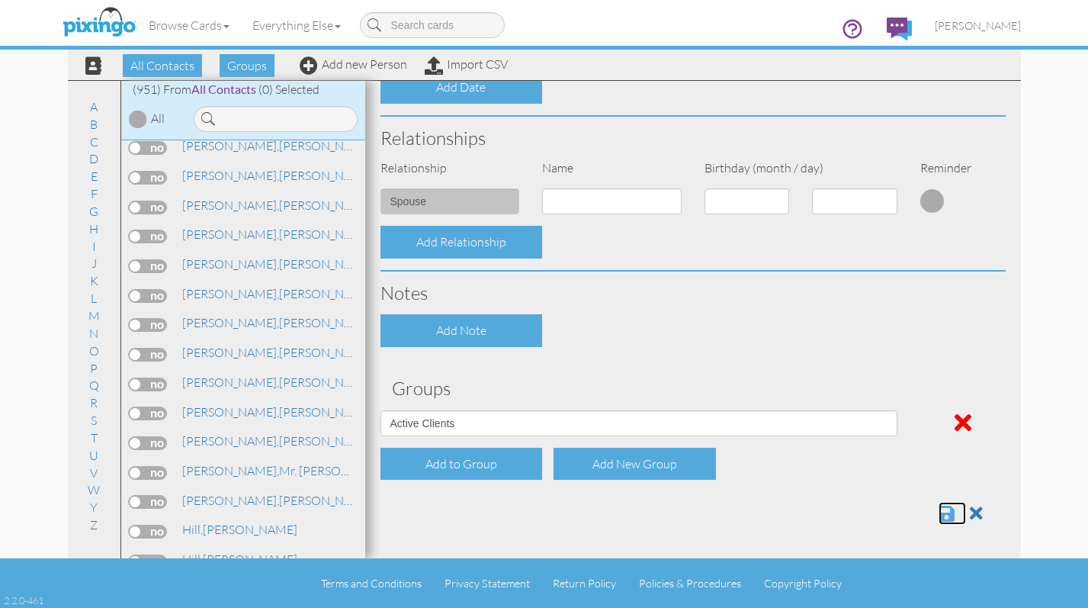
click at [939, 514] on span at bounding box center [947, 513] width 16 height 18
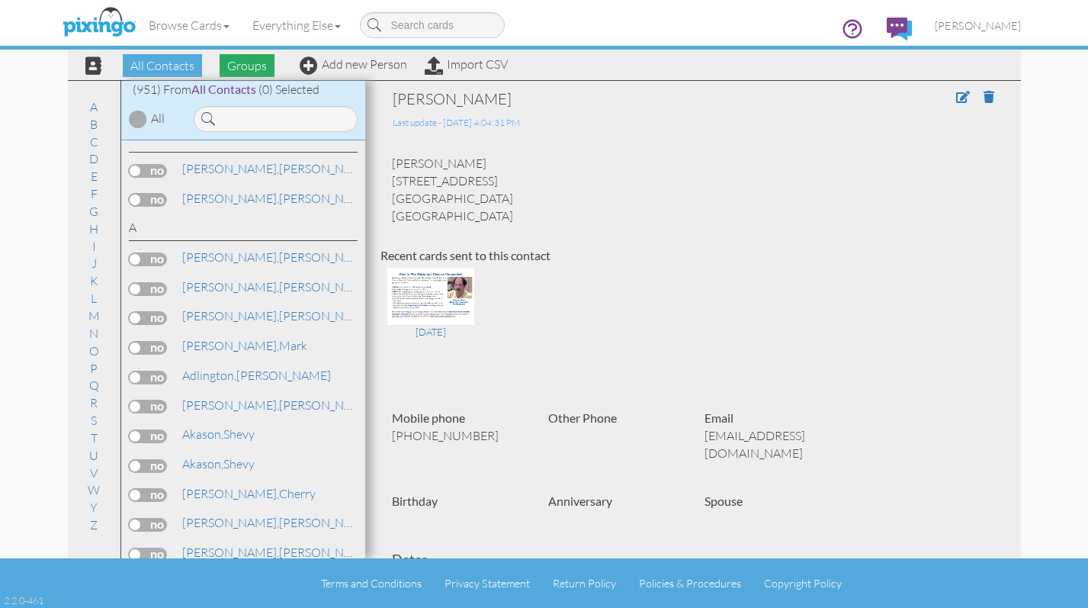
click at [255, 64] on span "Groups" at bounding box center [247, 65] width 55 height 23
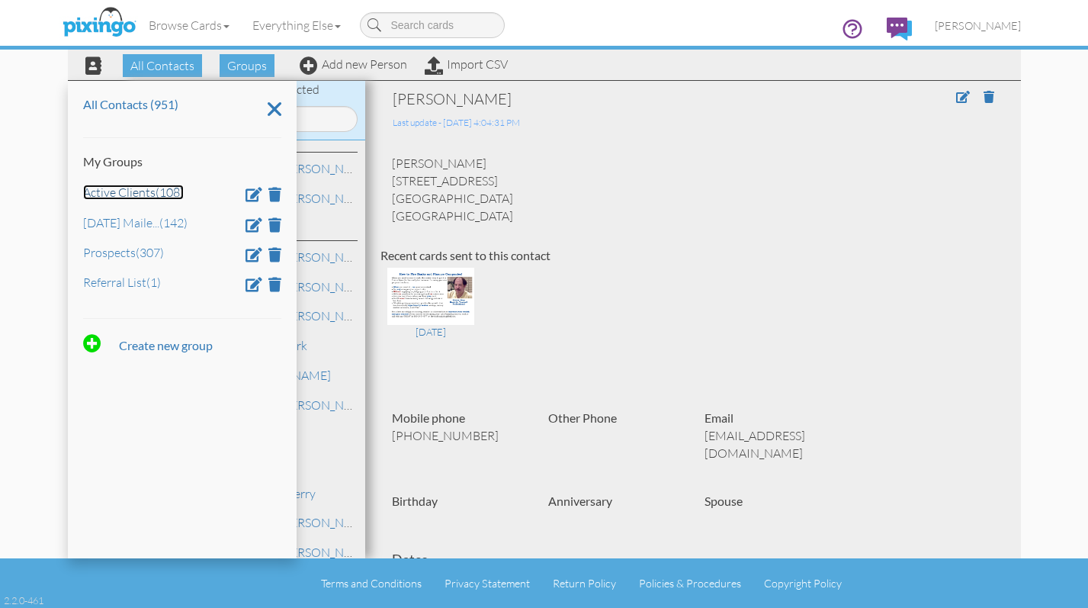
click at [137, 197] on link "Active Clients (108)" at bounding box center [133, 192] width 101 height 15
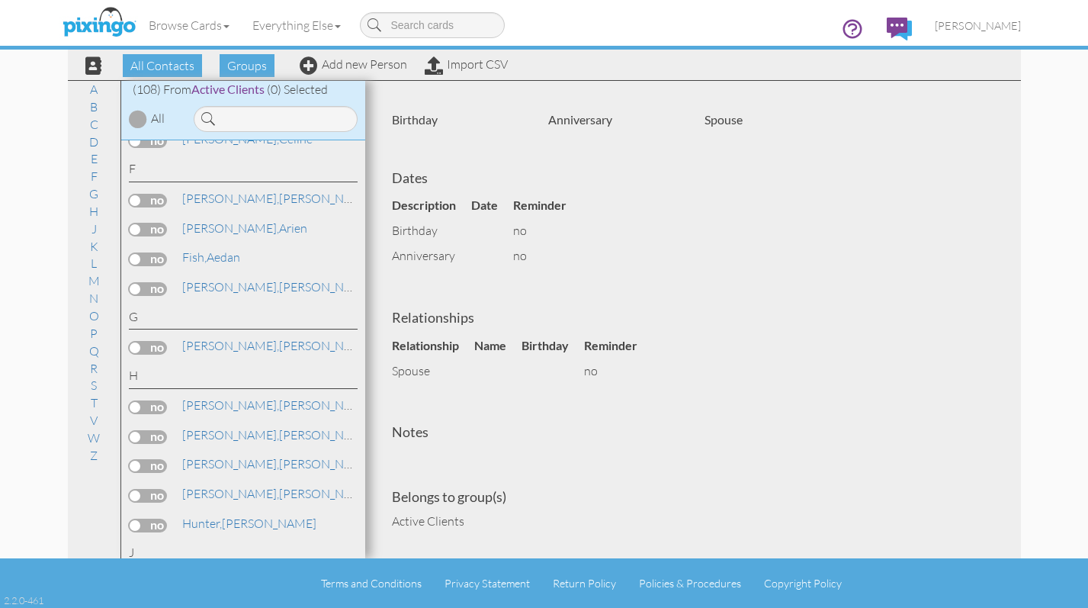
scroll to position [1144, 0]
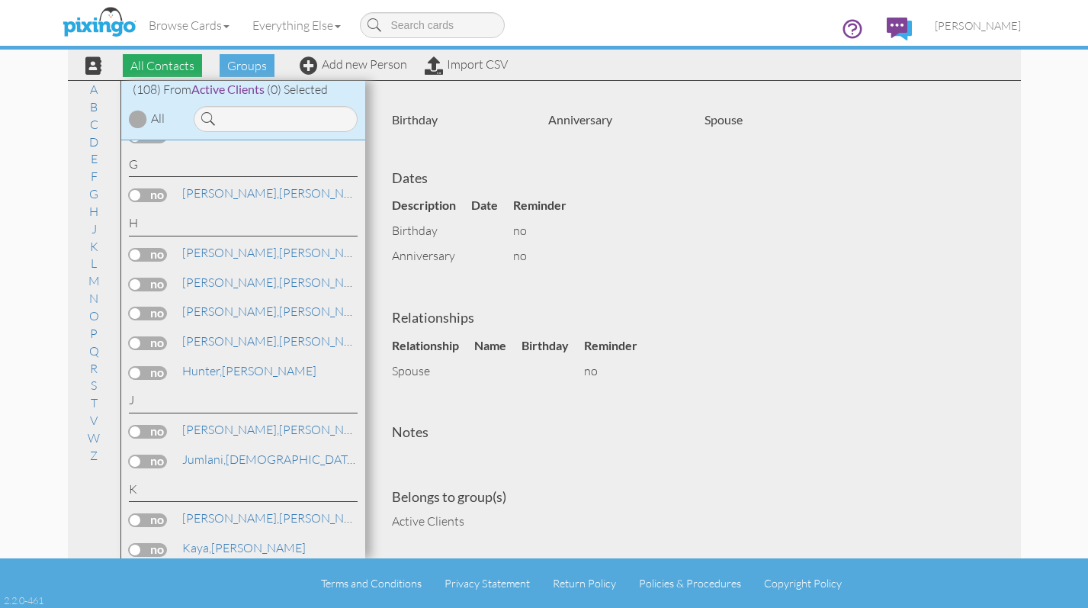
click at [146, 67] on span "All Contacts" at bounding box center [162, 65] width 79 height 23
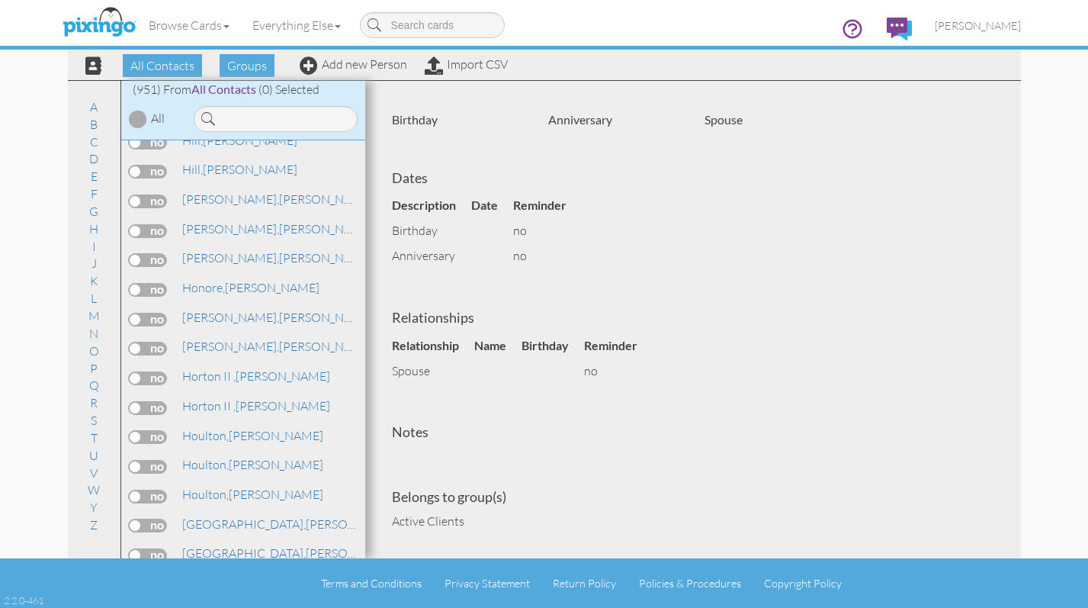
scroll to position [10285, 0]
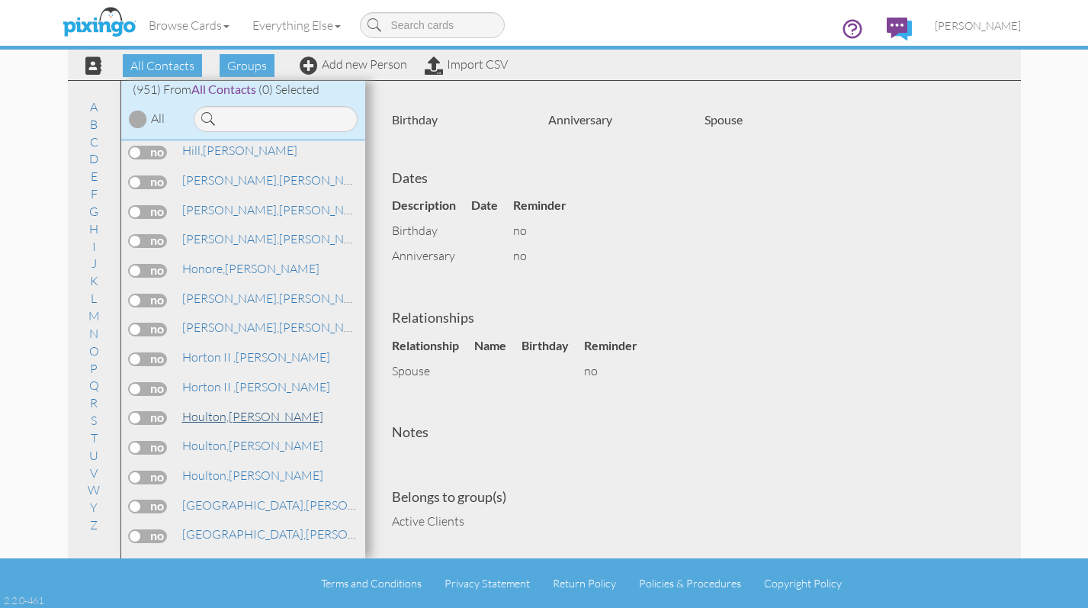
click at [195, 417] on span "Houlton," at bounding box center [205, 416] width 47 height 15
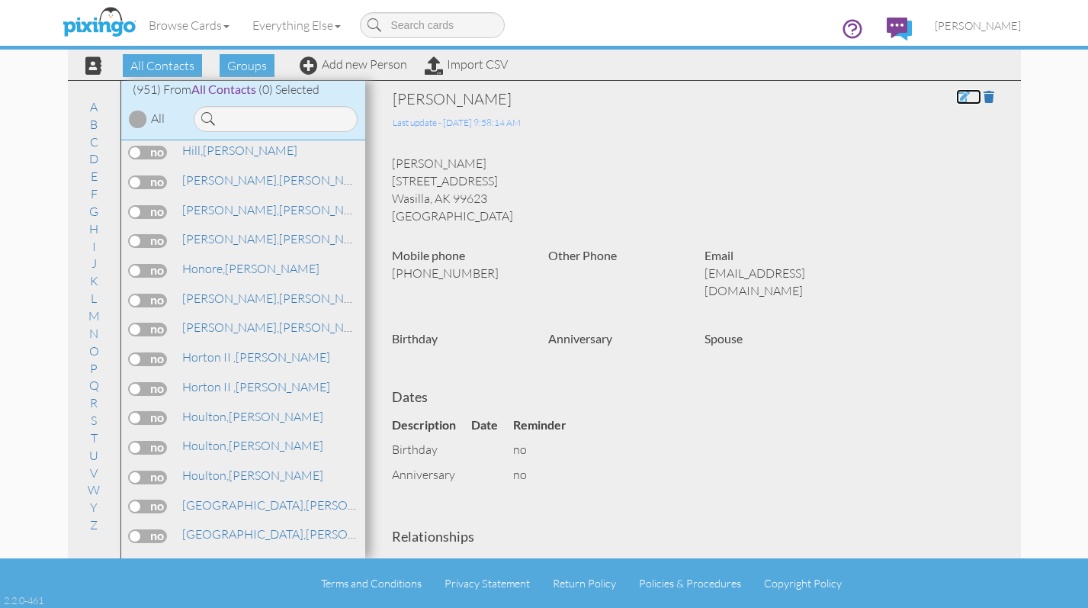
click at [956, 93] on span at bounding box center [963, 97] width 14 height 12
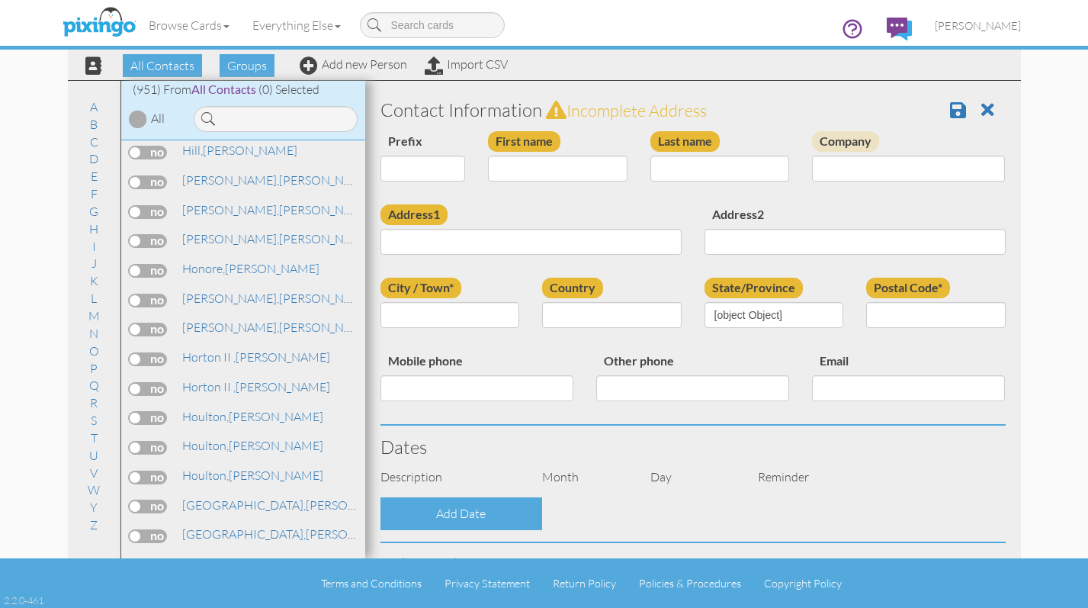
type input "[PERSON_NAME]"
type input "Houlton"
type input "[STREET_ADDRESS]"
type input "Wasilla"
type input "99623"
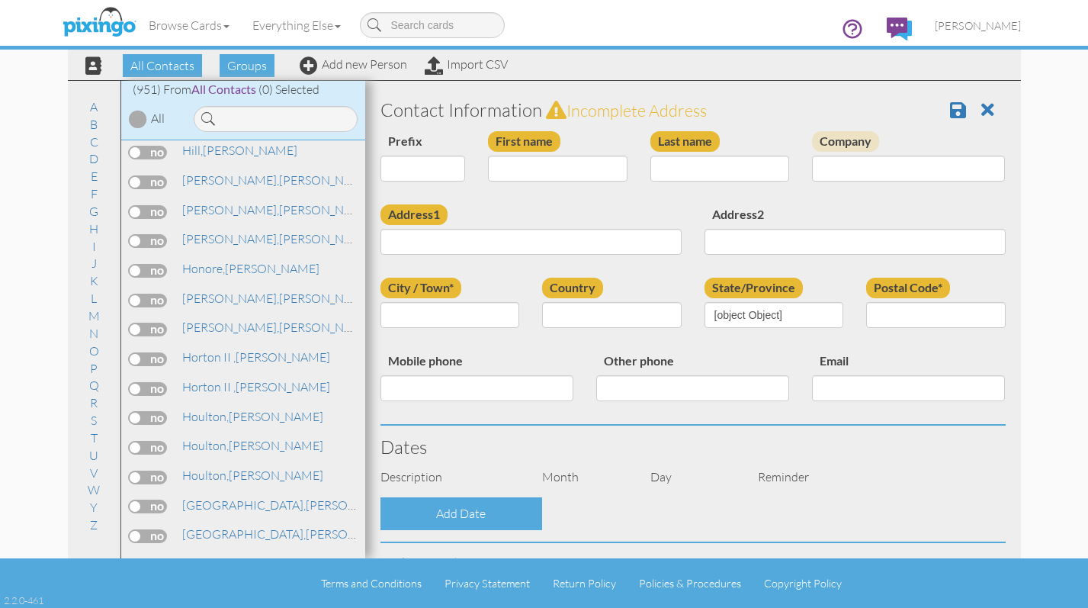
type input "[PHONE_NUMBER]"
type input "[EMAIL_ADDRESS][DOMAIN_NAME]"
select select "object:4885"
select select "object:5130"
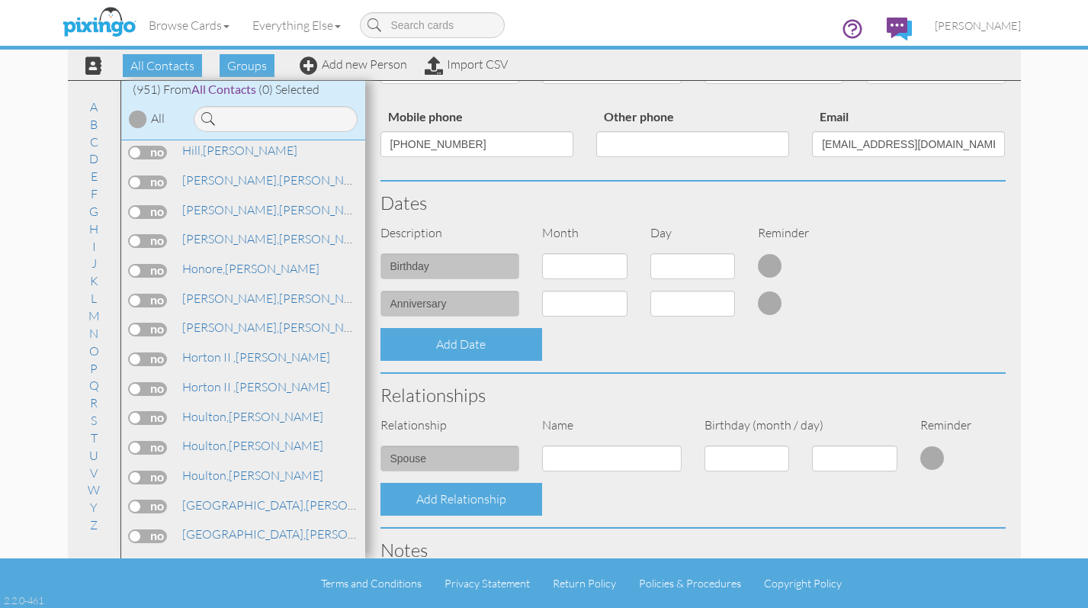
scroll to position [6, 0]
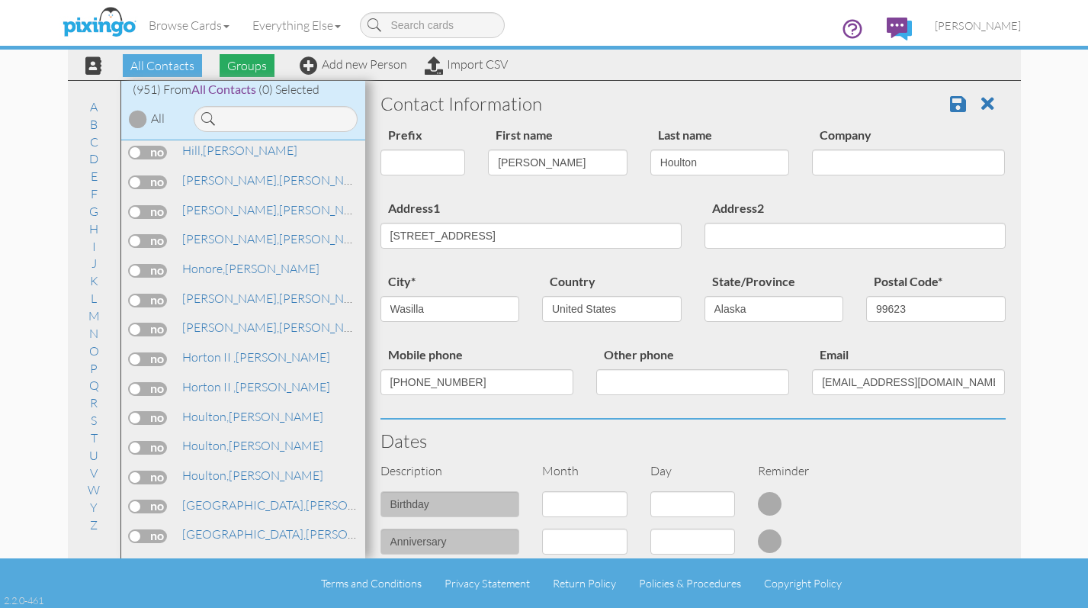
click at [253, 61] on span "Groups" at bounding box center [247, 65] width 55 height 23
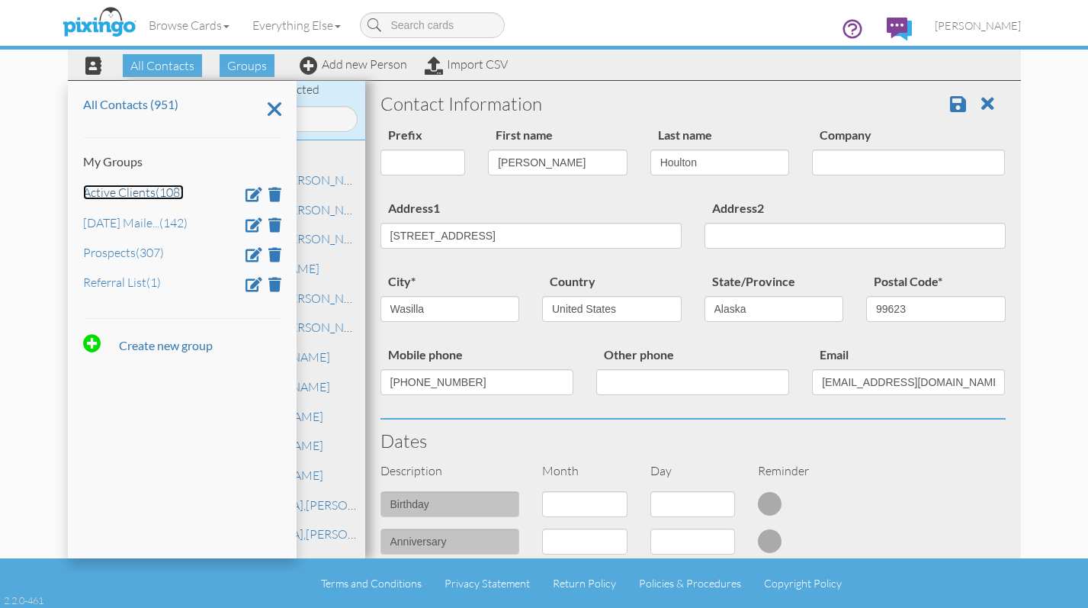
click at [108, 194] on link "Active Clients (108)" at bounding box center [133, 192] width 101 height 15
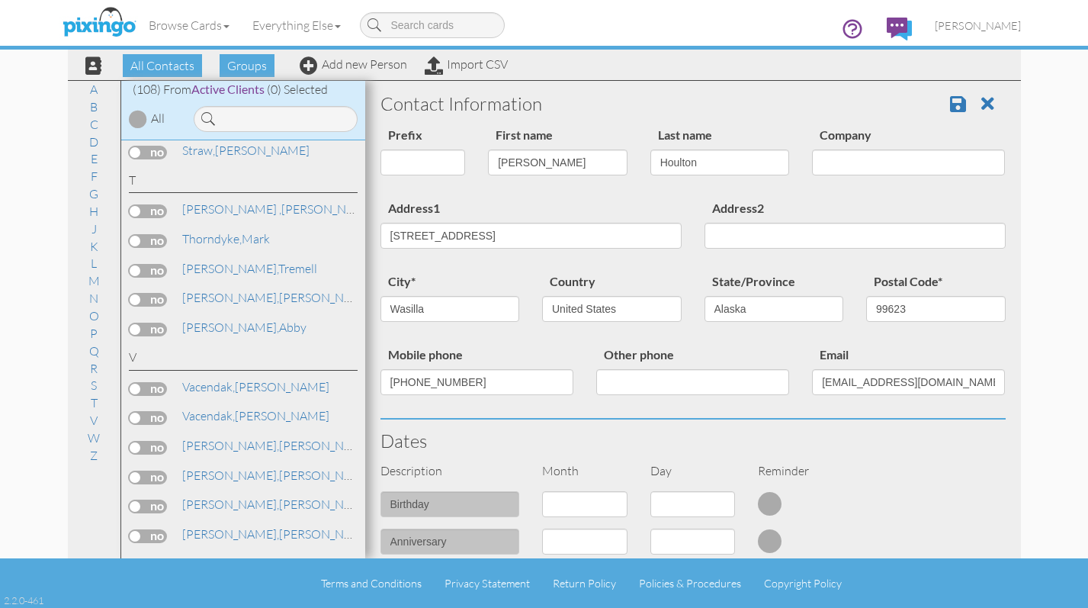
scroll to position [2969, 0]
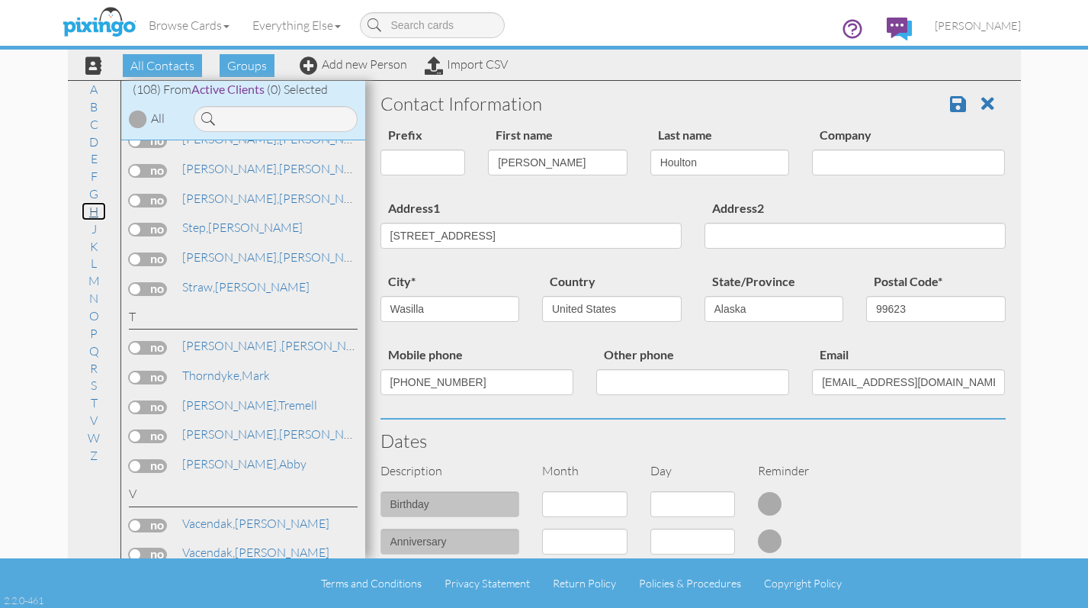
click at [98, 210] on link "H" at bounding box center [94, 211] width 24 height 18
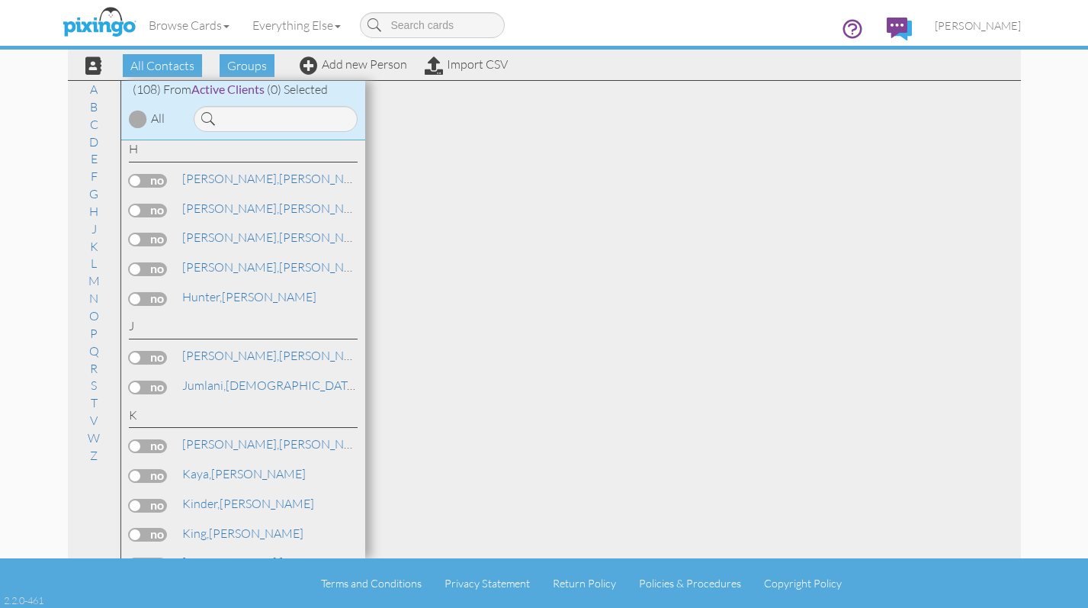
click at [474, 96] on div at bounding box center [693, 319] width 656 height 477
click at [226, 352] on link "[PERSON_NAME]" at bounding box center [278, 355] width 194 height 18
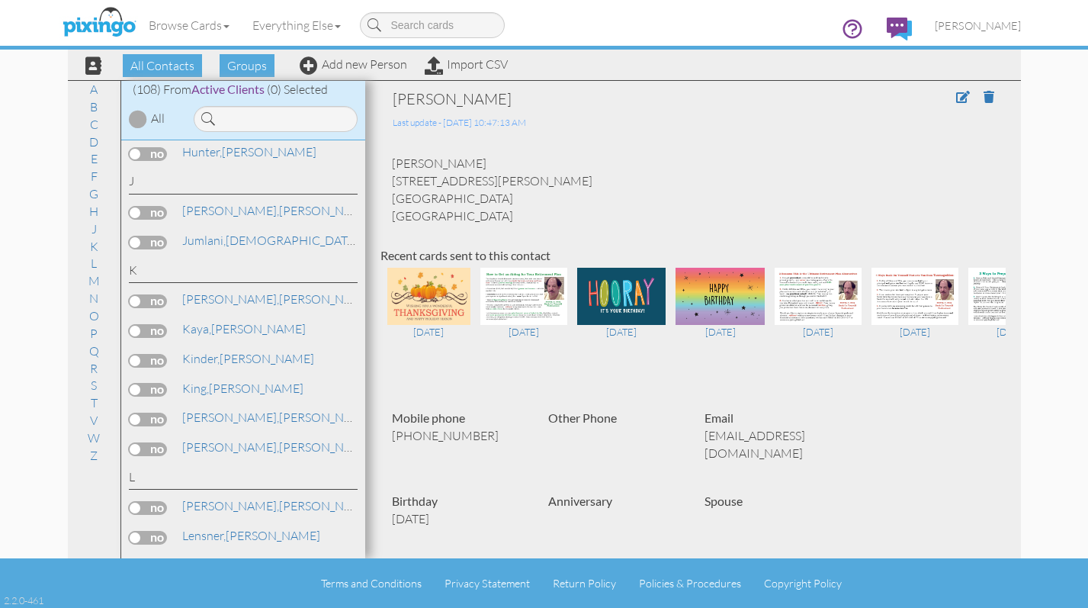
scroll to position [1370, 0]
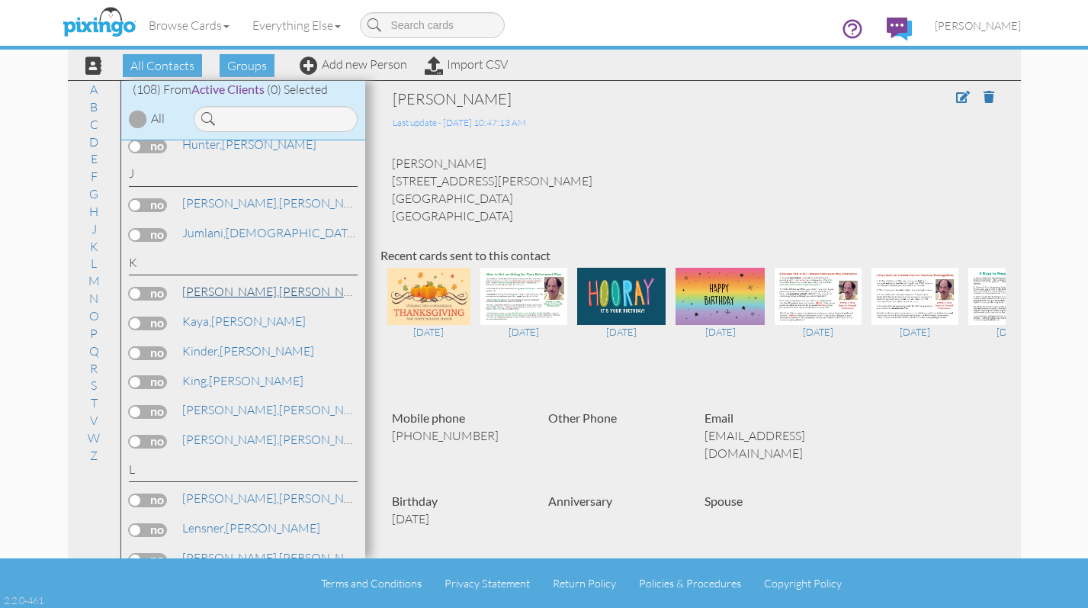
click at [224, 294] on span "[PERSON_NAME]," at bounding box center [230, 291] width 97 height 15
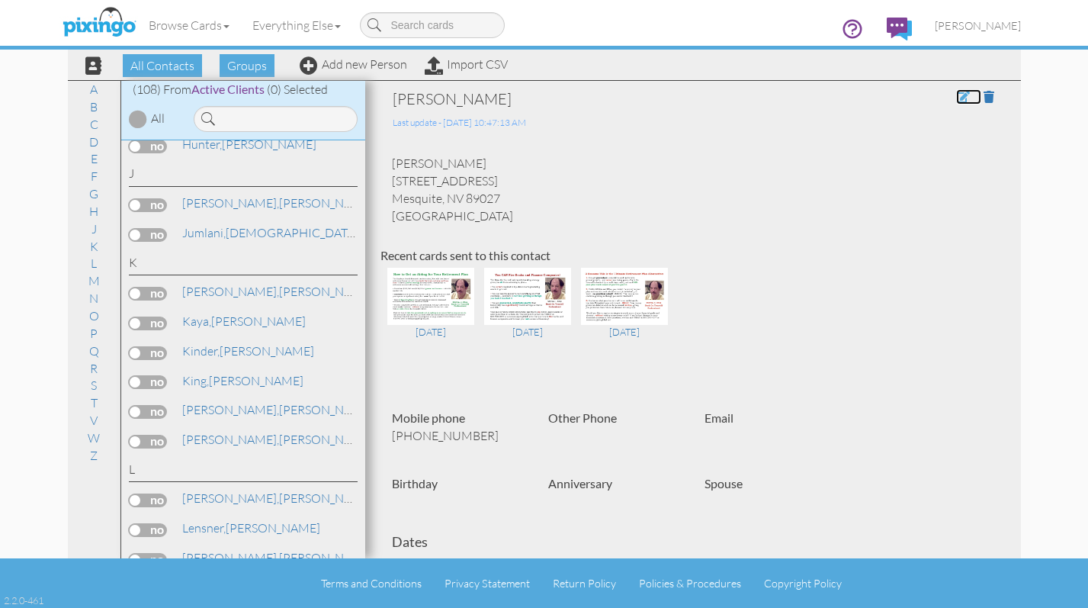
click at [956, 95] on span at bounding box center [963, 97] width 14 height 12
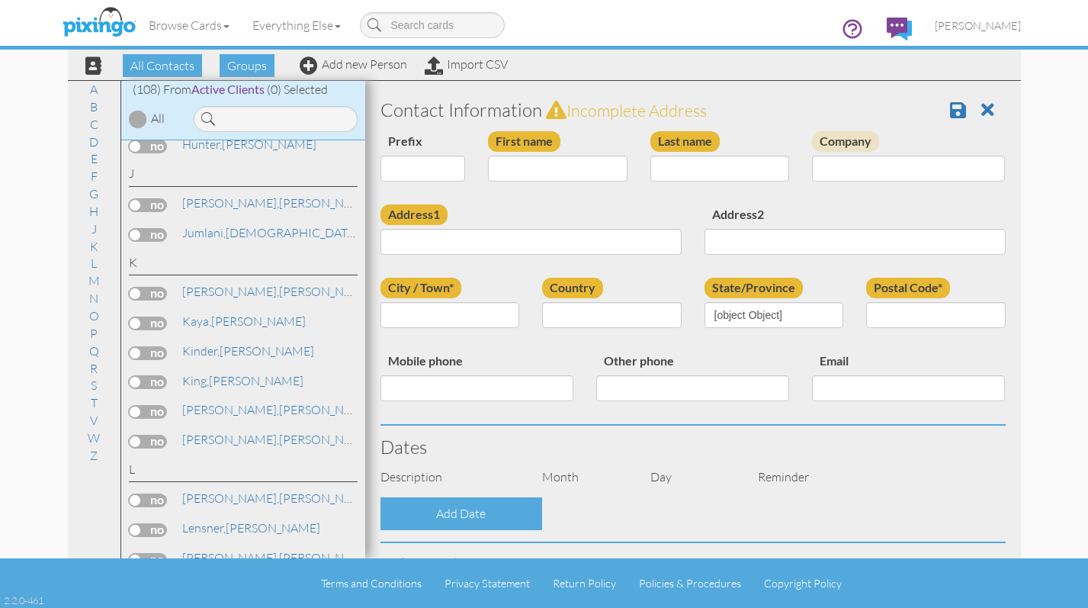
type input "[PERSON_NAME]"
type input "[STREET_ADDRESS]"
type input "Mesquite"
type input "89027"
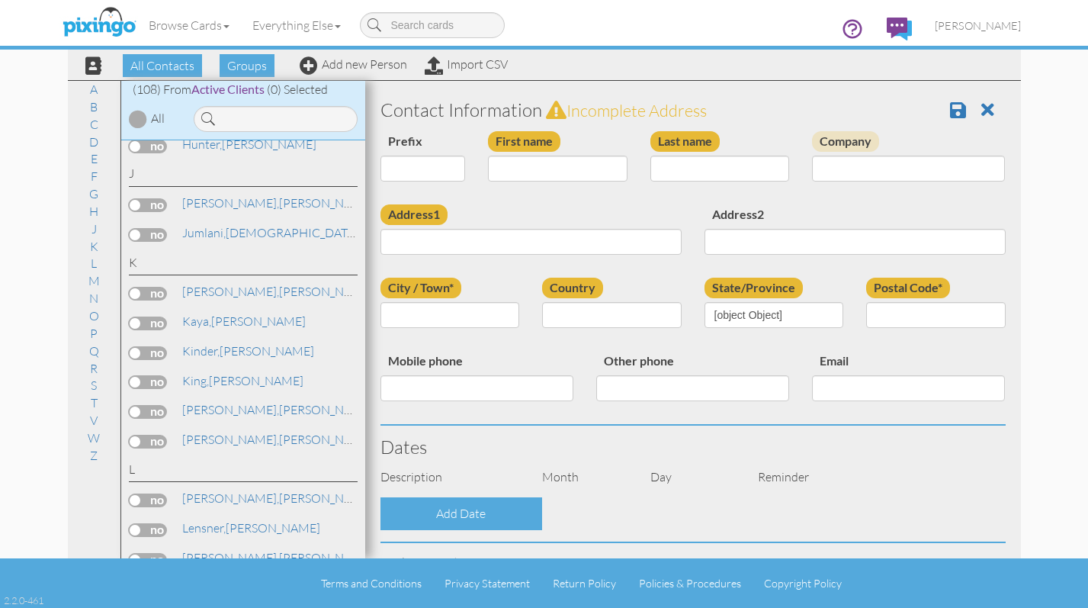
type input "[PHONE_NUMBER]"
select select "object:4885"
select select "object:5165"
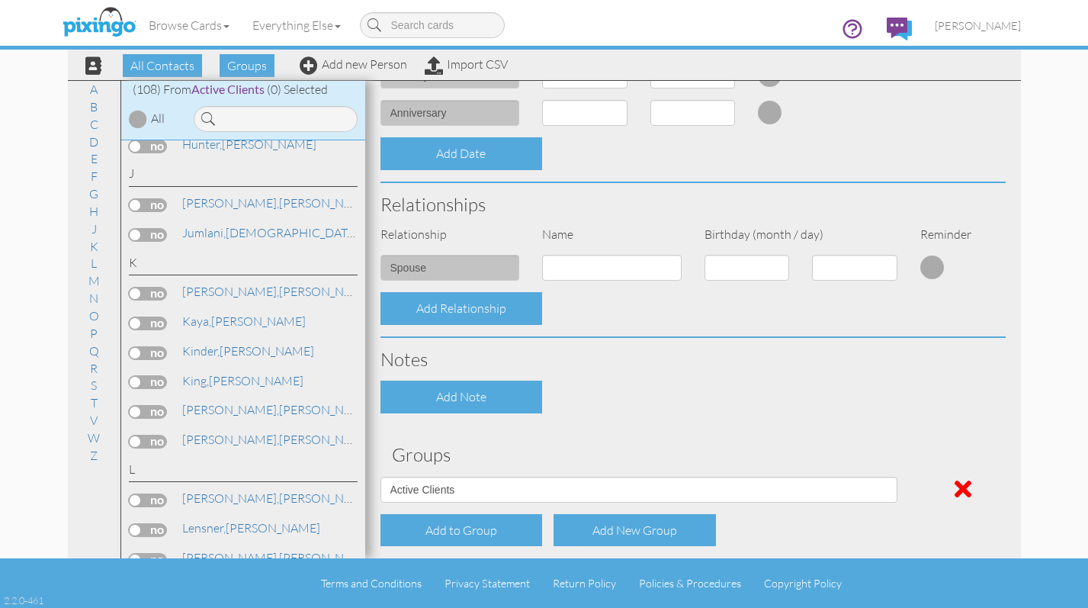
scroll to position [501, 0]
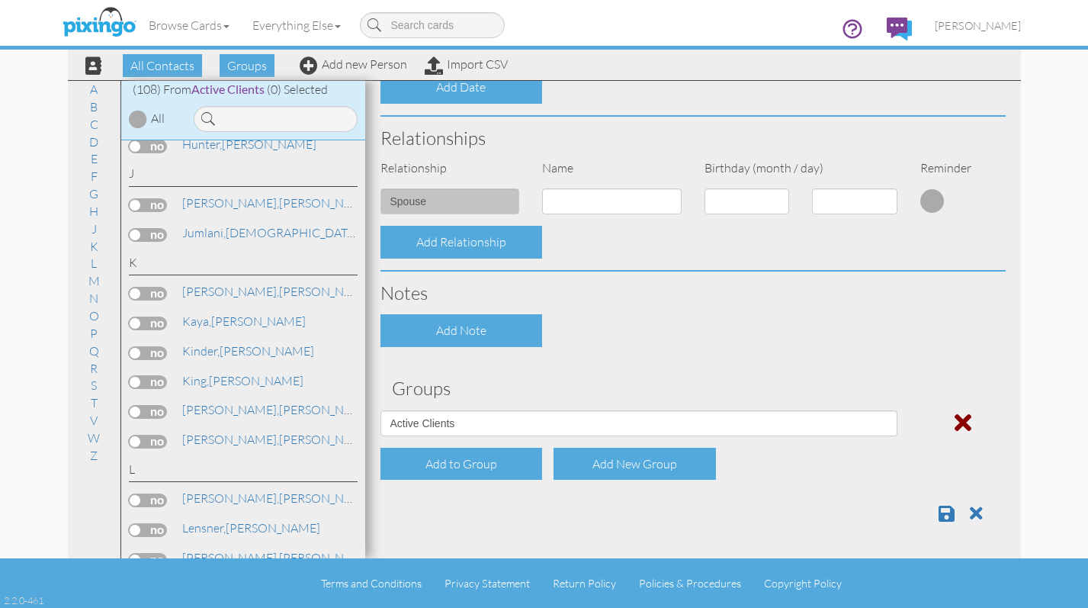
click at [955, 418] on span at bounding box center [963, 422] width 17 height 24
